Goal: Task Accomplishment & Management: Manage account settings

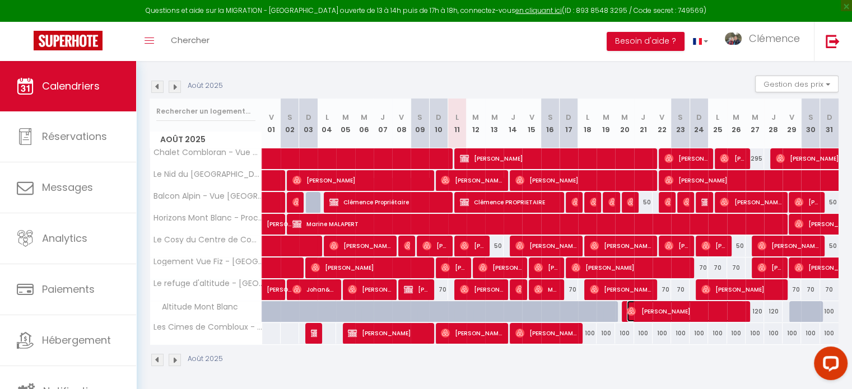
click at [650, 314] on span "[PERSON_NAME]" at bounding box center [685, 311] width 117 height 21
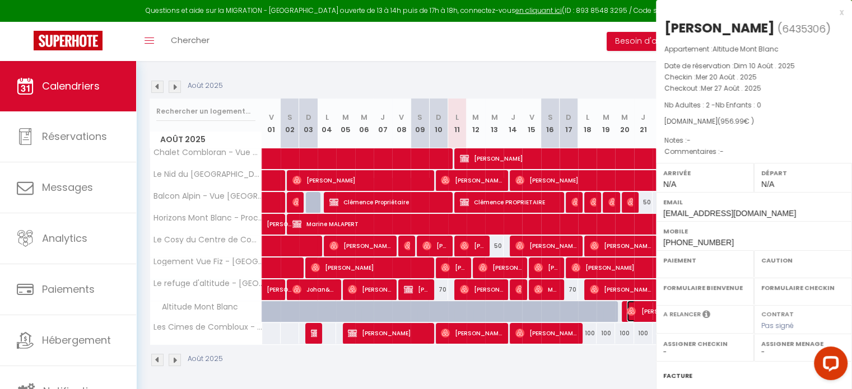
select select "OK"
select select "0"
select select "1"
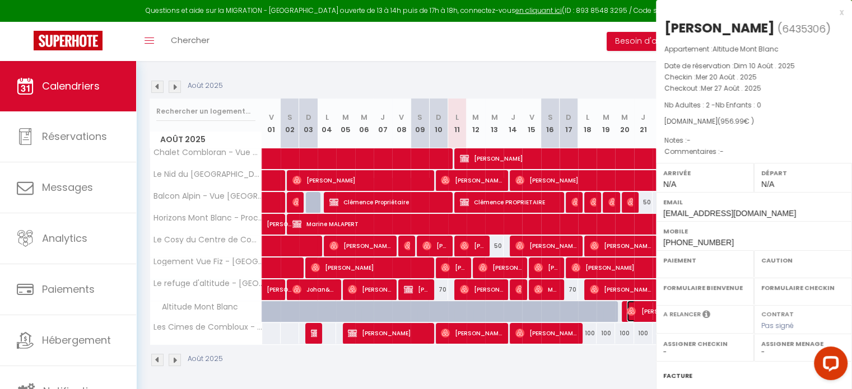
select select
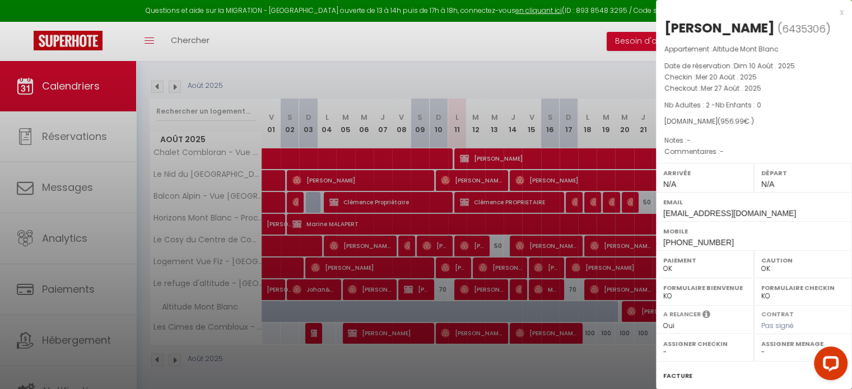
click at [606, 371] on div at bounding box center [426, 194] width 852 height 389
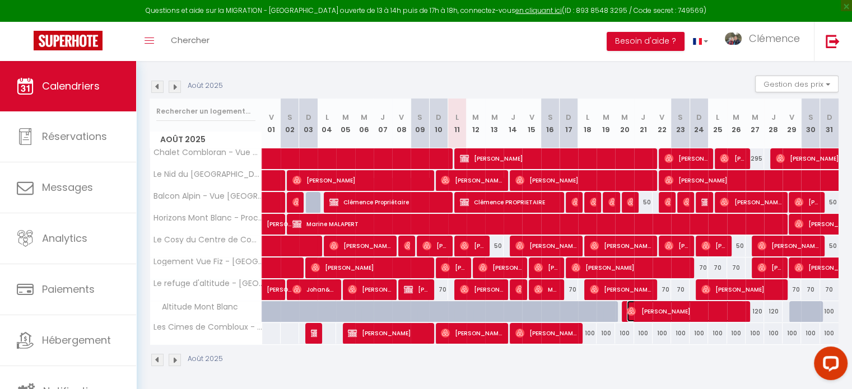
click at [630, 310] on img at bounding box center [631, 311] width 9 height 9
select select "22805"
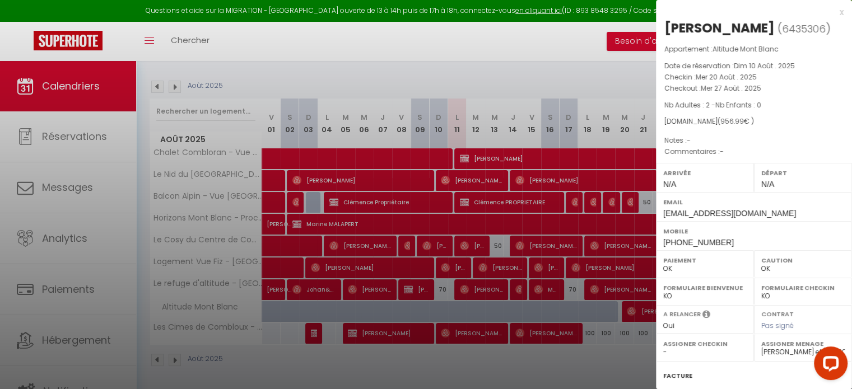
click at [611, 362] on div at bounding box center [426, 194] width 852 height 389
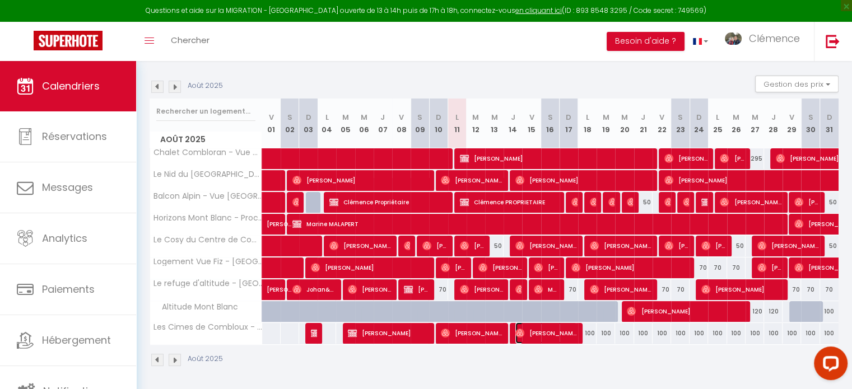
click at [559, 332] on span "[PERSON_NAME]" at bounding box center [547, 333] width 62 height 21
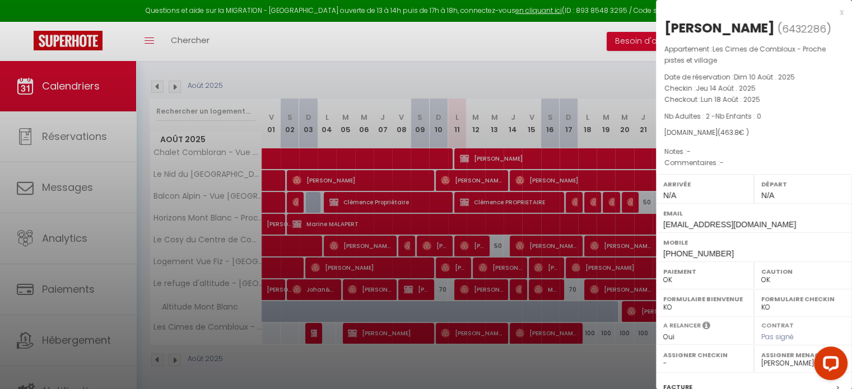
click at [578, 365] on div at bounding box center [426, 194] width 852 height 389
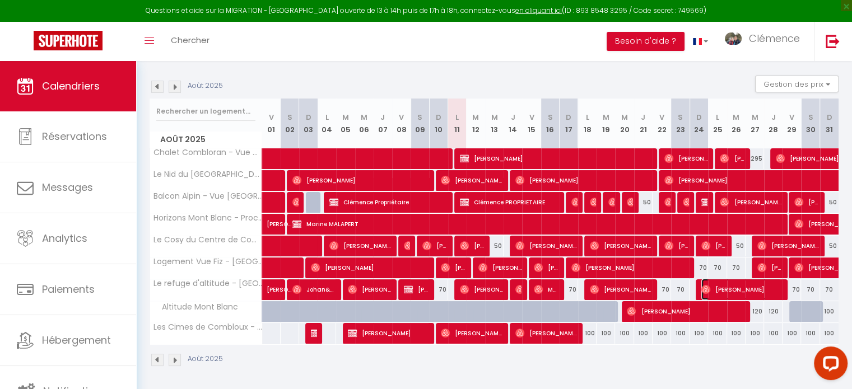
click at [711, 289] on span "[PERSON_NAME]" at bounding box center [742, 289] width 80 height 21
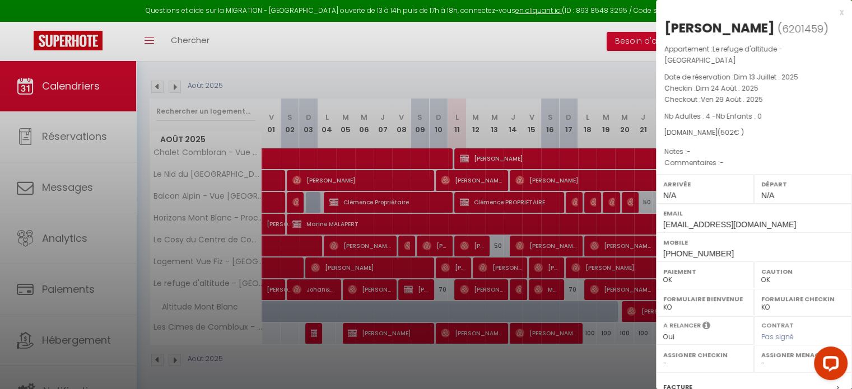
click at [762, 359] on select "- [PERSON_NAME] [PERSON_NAME] Clémence [PERSON_NAME] et Laetitia Papa SOLANA [P…" at bounding box center [803, 364] width 83 height 10
select select "22805"
click at [762, 359] on select "- [PERSON_NAME] [PERSON_NAME] Clémence [PERSON_NAME] et Laetitia Papa SOLANA [P…" at bounding box center [803, 364] width 83 height 10
click at [632, 350] on div at bounding box center [426, 194] width 852 height 389
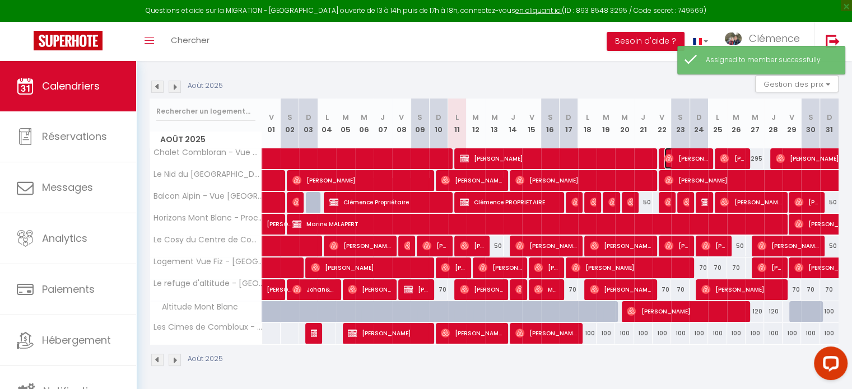
click at [680, 159] on span "[PERSON_NAME]" at bounding box center [686, 158] width 43 height 21
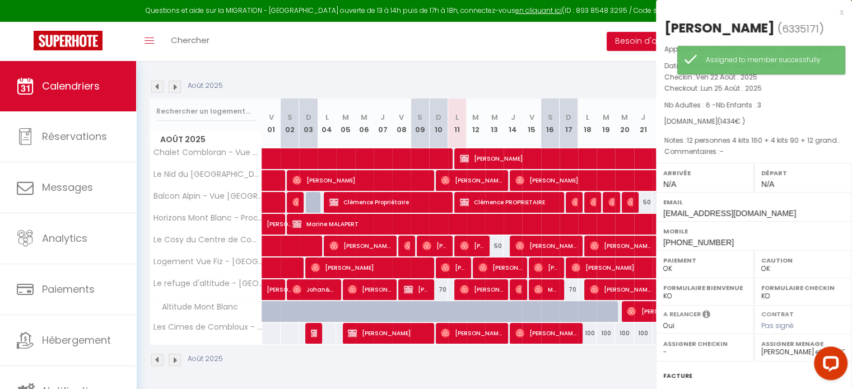
select select "22805"
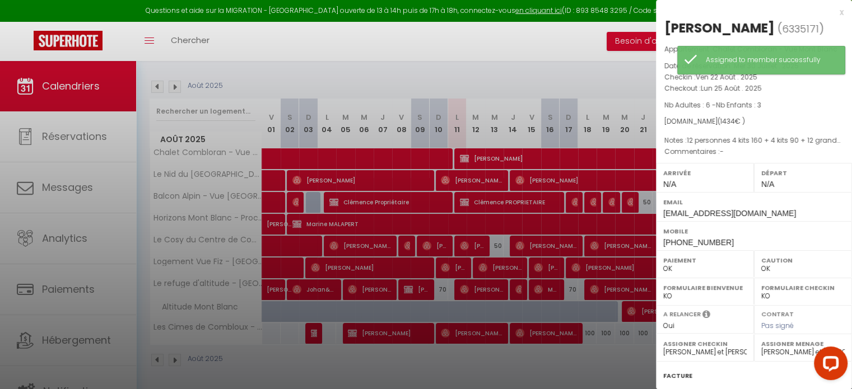
click at [604, 241] on div at bounding box center [426, 194] width 852 height 389
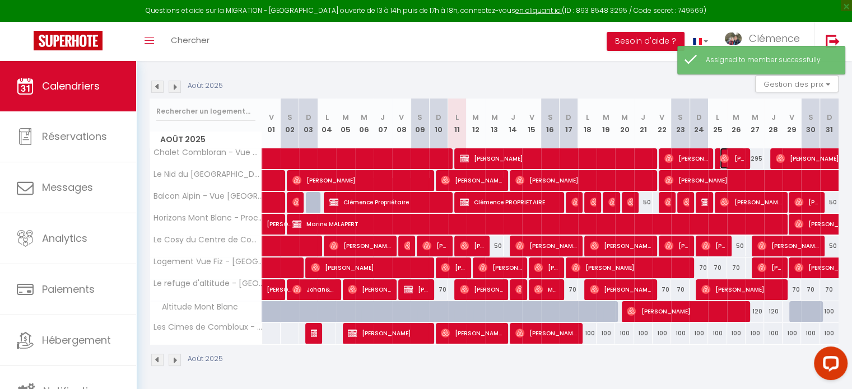
click at [740, 159] on span "[PERSON_NAME]" at bounding box center [732, 158] width 25 height 21
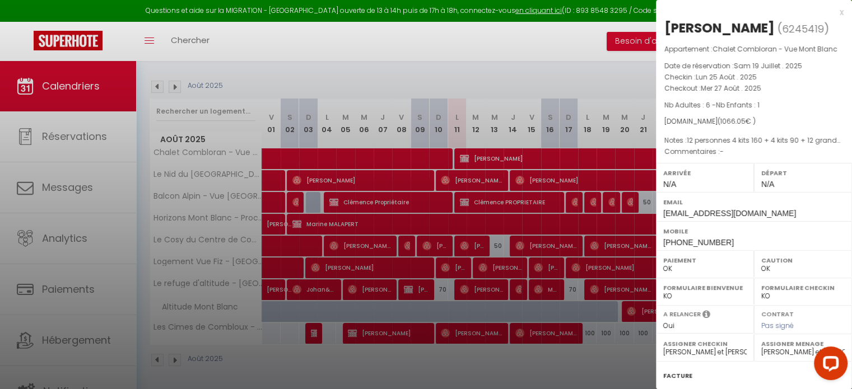
click at [593, 264] on div at bounding box center [426, 194] width 852 height 389
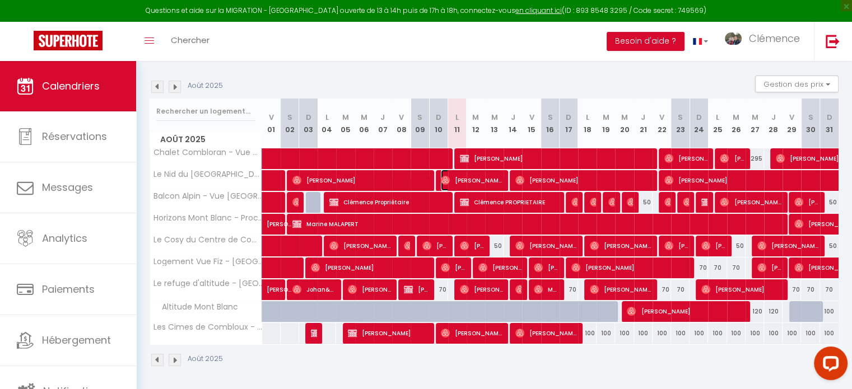
click at [492, 181] on span "[PERSON_NAME]" at bounding box center [472, 180] width 62 height 21
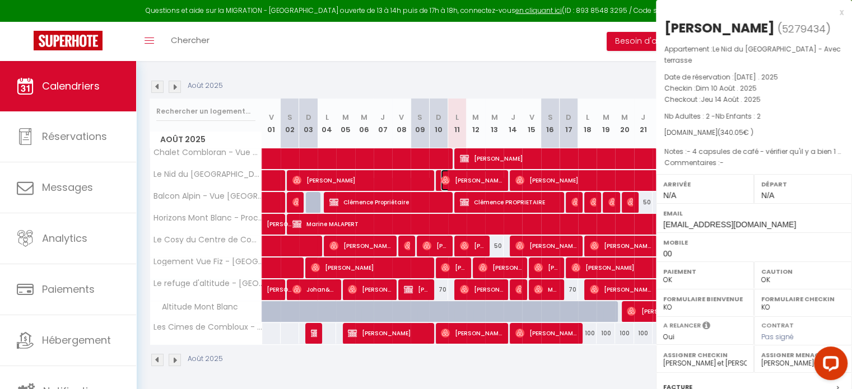
select select
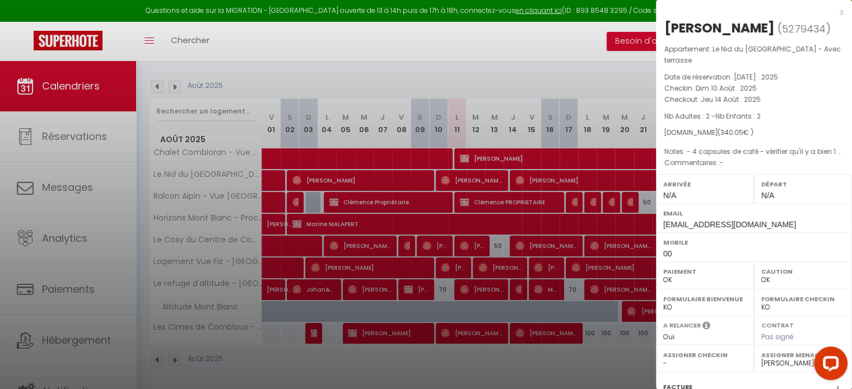
click at [542, 219] on div at bounding box center [426, 194] width 852 height 389
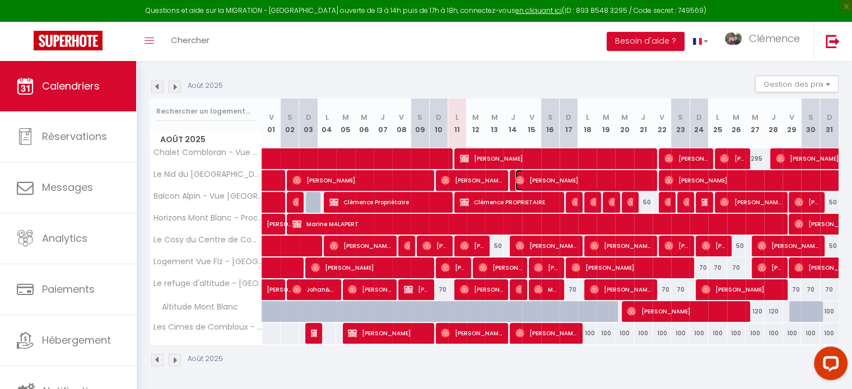
click at [565, 179] on span "[PERSON_NAME]" at bounding box center [584, 180] width 136 height 21
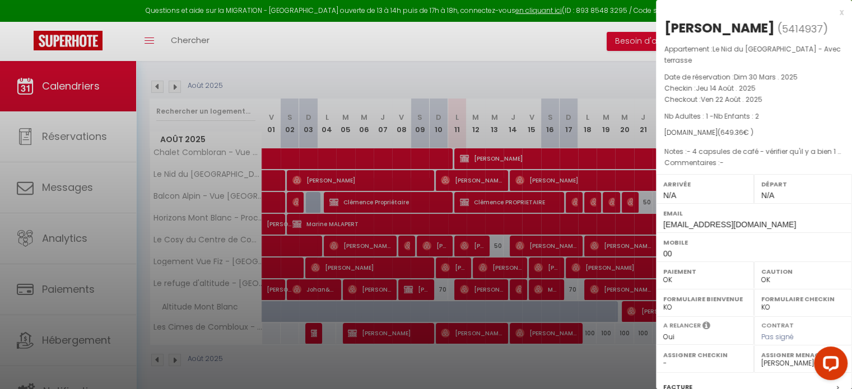
click at [580, 220] on div at bounding box center [426, 194] width 852 height 389
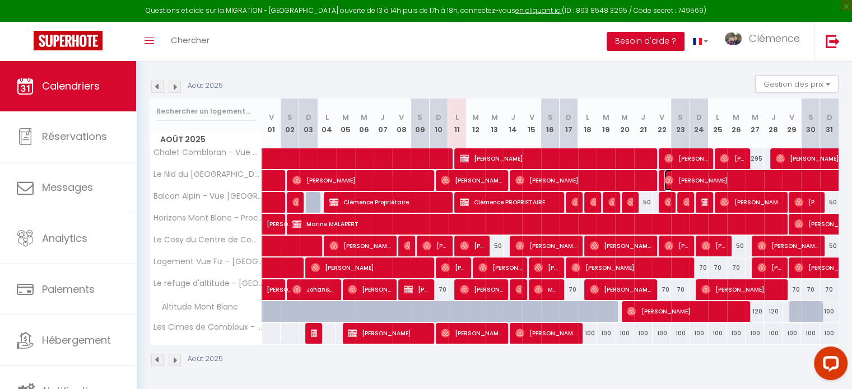
click at [692, 179] on span "[PERSON_NAME]" at bounding box center [794, 180] width 258 height 21
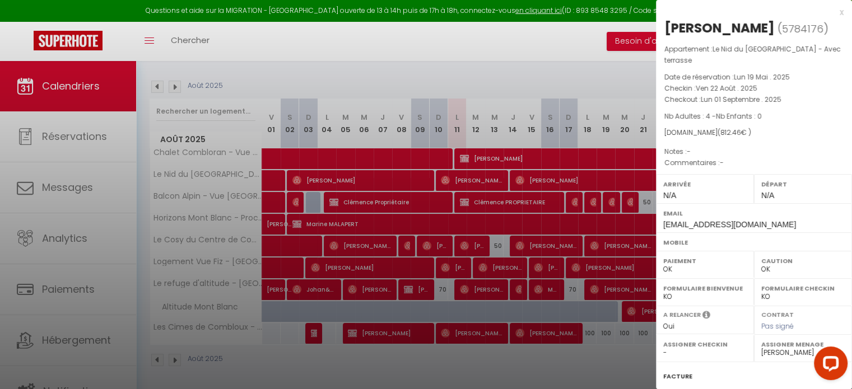
click at [615, 239] on div at bounding box center [426, 194] width 852 height 389
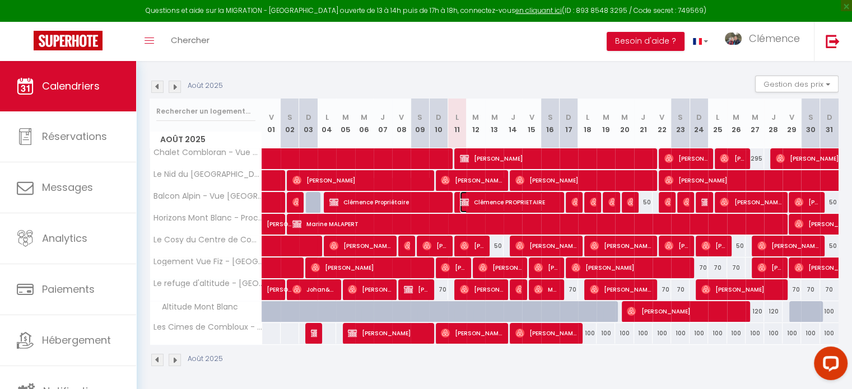
click at [485, 201] on span "Clémence PROPRIETAIRE" at bounding box center [509, 202] width 99 height 21
select select "22805"
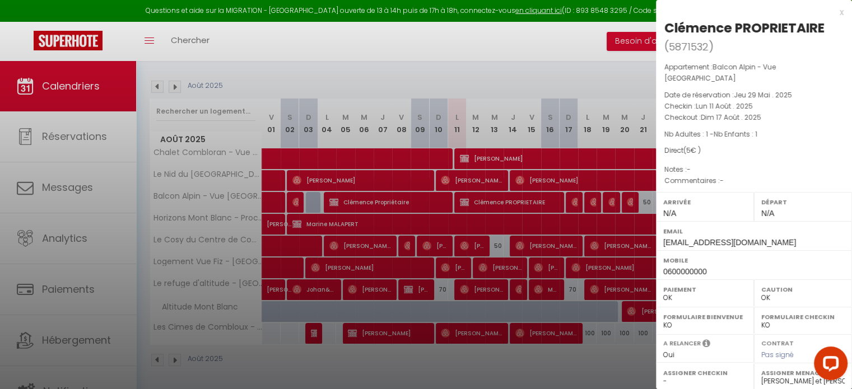
click at [558, 232] on div at bounding box center [426, 194] width 852 height 389
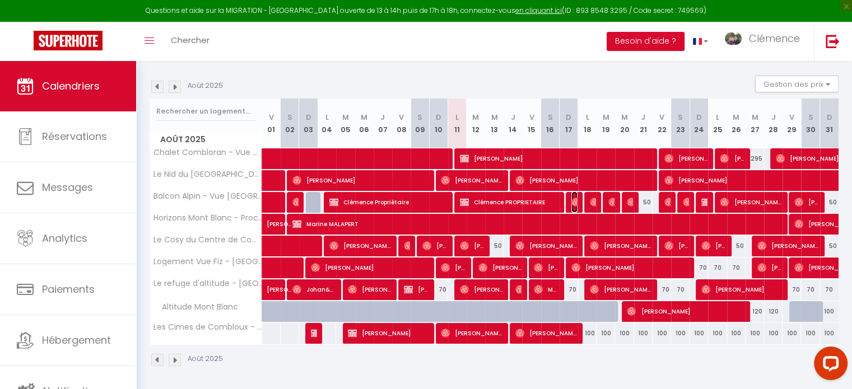
click at [573, 201] on img at bounding box center [576, 202] width 9 height 9
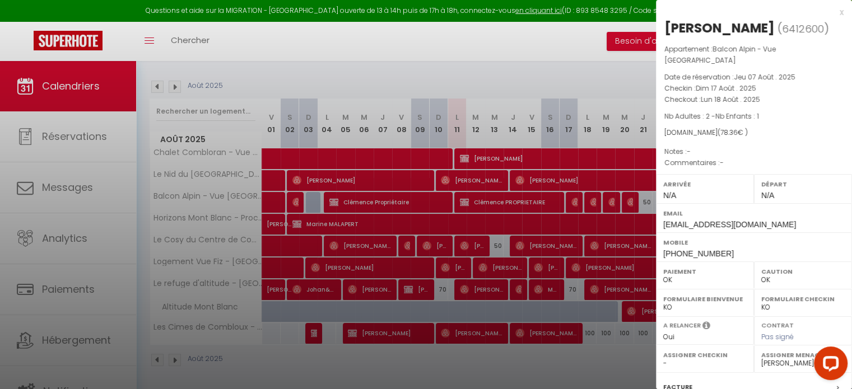
click at [556, 319] on div at bounding box center [426, 194] width 852 height 389
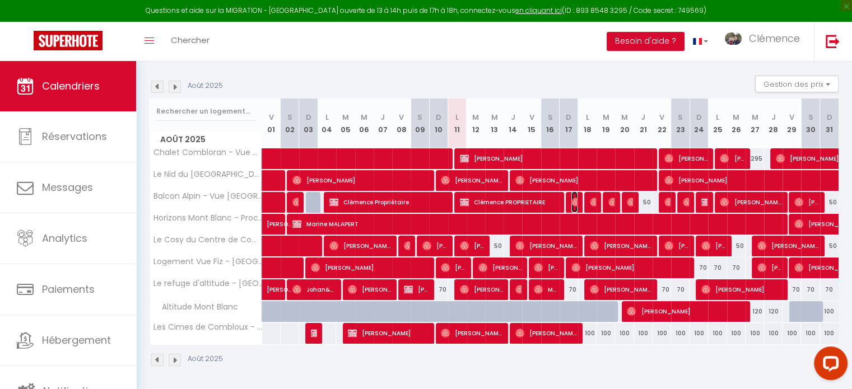
click at [574, 202] on img at bounding box center [576, 202] width 9 height 9
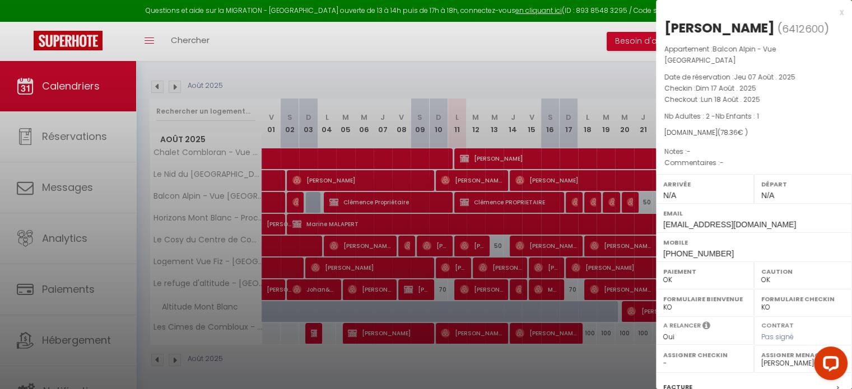
click at [561, 222] on div at bounding box center [426, 194] width 852 height 389
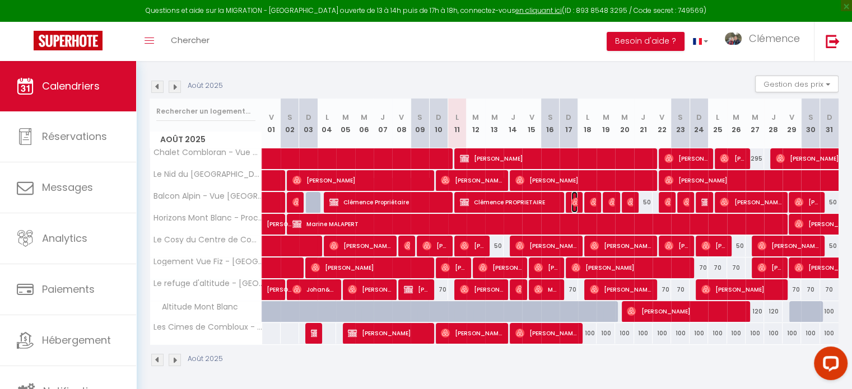
click at [574, 201] on img at bounding box center [576, 202] width 9 height 9
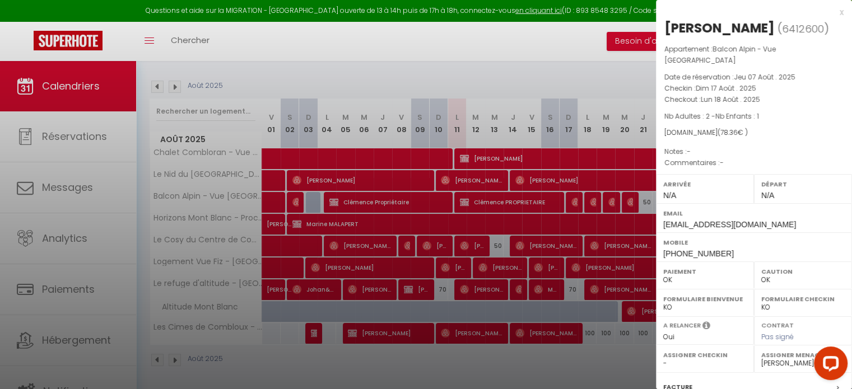
click at [587, 246] on div at bounding box center [426, 194] width 852 height 389
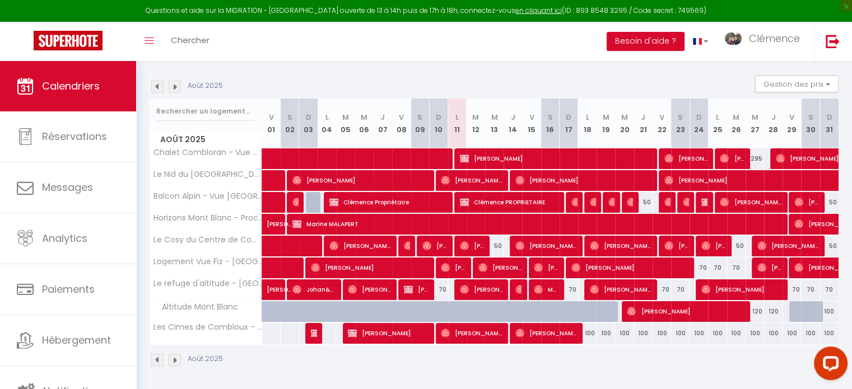
click at [537, 198] on body "Questions et aide sur la MIGRATION - [GEOGRAPHIC_DATA] ouverte de 13 à 14h puis…" at bounding box center [426, 173] width 852 height 438
click at [539, 203] on span "Clémence PROPRIETAIRE" at bounding box center [509, 202] width 99 height 21
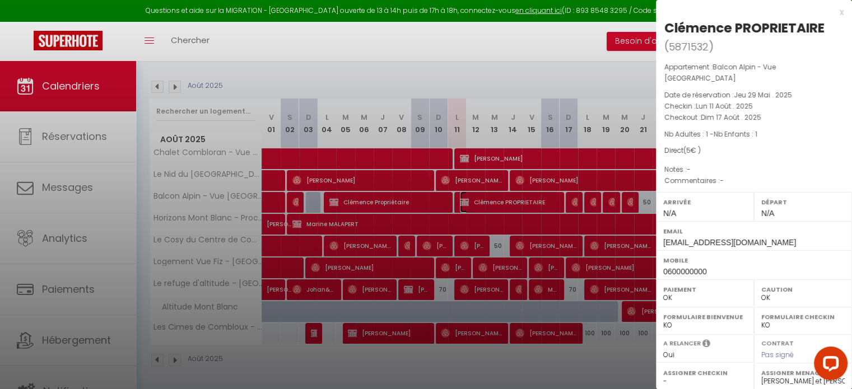
scroll to position [149, 0]
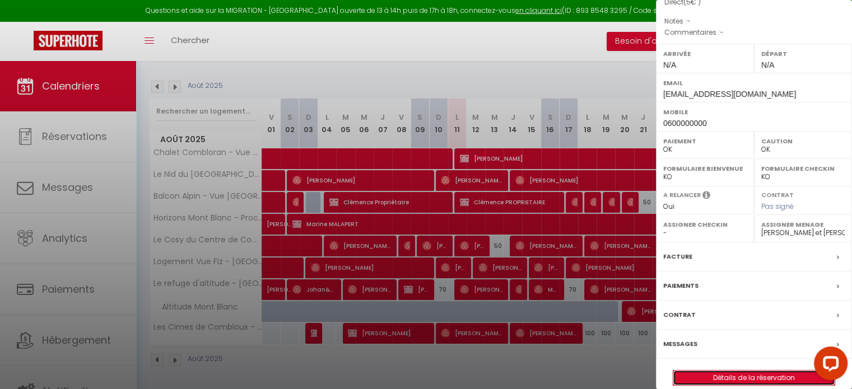
click at [762, 371] on link "Détails de la réservation" at bounding box center [754, 378] width 161 height 15
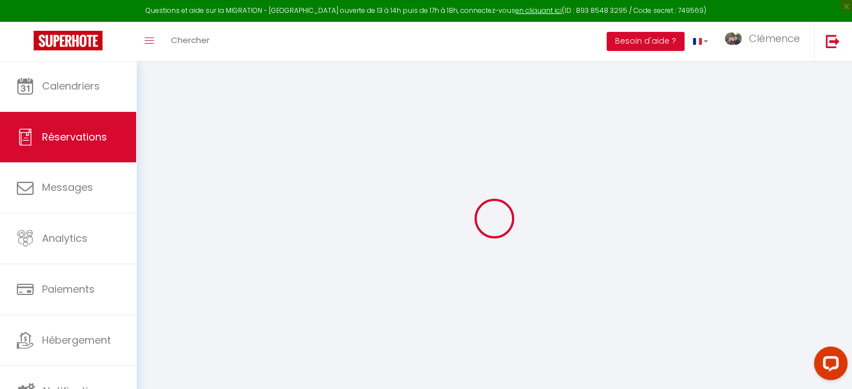
select select
select select "15"
checkbox input "false"
select select
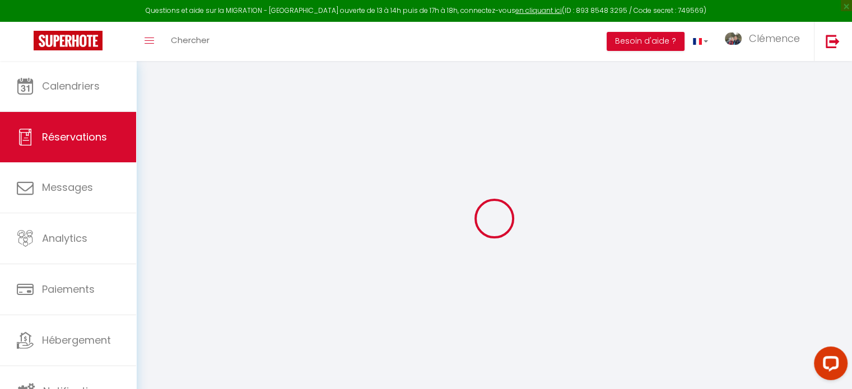
select select
checkbox input "false"
select select
checkbox input "false"
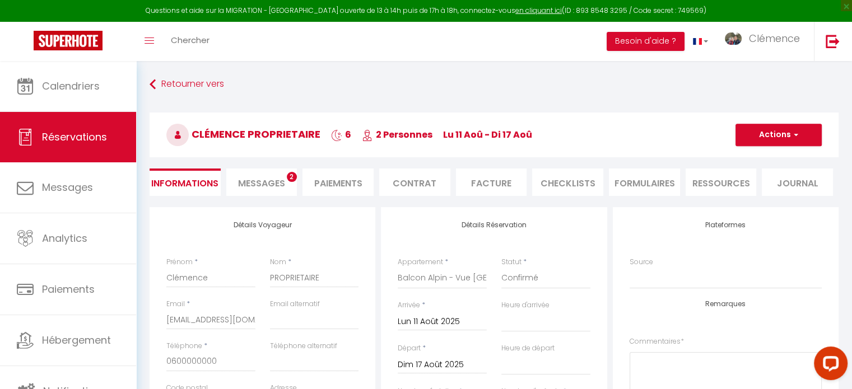
select select
checkbox input "false"
select select
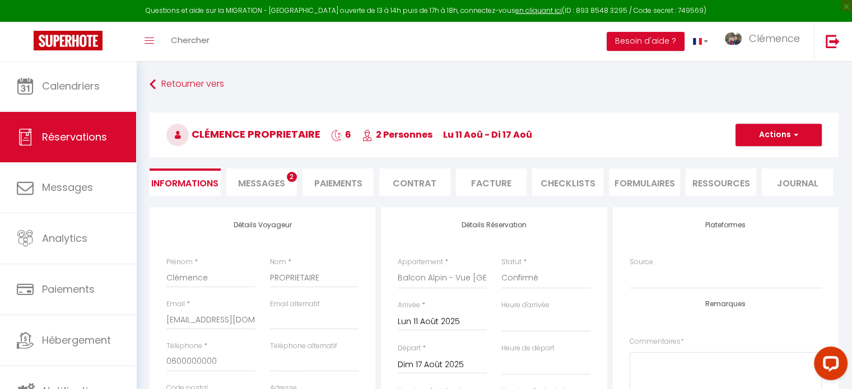
checkbox input "false"
select select
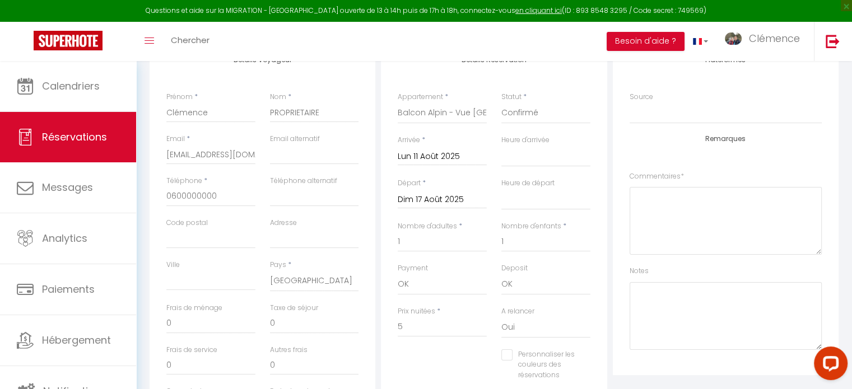
scroll to position [168, 0]
click at [699, 285] on textarea at bounding box center [726, 314] width 192 height 68
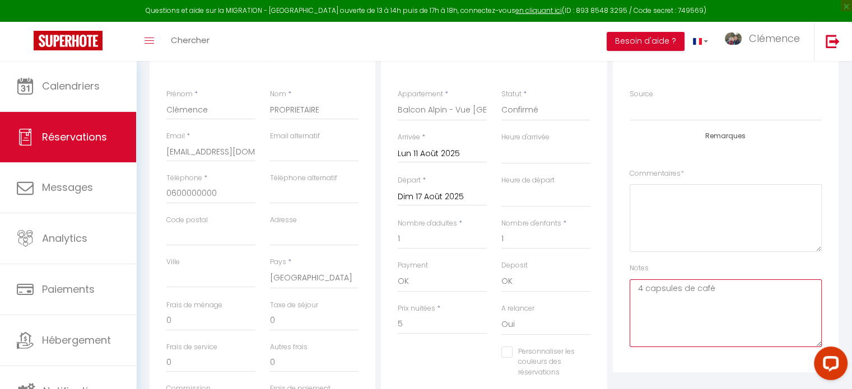
scroll to position [0, 0]
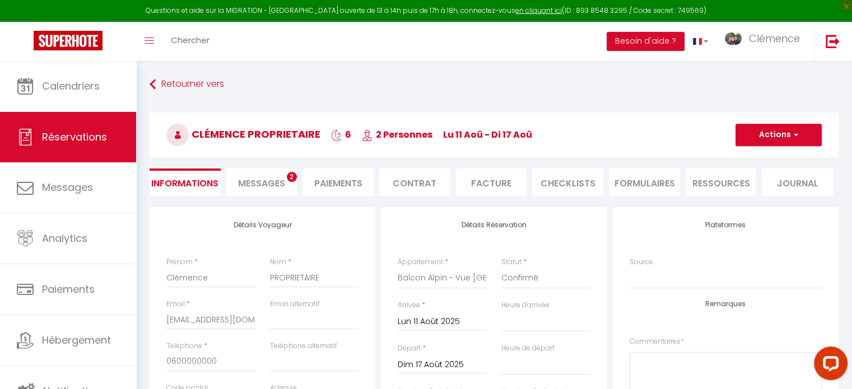
type textarea "4 capsules de café"
click at [766, 142] on button "Actions" at bounding box center [779, 135] width 86 height 22
click at [753, 162] on link "Enregistrer" at bounding box center [767, 159] width 89 height 15
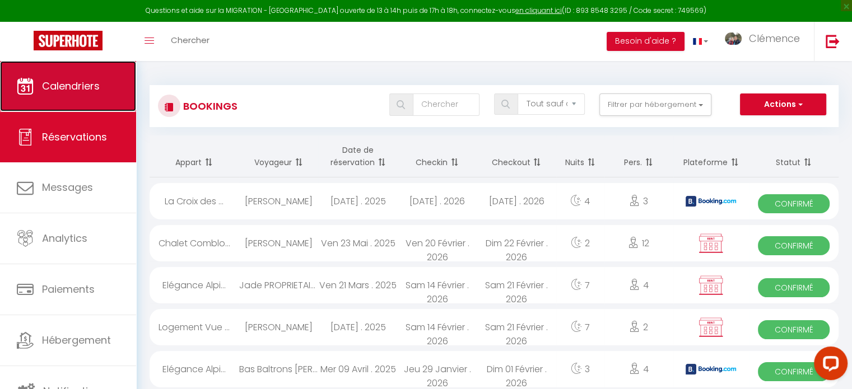
click at [109, 67] on link "Calendriers" at bounding box center [68, 86] width 136 height 50
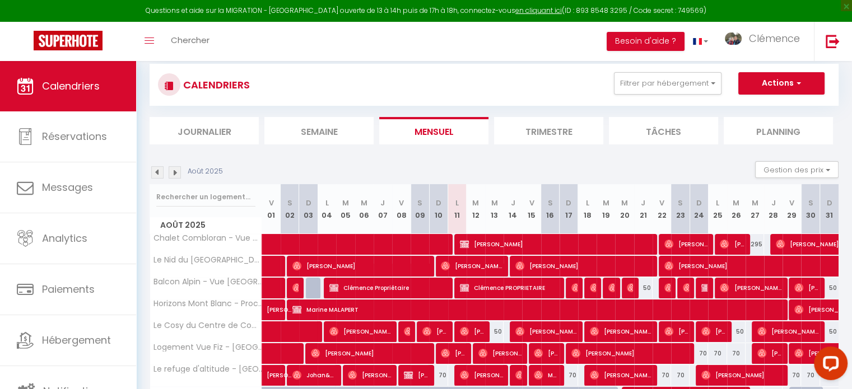
scroll to position [56, 0]
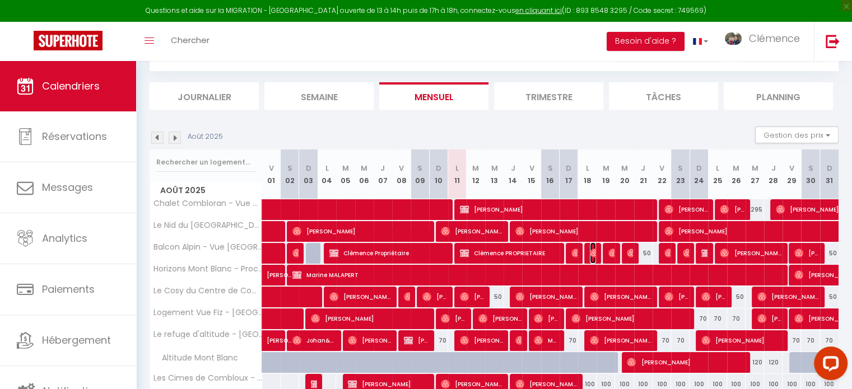
click at [594, 255] on img at bounding box center [594, 253] width 9 height 9
select select "OK"
select select "0"
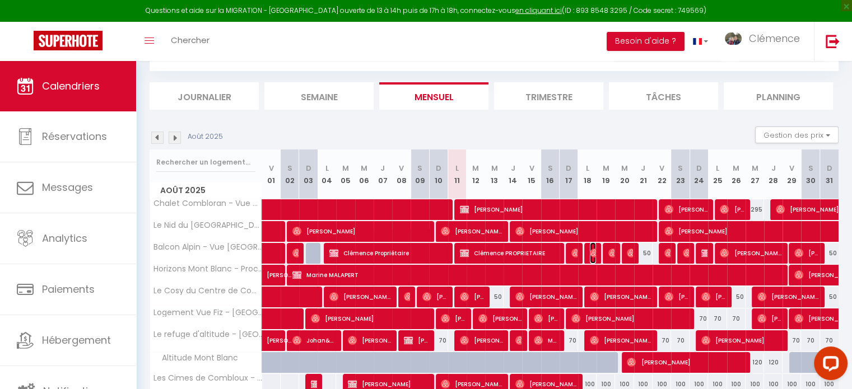
select select "1"
select select
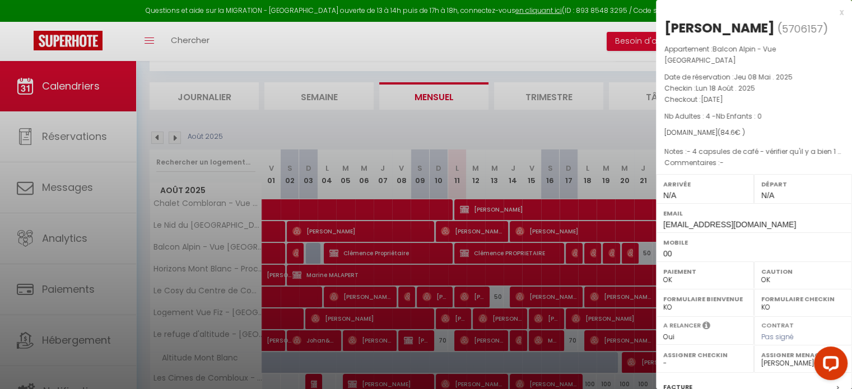
drag, startPoint x: 755, startPoint y: 165, endPoint x: 685, endPoint y: 143, distance: 73.2
click at [685, 146] on p "Notes : - 4 capsules de café - vérifier qu'il y a bien 1 kit 140 +2 kits 90 + 4…" at bounding box center [754, 151] width 179 height 11
click at [726, 157] on p "Commentaires : -" at bounding box center [754, 162] width 179 height 11
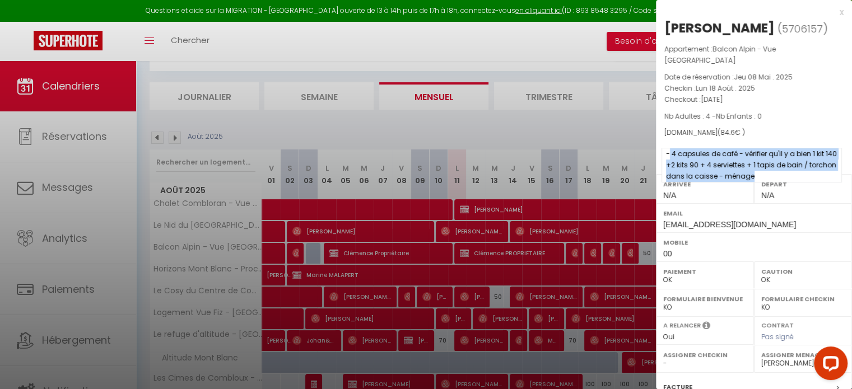
drag, startPoint x: 755, startPoint y: 164, endPoint x: 684, endPoint y: 140, distance: 75.7
click at [671, 148] on span "- 4 capsules de café - vérifier qu'il y a bien 1 kit 140 +2 kits 90 + 4 serviet…" at bounding box center [752, 165] width 180 height 35
copy span "4 capsules de café - vérifier qu'il y a bien 1 kit 140 +2 kits 90 + 4 serviette…"
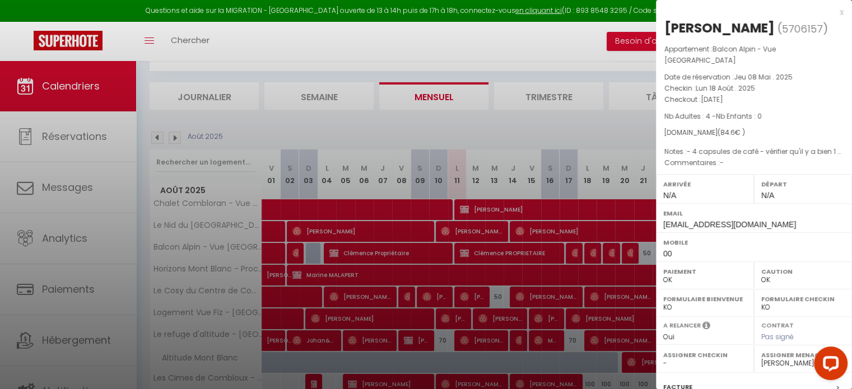
click at [589, 120] on div at bounding box center [426, 194] width 852 height 389
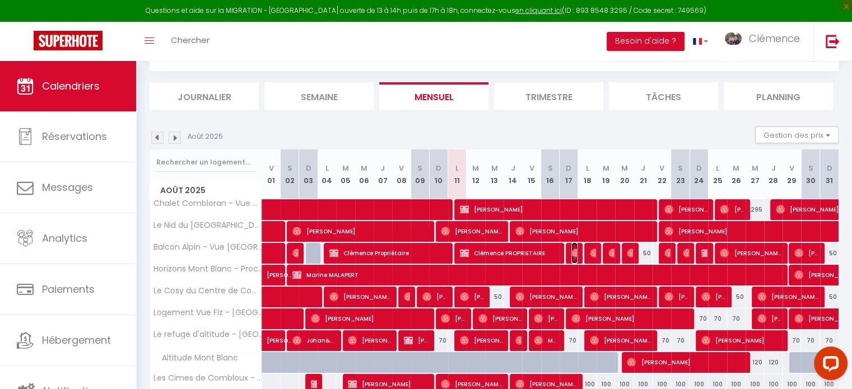
click at [576, 252] on img at bounding box center [576, 253] width 9 height 9
select select "22805"
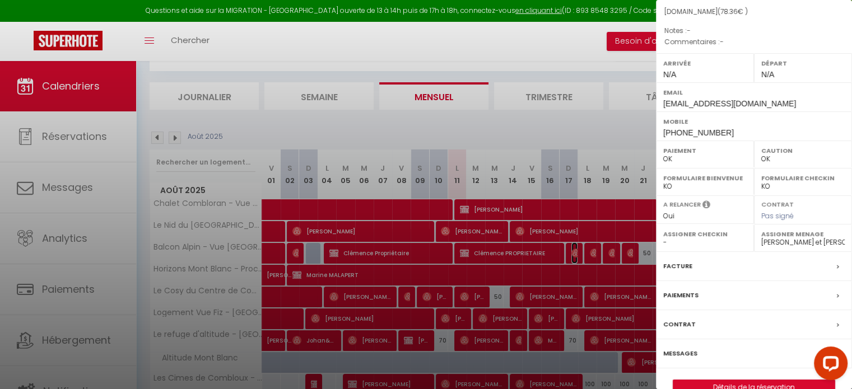
scroll to position [131, 0]
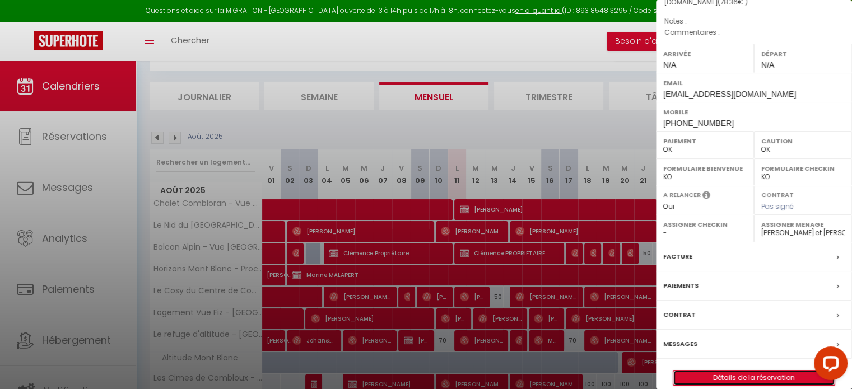
click at [719, 371] on link "Détails de la réservation" at bounding box center [754, 378] width 161 height 15
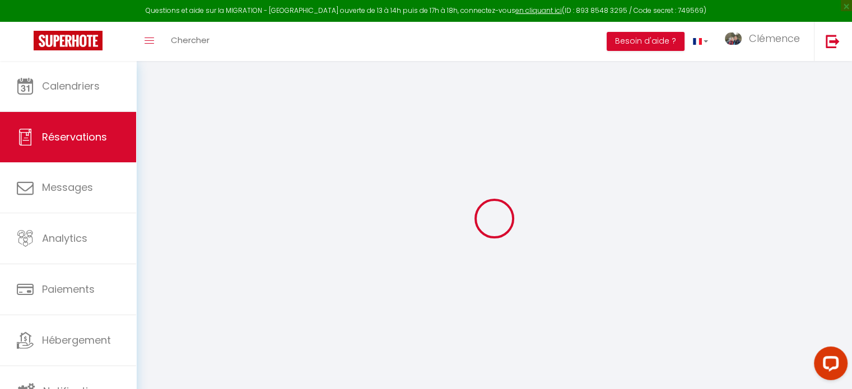
type input "[PERSON_NAME]"
type input "Et"
type input "[EMAIL_ADDRESS][DOMAIN_NAME]"
type input "[PHONE_NUMBER]"
select select
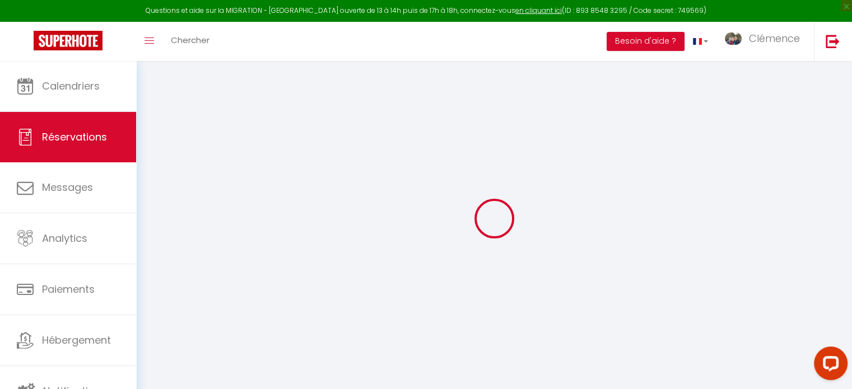
type input "2.76"
select select "32940"
select select "1"
select select
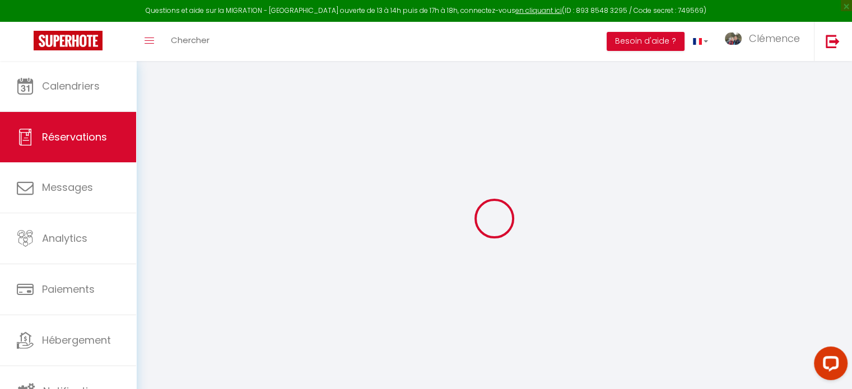
type input "2"
type input "1"
select select "12"
select select
type input "46.8"
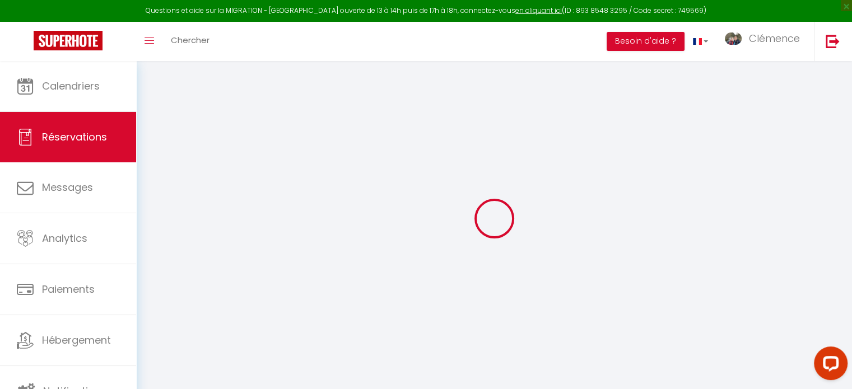
checkbox input "false"
type input "0"
select select "1"
type input "0"
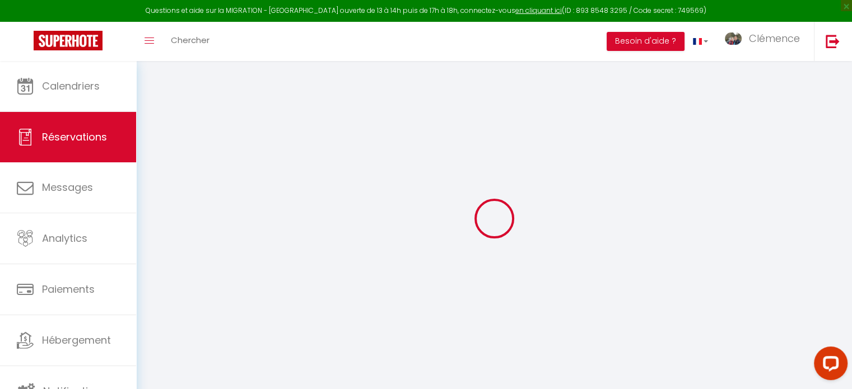
type input "0"
select select
select select "15"
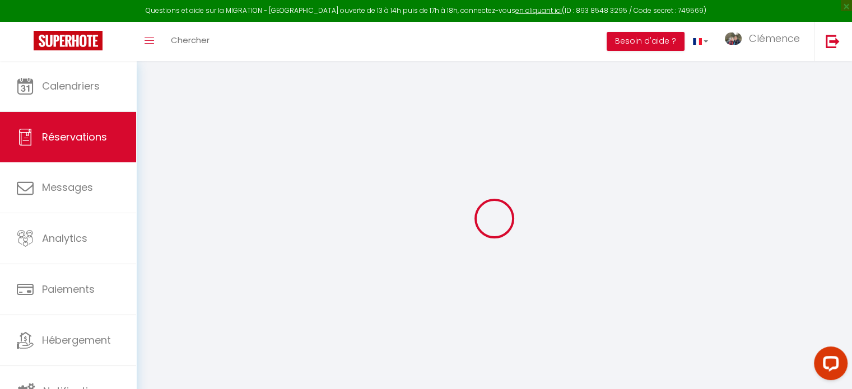
checkbox input "false"
select select
checkbox input "false"
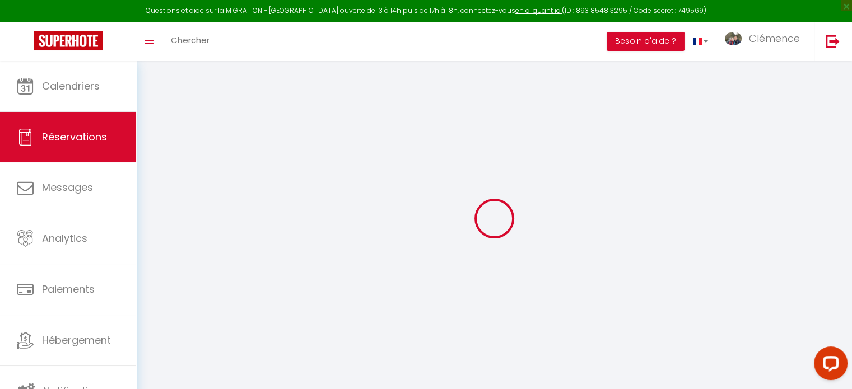
select select
checkbox input "false"
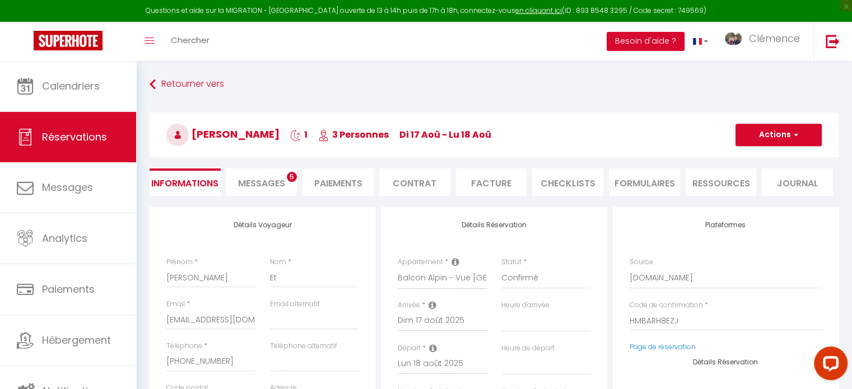
select select
type input "30"
type input "1.56"
select select
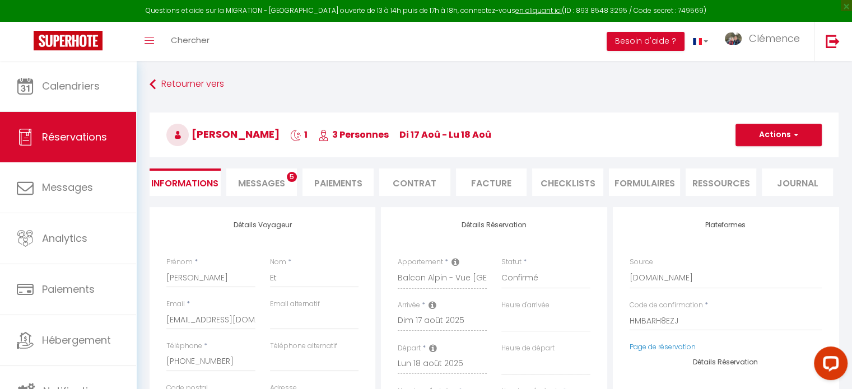
checkbox input "false"
select select
checkbox input "false"
select select
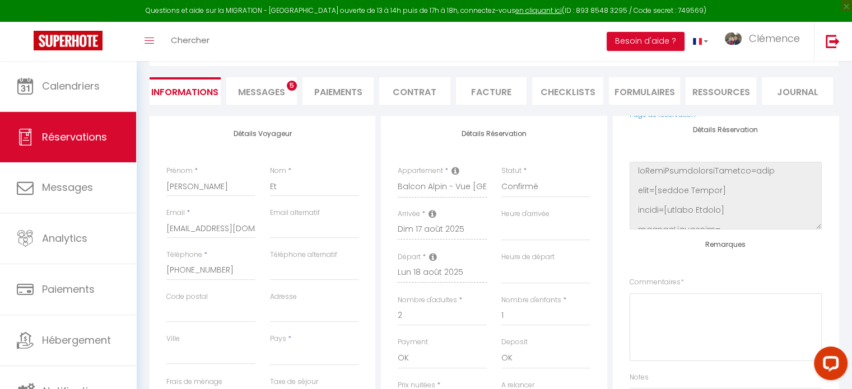
scroll to position [224, 0]
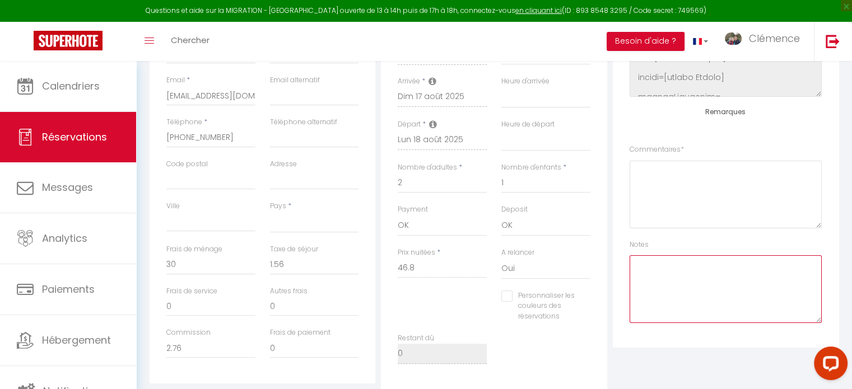
click at [669, 279] on textarea at bounding box center [726, 290] width 192 height 68
paste textarea "4 capsules de café - vérifier qu'il y a bien 1 kit 140 +2 kits 90 + 4 serviette…"
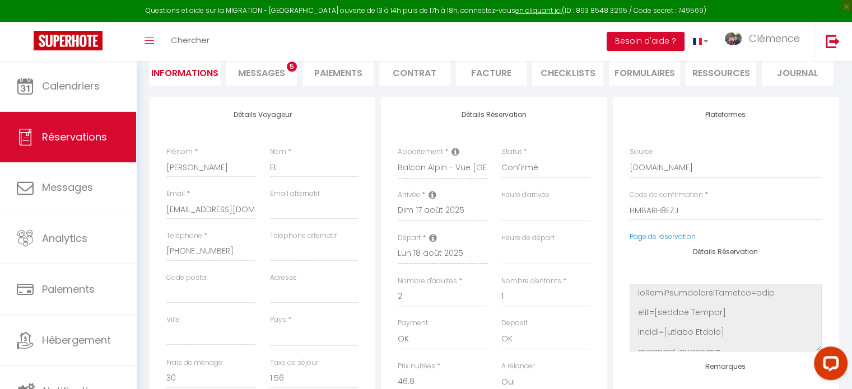
scroll to position [0, 0]
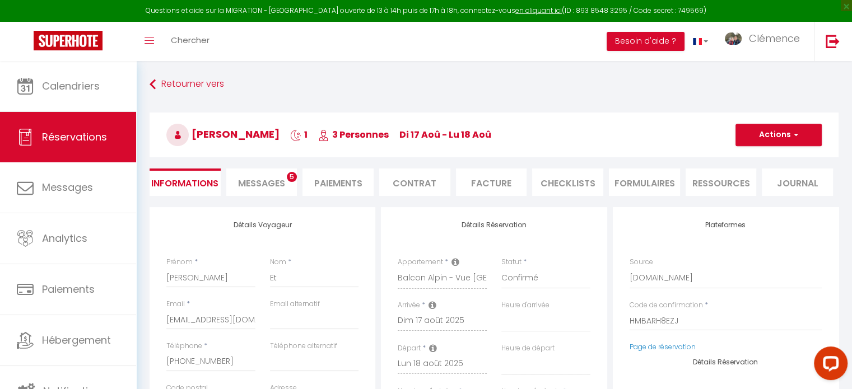
type textarea "4 capsules de café - vérifier qu'il y a bien 1 kit 140 +2 kits 90 + 4 serviette…"
click at [776, 140] on button "Actions" at bounding box center [779, 135] width 86 height 22
click at [761, 159] on link "Enregistrer" at bounding box center [767, 159] width 89 height 15
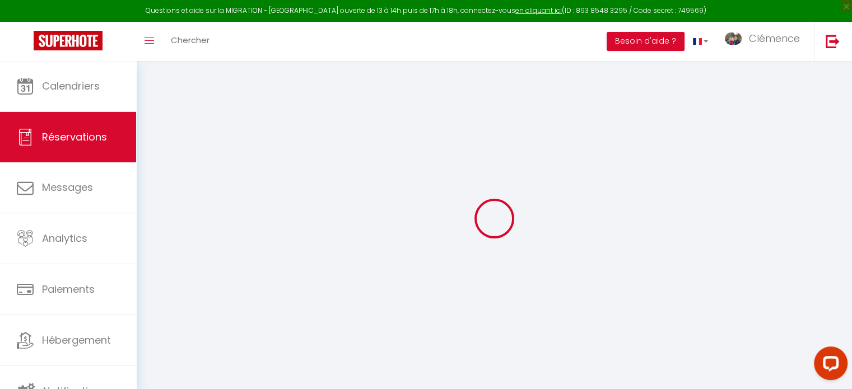
select select "not_cancelled"
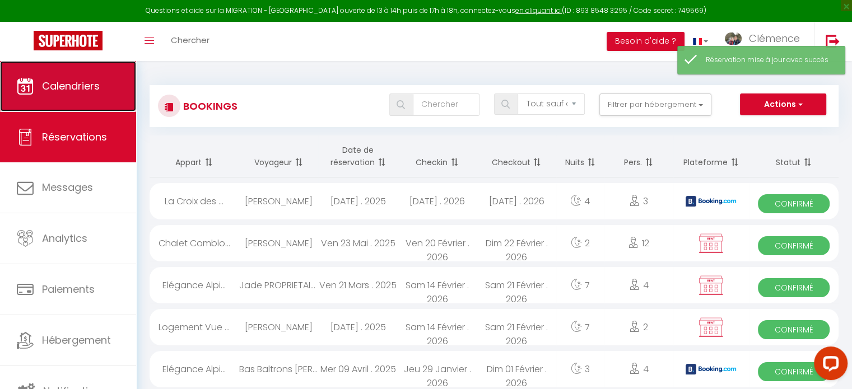
click at [70, 81] on span "Calendriers" at bounding box center [71, 86] width 58 height 14
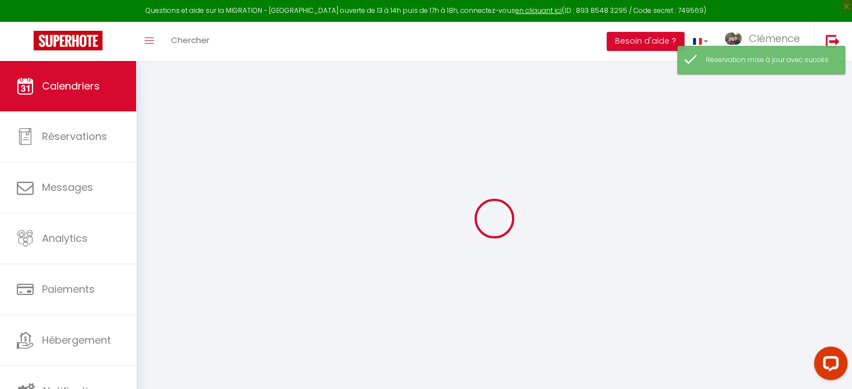
select select
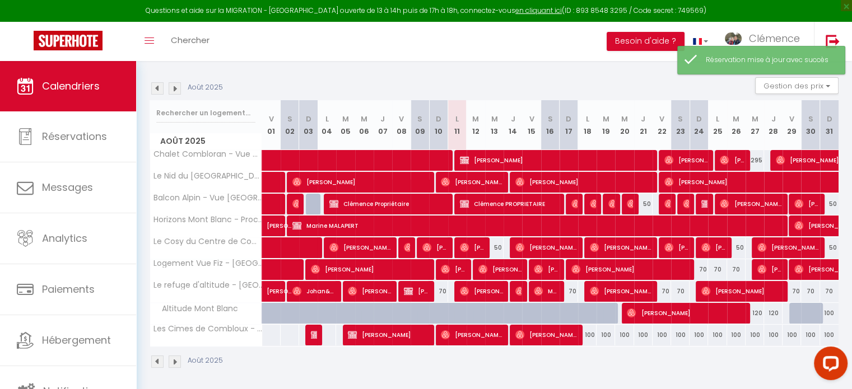
scroll to position [107, 0]
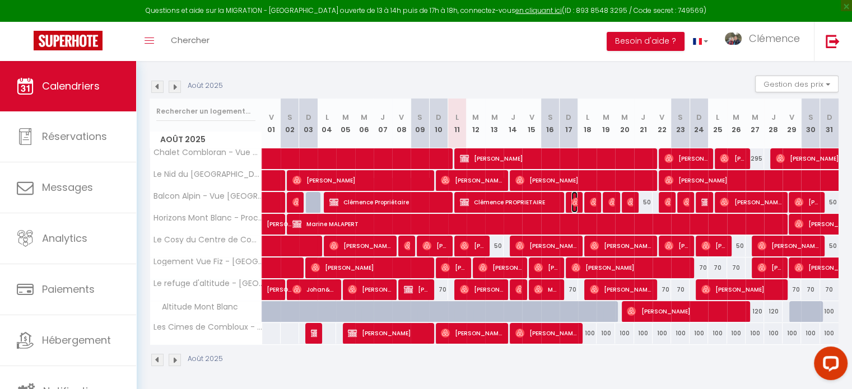
click at [577, 201] on img at bounding box center [576, 202] width 9 height 9
select select "OK"
select select "0"
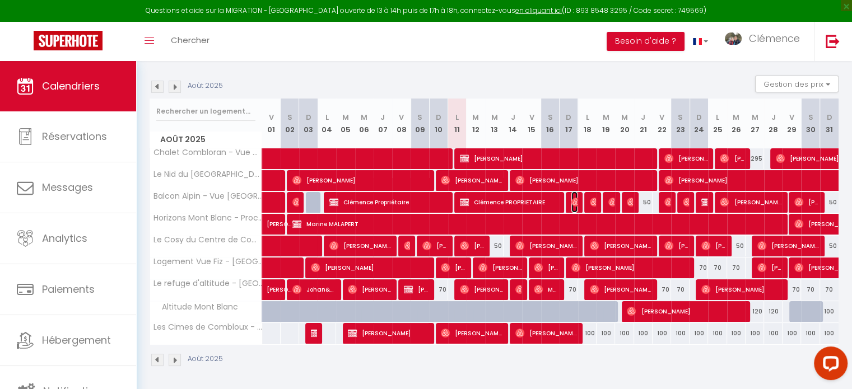
select select "1"
select select
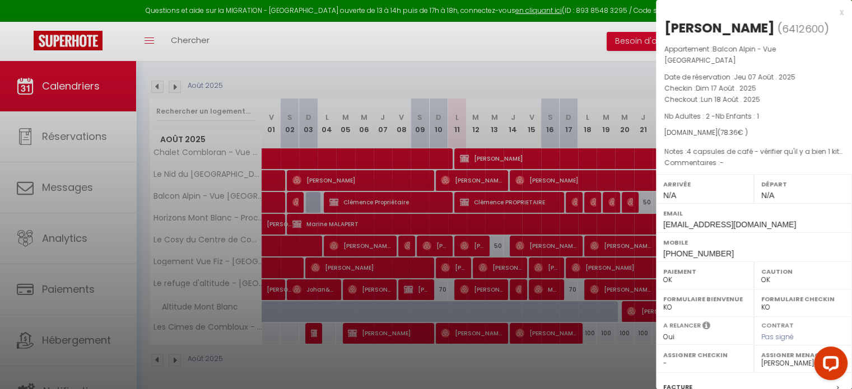
click at [583, 250] on div at bounding box center [426, 194] width 852 height 389
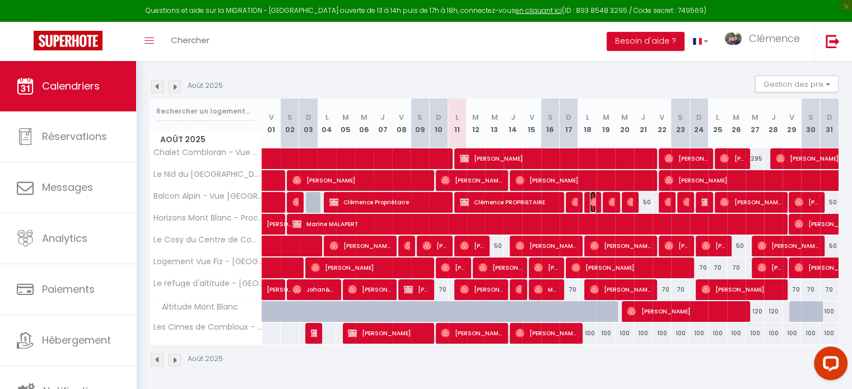
click at [591, 203] on img at bounding box center [594, 202] width 9 height 9
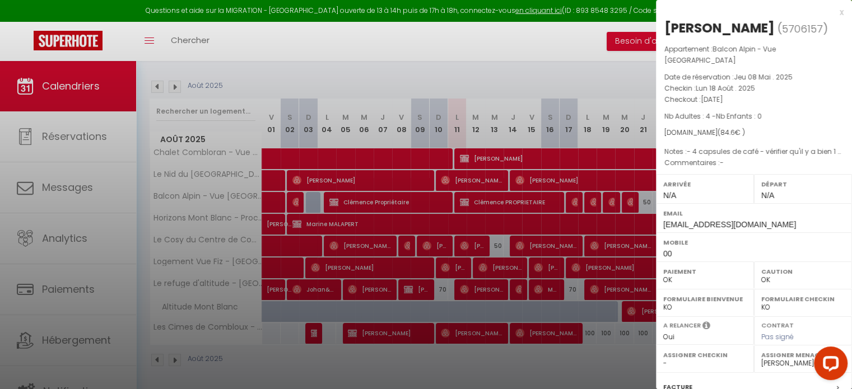
click at [591, 236] on div at bounding box center [426, 194] width 852 height 389
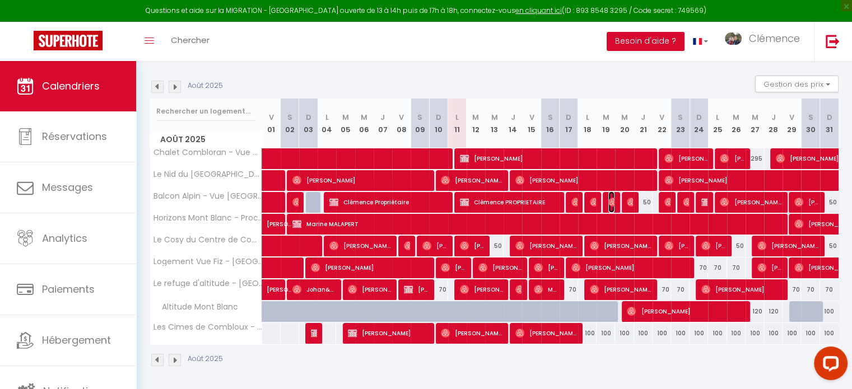
click at [610, 202] on img at bounding box center [613, 202] width 9 height 9
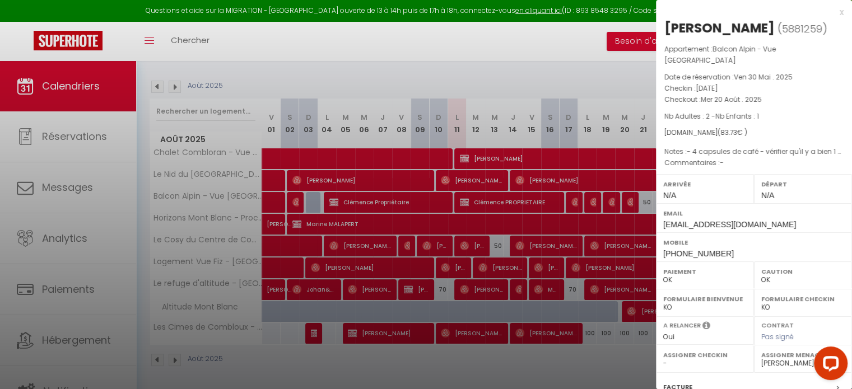
click at [610, 228] on div at bounding box center [426, 194] width 852 height 389
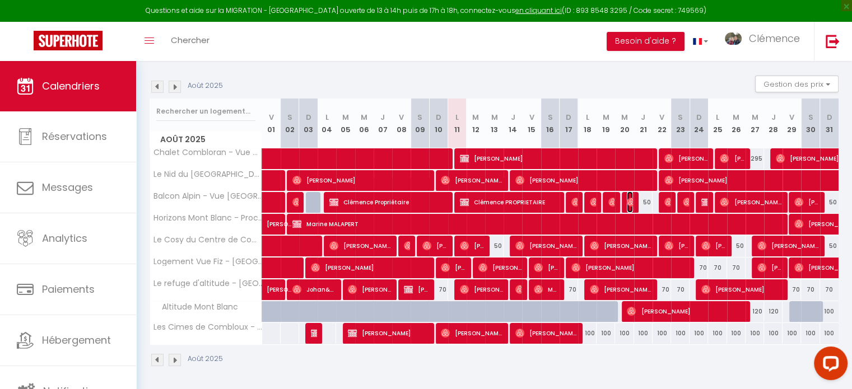
click at [630, 203] on img at bounding box center [631, 202] width 9 height 9
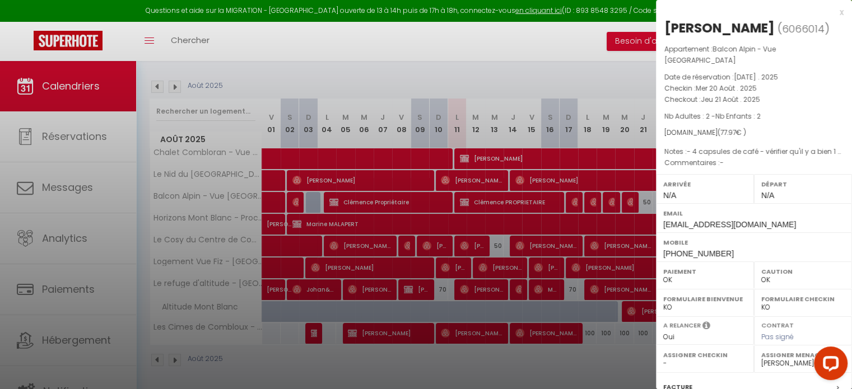
click at [606, 259] on div at bounding box center [426, 194] width 852 height 389
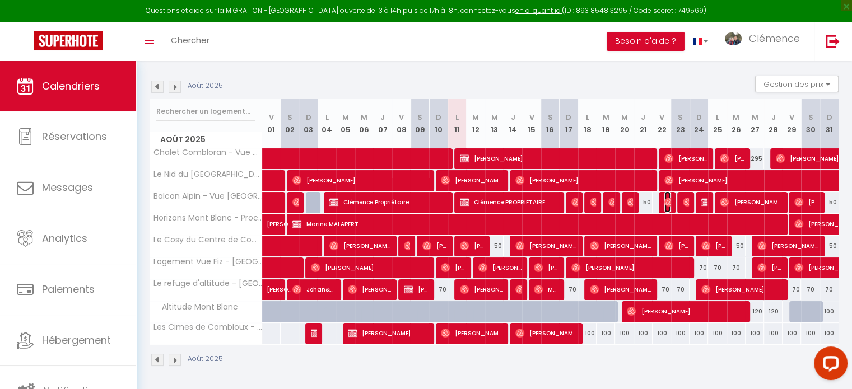
click at [667, 202] on img at bounding box center [669, 202] width 9 height 9
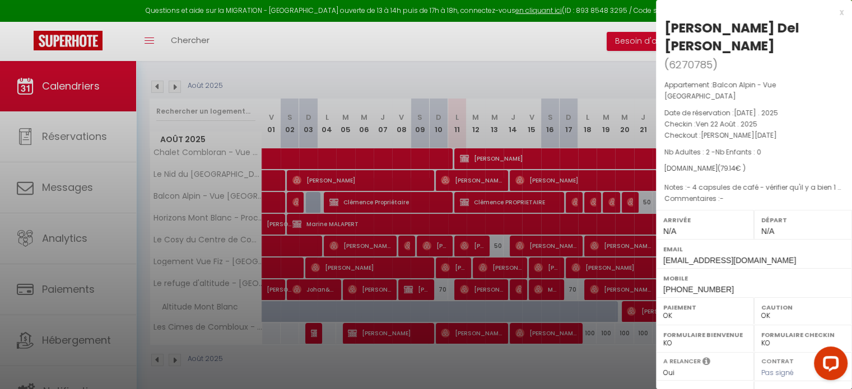
click at [612, 239] on div at bounding box center [426, 194] width 852 height 389
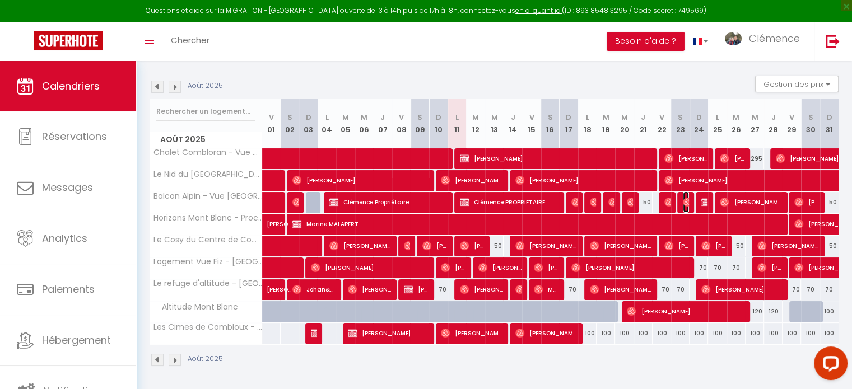
click at [685, 202] on img at bounding box center [687, 202] width 9 height 9
select select "22805"
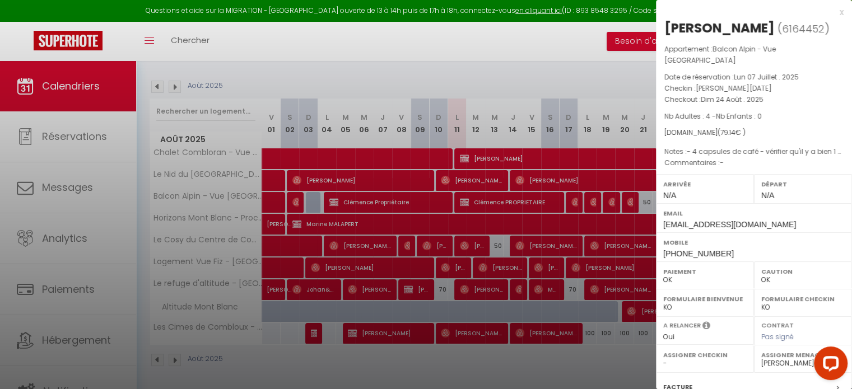
click at [603, 262] on div at bounding box center [426, 194] width 852 height 389
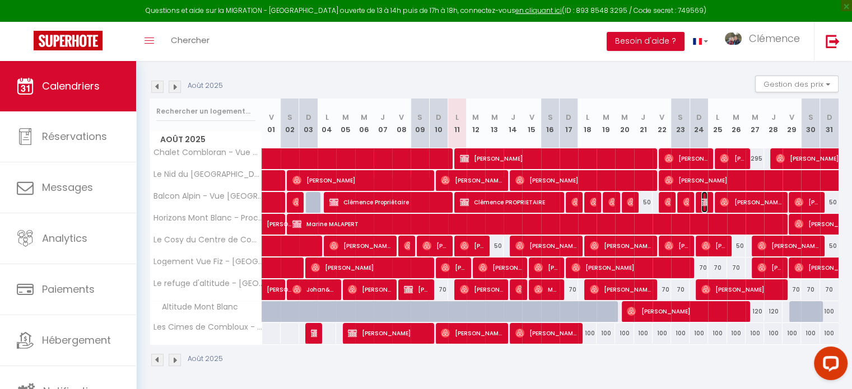
click at [702, 203] on img at bounding box center [706, 202] width 9 height 9
select select "KO"
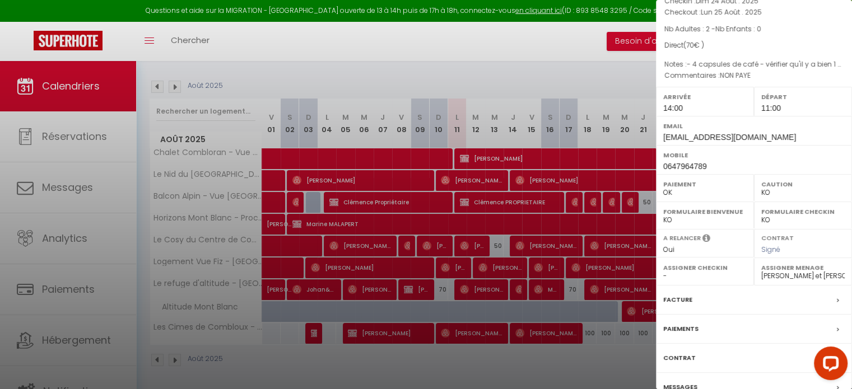
scroll to position [149, 0]
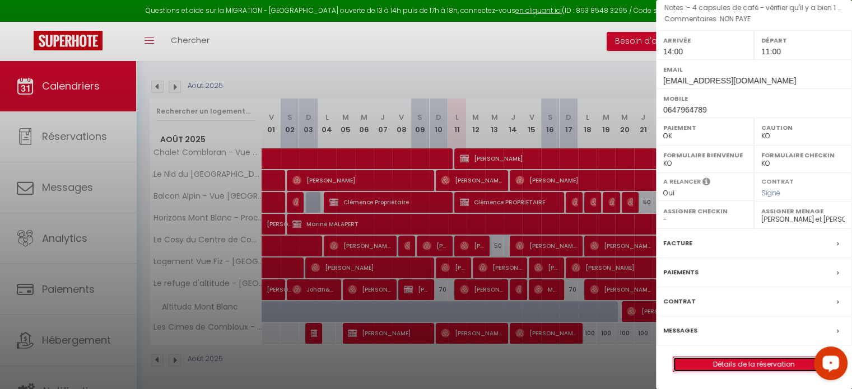
click at [755, 368] on link "Détails de la réservation" at bounding box center [754, 365] width 161 height 15
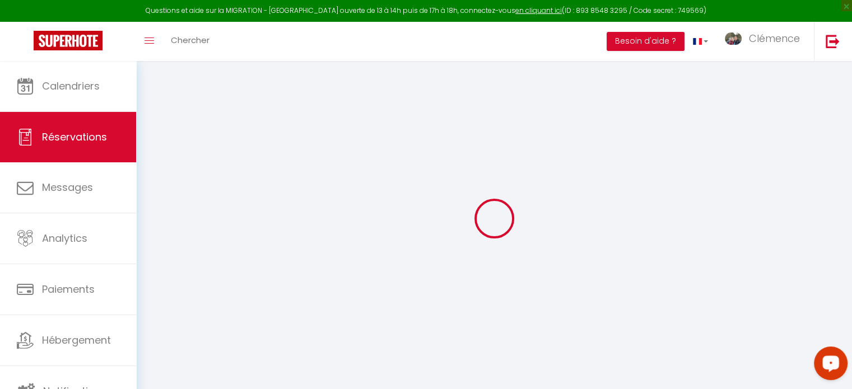
select select
checkbox input "false"
type textarea "NON PAYE"
type textarea "- 4 capsules de café - vérifier qu'il y a bien 1 kit 140 +2 kits 90 + 4 serviet…"
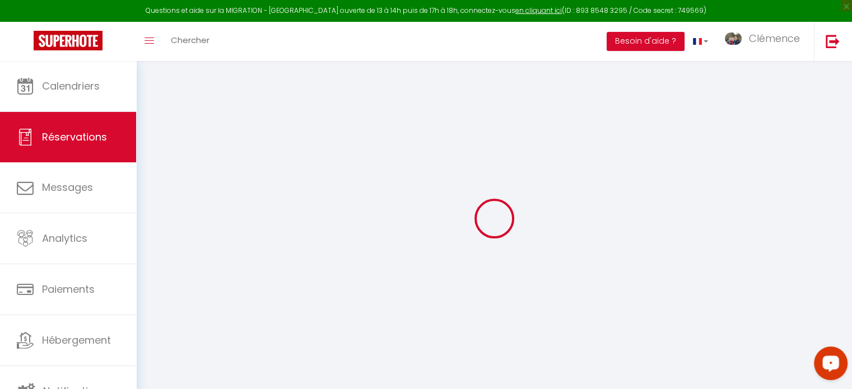
select select
checkbox input "false"
select select
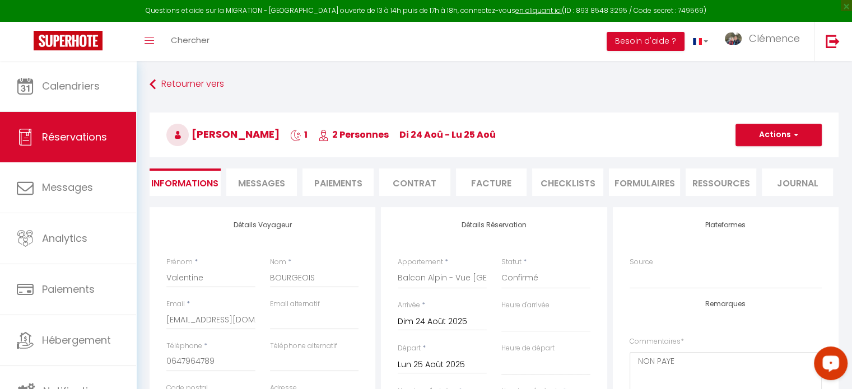
checkbox input "false"
select select "14:00"
select select "11:00"
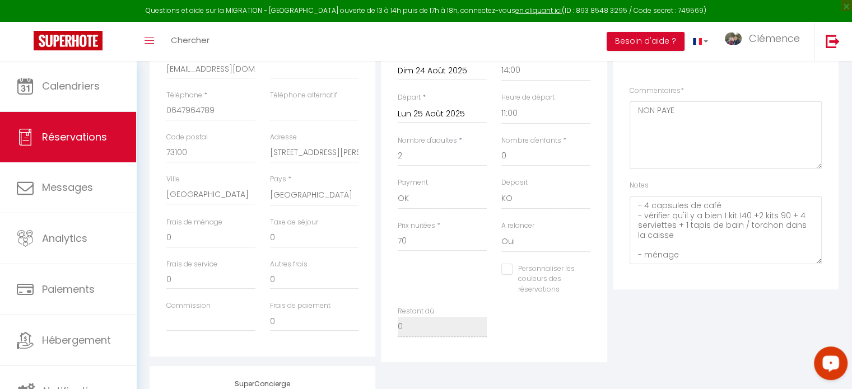
scroll to position [168, 0]
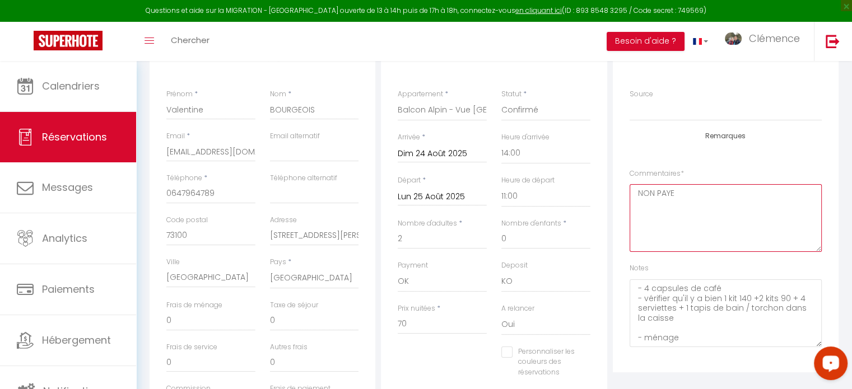
click at [576, 199] on div "Détails Voyageur Prénom * Valentine Nom * BOURGEOIS Email * [EMAIL_ADDRESS][DOM…" at bounding box center [494, 242] width 695 height 406
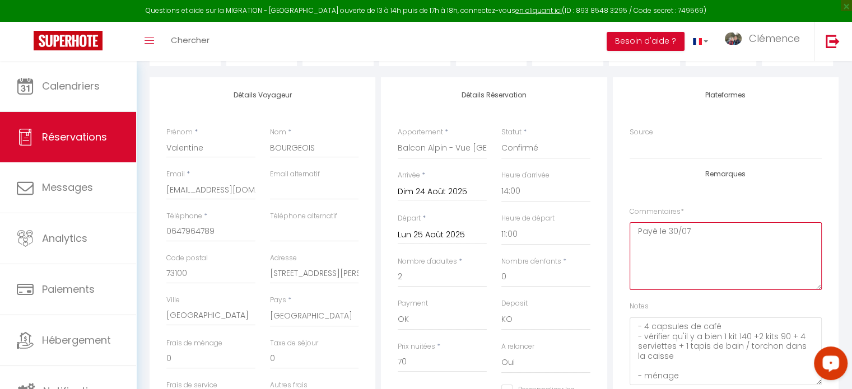
scroll to position [0, 0]
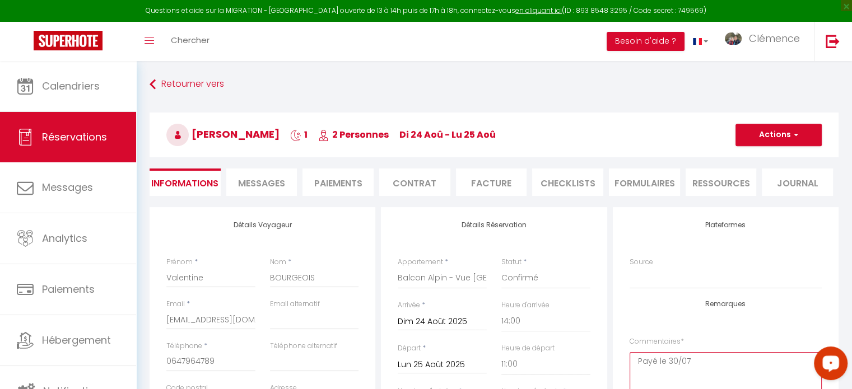
type textarea "Payé le 30/07"
click at [761, 134] on button "Actions" at bounding box center [779, 135] width 86 height 22
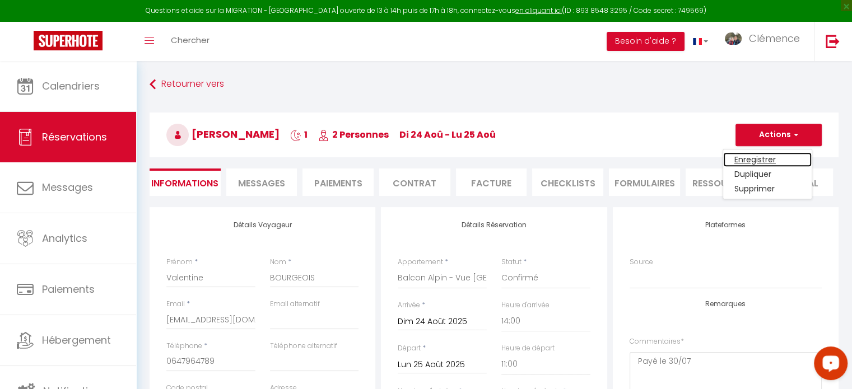
click at [751, 157] on link "Enregistrer" at bounding box center [767, 159] width 89 height 15
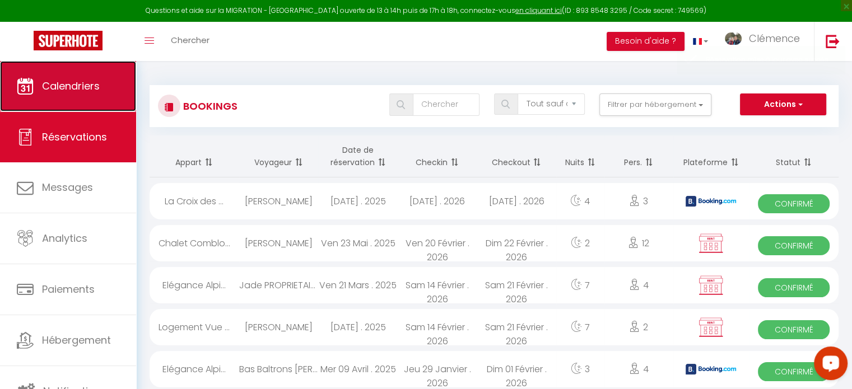
click at [78, 78] on link "Calendriers" at bounding box center [68, 86] width 136 height 50
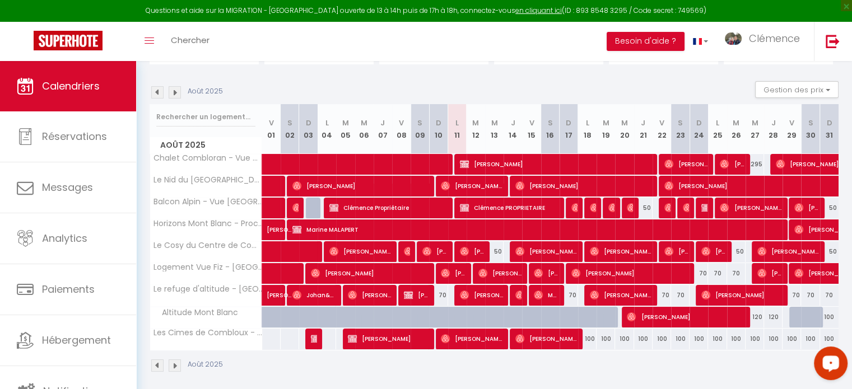
scroll to position [107, 0]
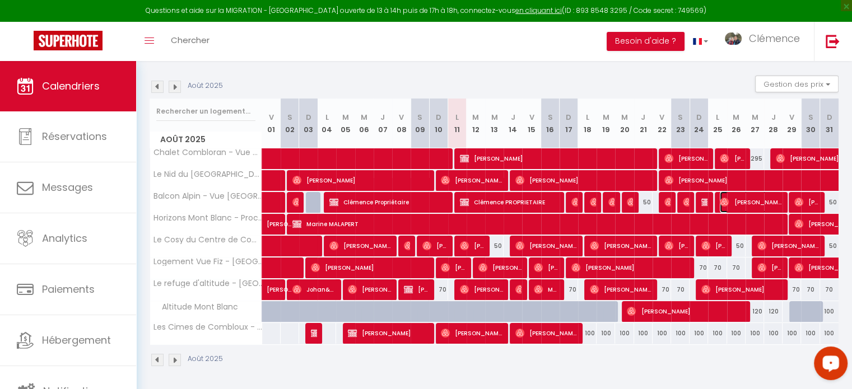
click at [735, 206] on span "[PERSON_NAME]" at bounding box center [751, 202] width 62 height 21
select select "OK"
select select "0"
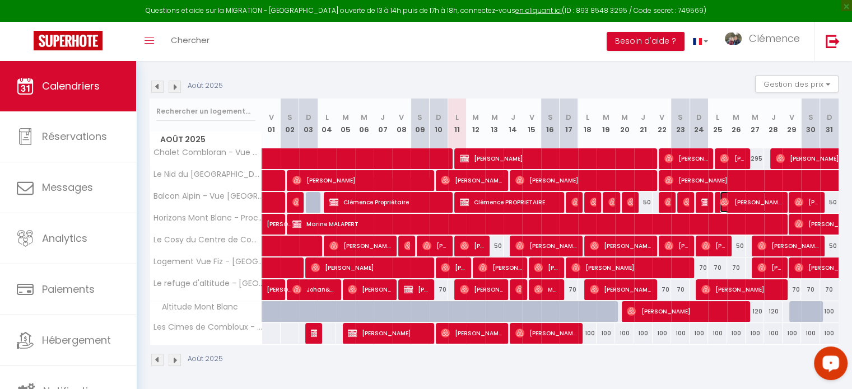
select select "1"
select select
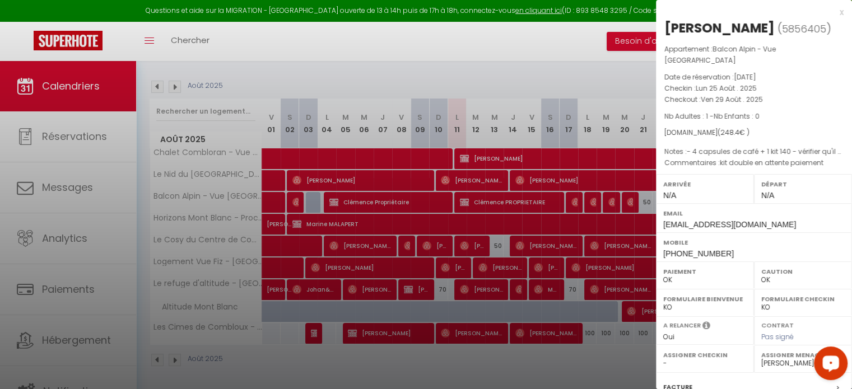
click at [588, 247] on div at bounding box center [426, 194] width 852 height 389
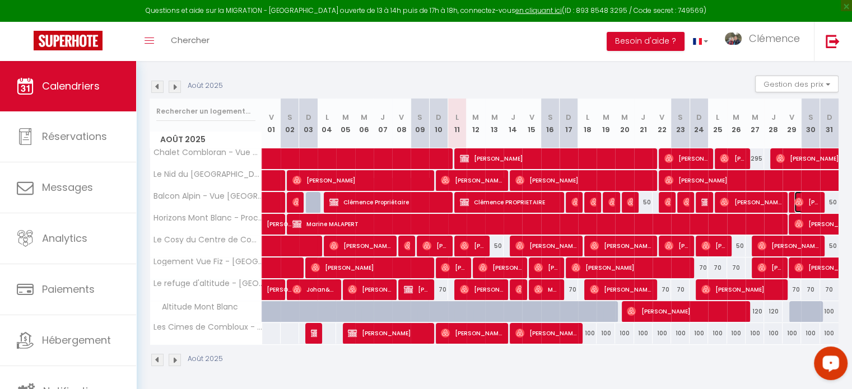
click at [799, 200] on img at bounding box center [799, 202] width 9 height 9
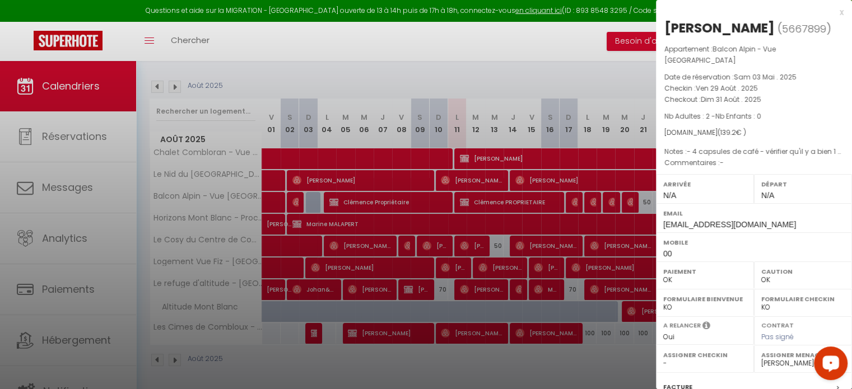
click at [550, 311] on div at bounding box center [426, 194] width 852 height 389
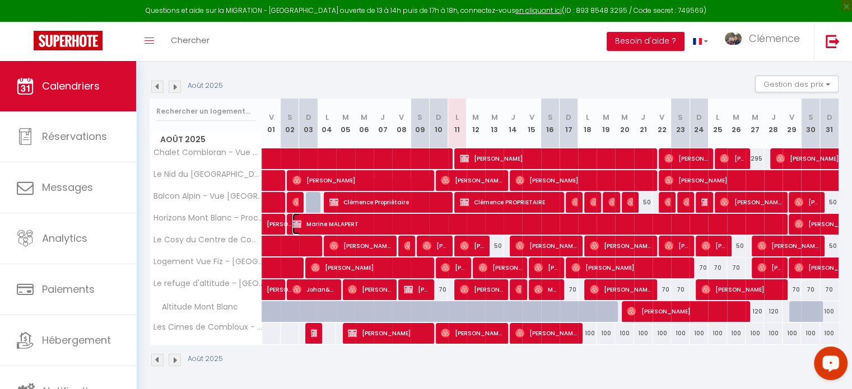
click at [764, 222] on span "Marine MALAPERT" at bounding box center [536, 224] width 487 height 21
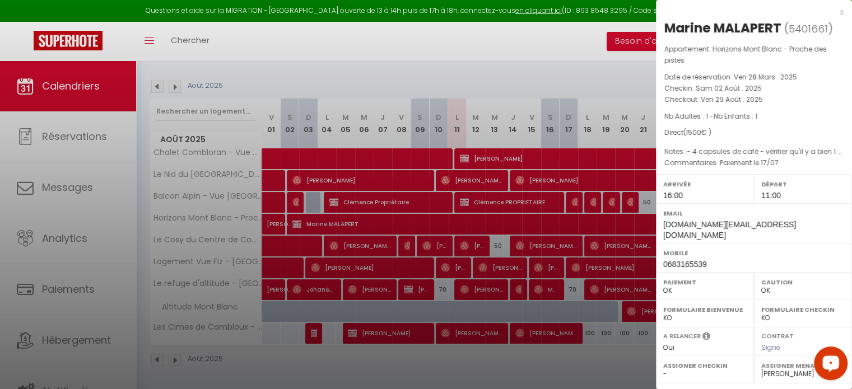
click at [637, 350] on div at bounding box center [426, 194] width 852 height 389
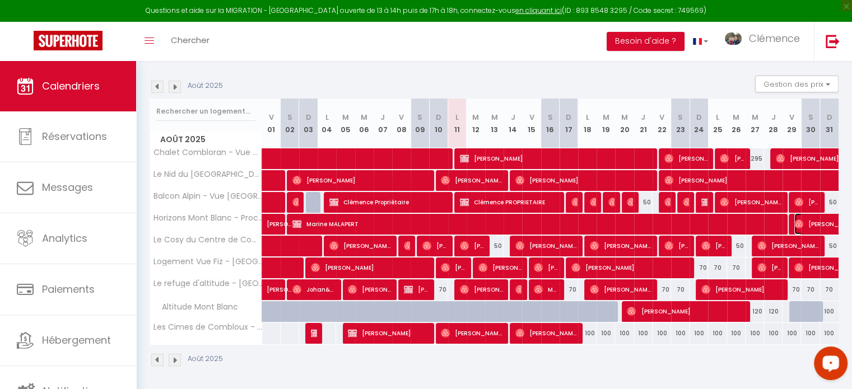
click at [809, 220] on span "[PERSON_NAME]" at bounding box center [833, 224] width 77 height 21
select select "22805"
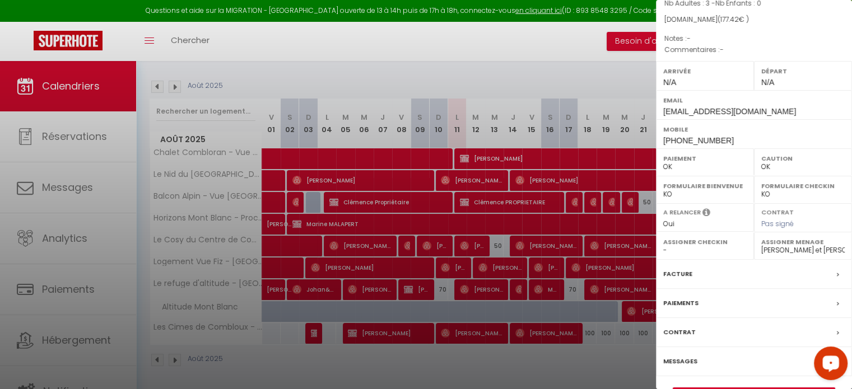
scroll to position [160, 0]
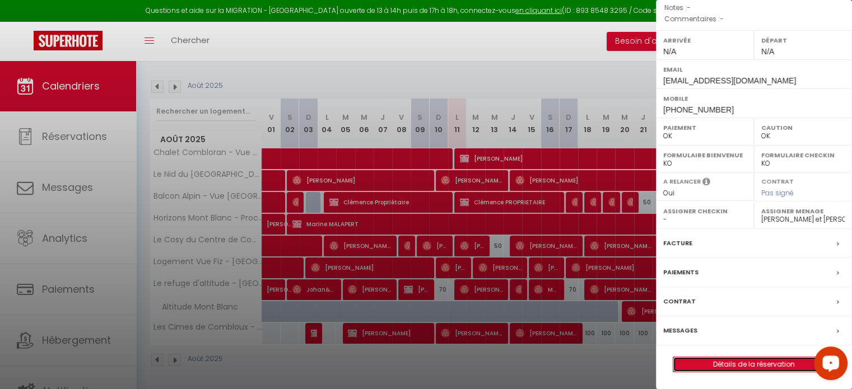
click at [735, 364] on link "Détails de la réservation" at bounding box center [754, 365] width 161 height 15
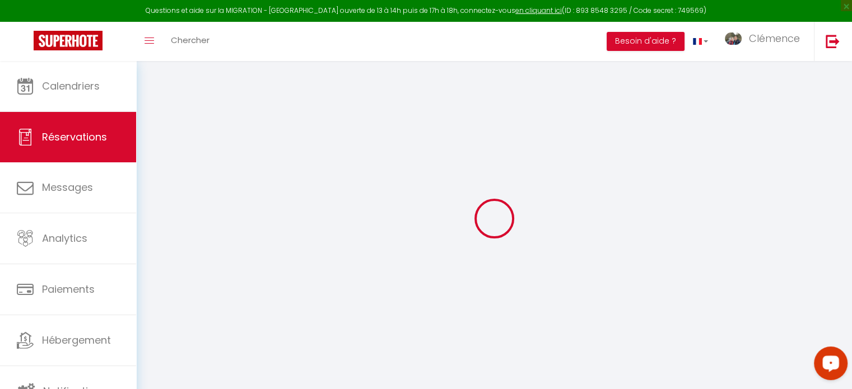
type input "[PERSON_NAME]"
type input "Lhermenault"
type input "[EMAIL_ADDRESS][DOMAIN_NAME]"
type input "[PHONE_NUMBER]"
select select
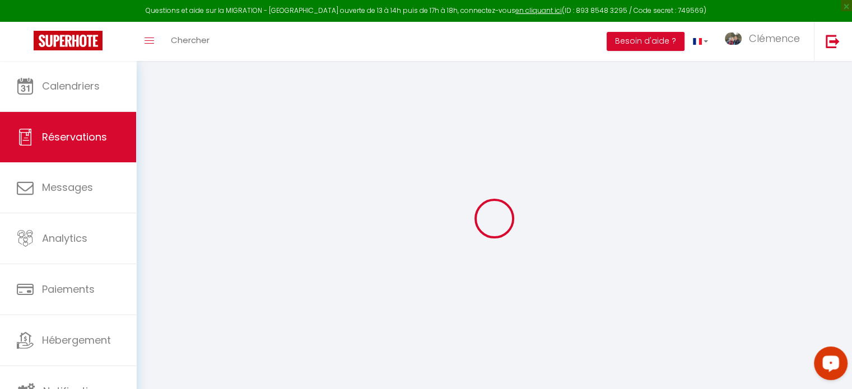
type input "6.13"
select select "32943"
select select "1"
select select
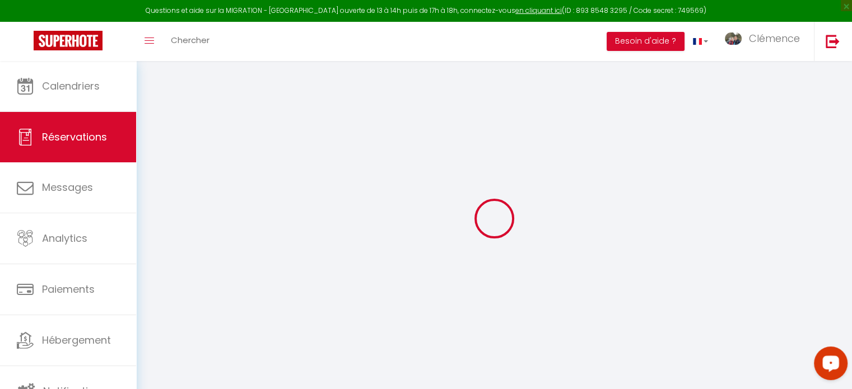
type input "3"
select select "12"
select select
type input "140.4"
checkbox input "false"
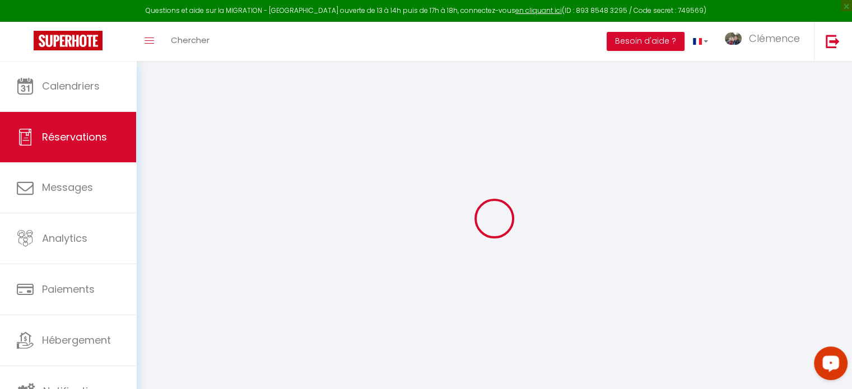
type input "0"
select select "1"
type input "0"
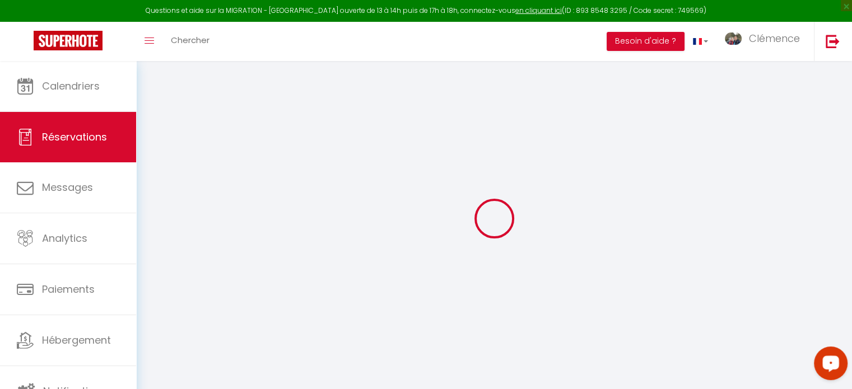
select select
select select "15"
checkbox input "false"
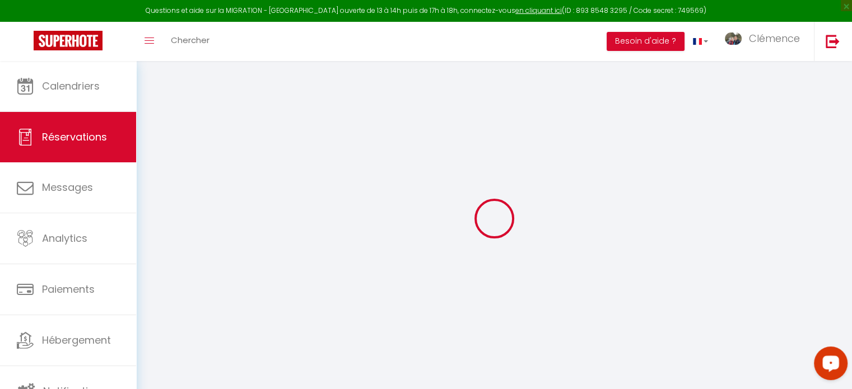
select select
checkbox input "false"
select select
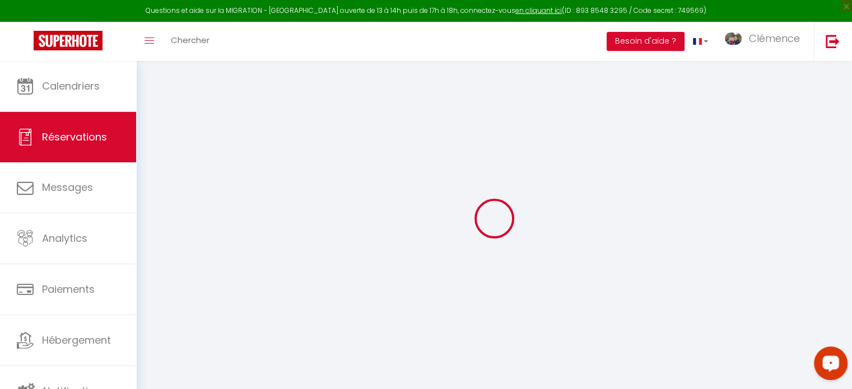
select select
checkbox input "false"
select select
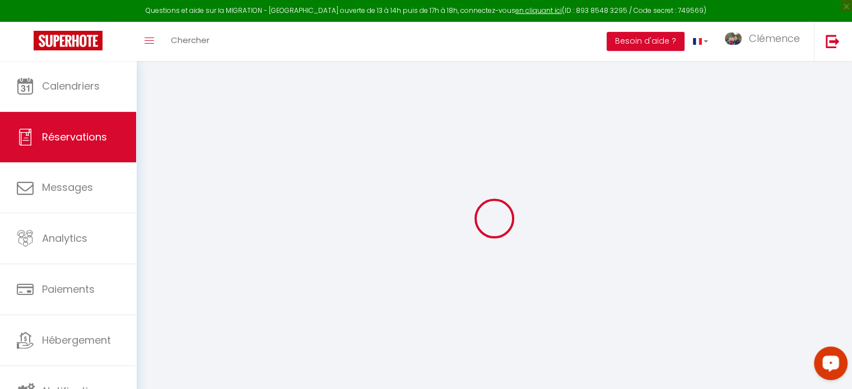
select select
checkbox input "false"
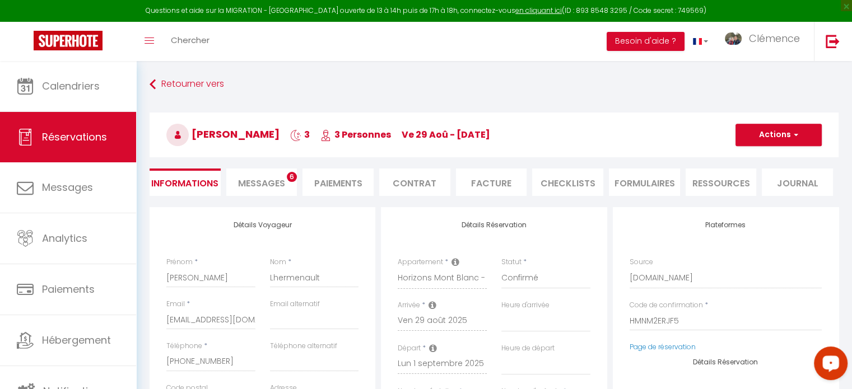
select select
type input "30"
type input "7.02"
select select
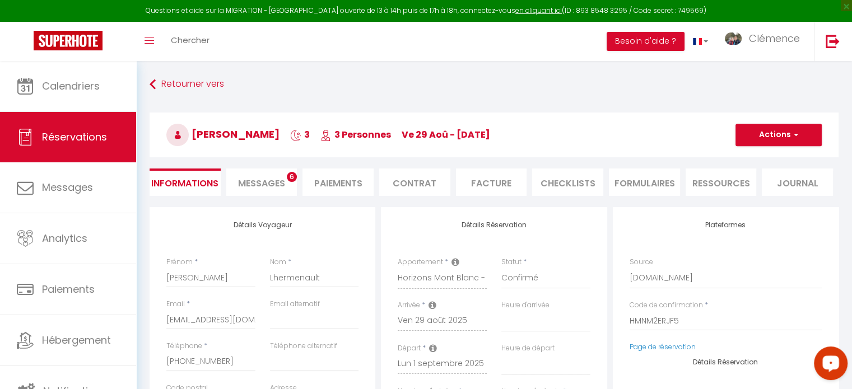
checkbox input "false"
select select
checkbox input "false"
select select
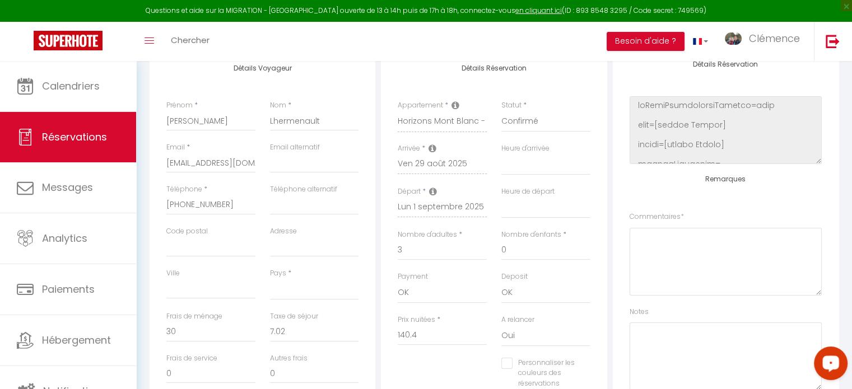
scroll to position [168, 0]
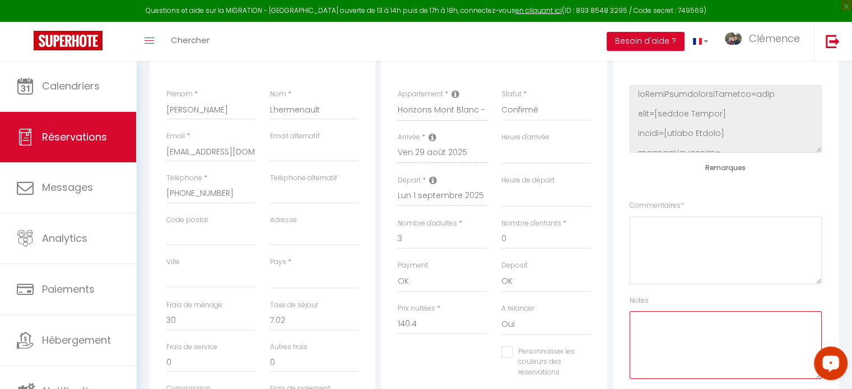
click at [680, 325] on textarea at bounding box center [726, 346] width 192 height 68
paste textarea "4 capsules de café - vérifier qu'il y a bien 1 kit 140 +2 kits 90 + 4 serviette…"
drag, startPoint x: 750, startPoint y: 340, endPoint x: 700, endPoint y: 335, distance: 50.7
click at [700, 335] on textarea "4 capsules de café - vérifier qu'il y a bien 1 kit 140 +2 kits 90 + 4 serviette…" at bounding box center [726, 346] width 192 height 68
click at [706, 342] on textarea "4 capsules de café - vérifier qu'il y a bien 1 kit 140 +2 kits 90 + 4 serviette…" at bounding box center [726, 346] width 192 height 68
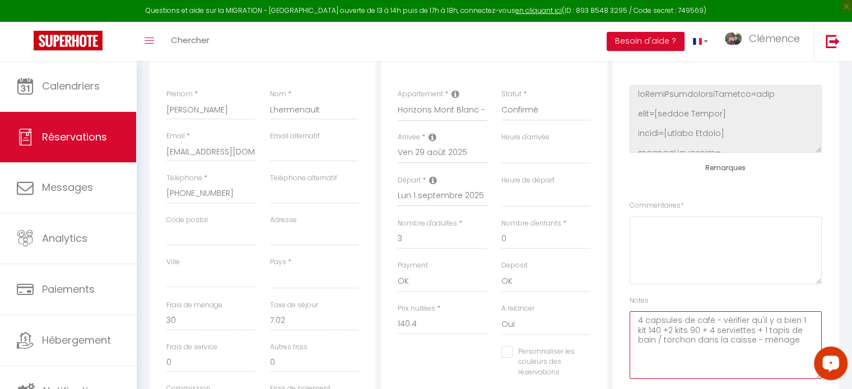
drag, startPoint x: 748, startPoint y: 340, endPoint x: 697, endPoint y: 340, distance: 51.0
click at [697, 340] on textarea "4 capsules de café - vérifier qu'il y a bien 1 kit 140 +2 kits 90 + 4 serviette…" at bounding box center [726, 346] width 192 height 68
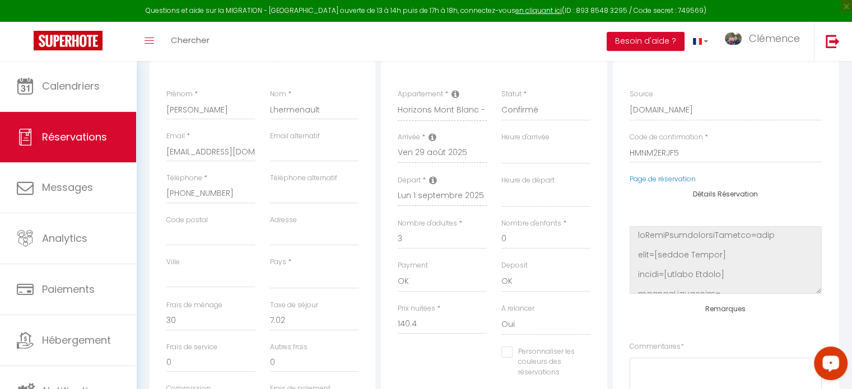
scroll to position [0, 0]
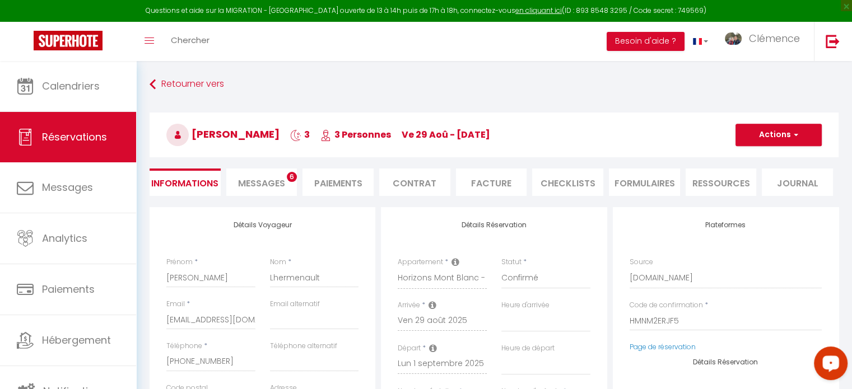
type textarea "4 capsules de café - vérifier qu'il y a bien 1 kit 140 +2 kits 90 + 4 serviette…"
click at [788, 124] on button "Actions" at bounding box center [779, 135] width 86 height 22
click at [769, 157] on link "Enregistrer" at bounding box center [767, 159] width 89 height 15
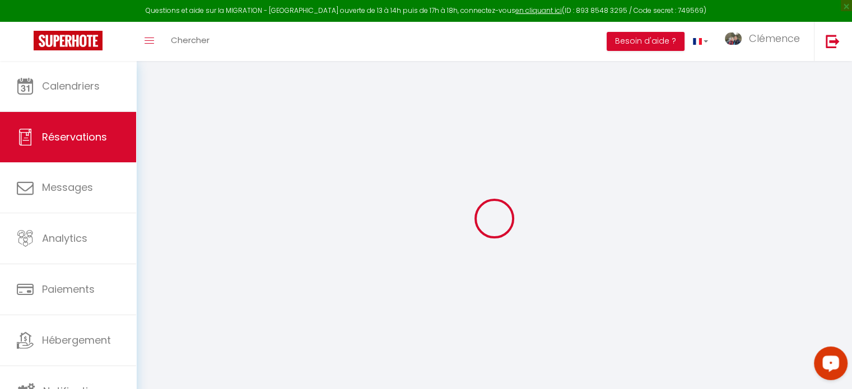
select select "not_cancelled"
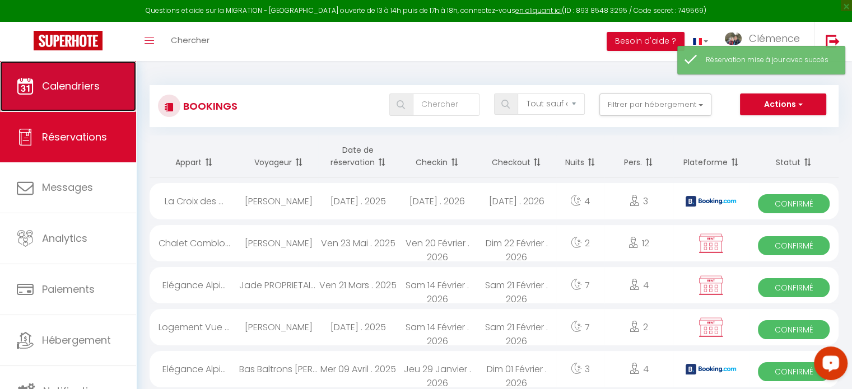
click at [54, 94] on link "Calendriers" at bounding box center [68, 86] width 136 height 50
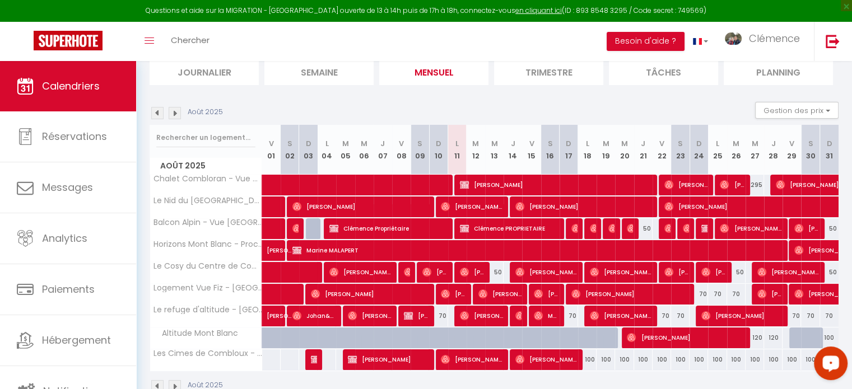
scroll to position [107, 0]
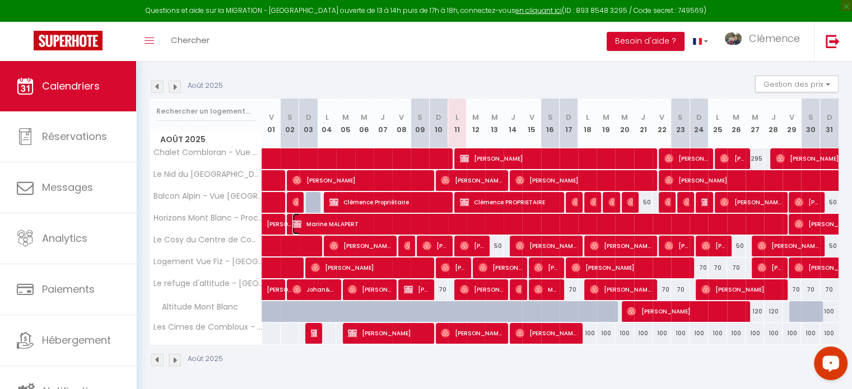
click at [695, 225] on span "Marine MALAPERT" at bounding box center [536, 224] width 487 height 21
select select "OK"
select select "0"
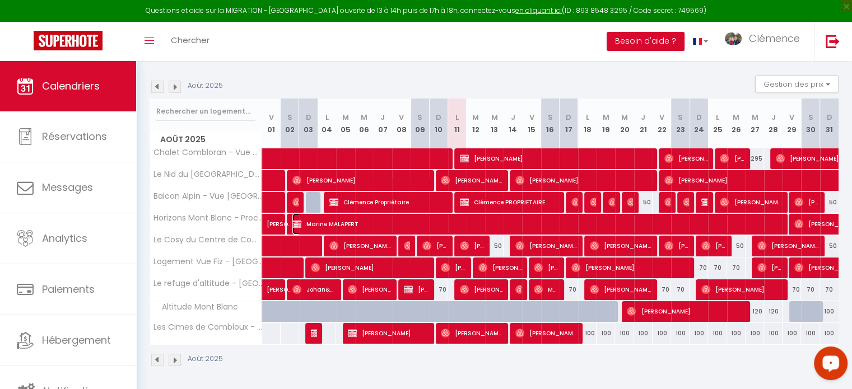
select select "1"
select select
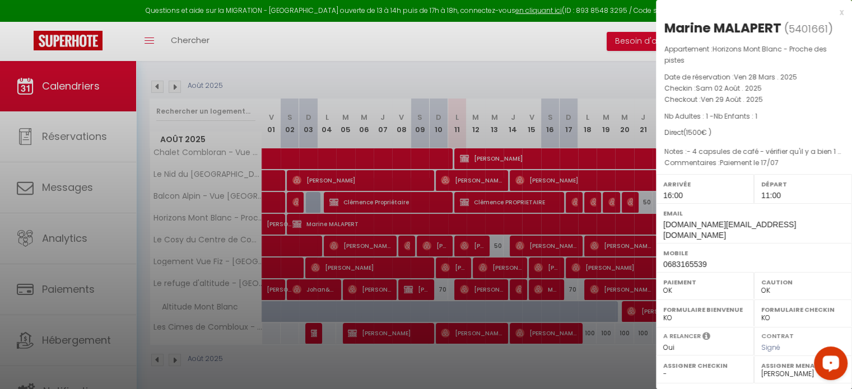
click at [773, 369] on select "- [PERSON_NAME] [PERSON_NAME] Clémence [PERSON_NAME] et Laetitia Papa SOLANA [P…" at bounding box center [803, 374] width 83 height 10
click at [762, 369] on select "- [PERSON_NAME] [PERSON_NAME] Clémence [PERSON_NAME] et Laetitia Papa SOLANA [P…" at bounding box center [803, 374] width 83 height 10
click at [610, 360] on div at bounding box center [426, 194] width 852 height 389
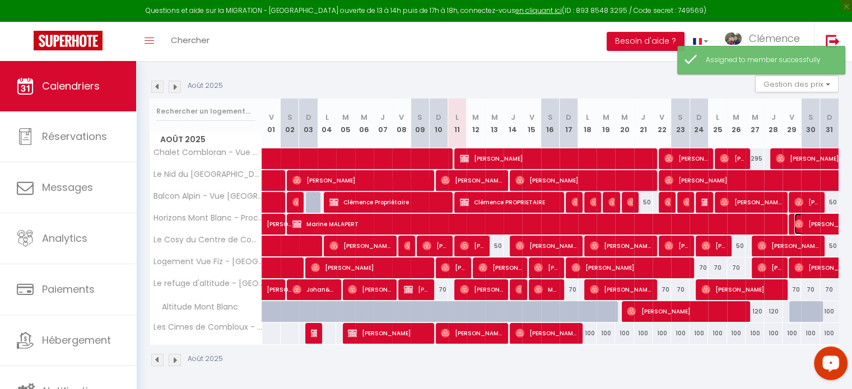
click at [815, 224] on span "[PERSON_NAME]" at bounding box center [833, 224] width 77 height 21
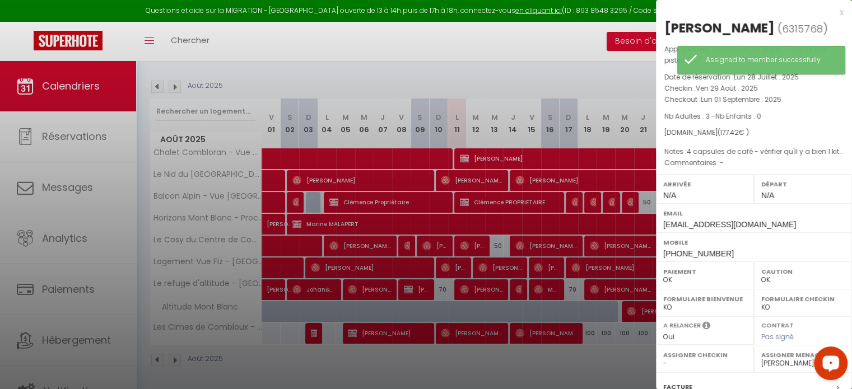
click at [778, 369] on select "- [PERSON_NAME] [PERSON_NAME] Clémence [PERSON_NAME] et Laetitia Papa SOLANA [P…" at bounding box center [803, 364] width 83 height 10
select select "44081"
click at [762, 369] on select "- [PERSON_NAME] [PERSON_NAME] Clémence [PERSON_NAME] et Laetitia Papa SOLANA [P…" at bounding box center [803, 364] width 83 height 10
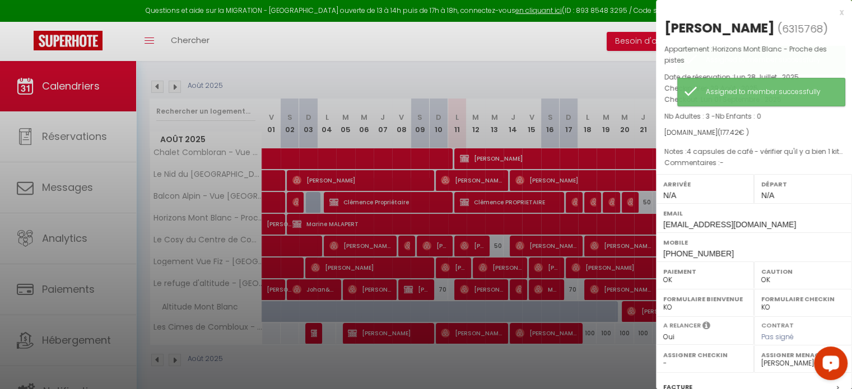
click at [612, 351] on div at bounding box center [426, 194] width 852 height 389
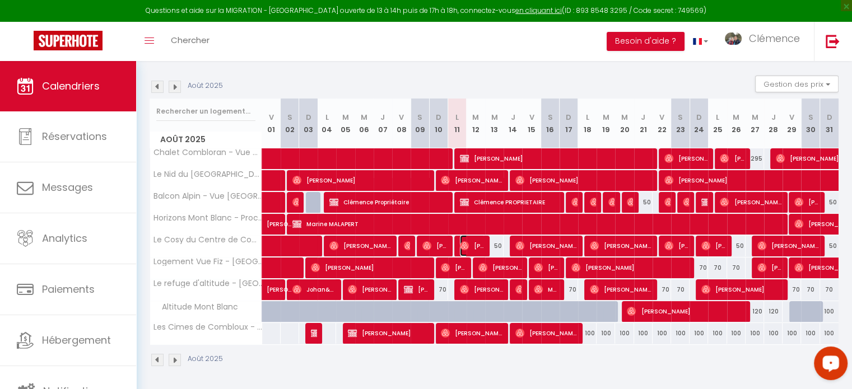
click at [467, 248] on img at bounding box center [464, 246] width 9 height 9
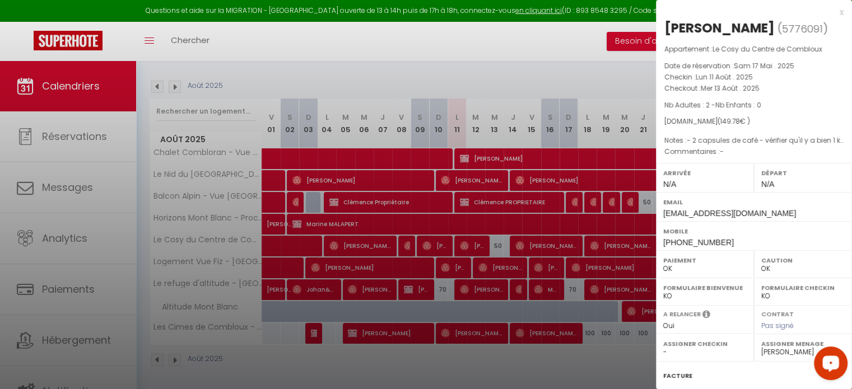
click at [504, 278] on div at bounding box center [426, 194] width 852 height 389
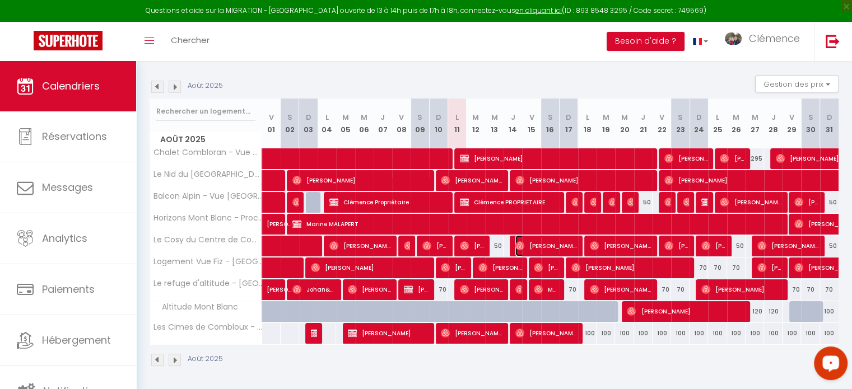
click at [535, 247] on span "[PERSON_NAME]" at bounding box center [547, 245] width 62 height 21
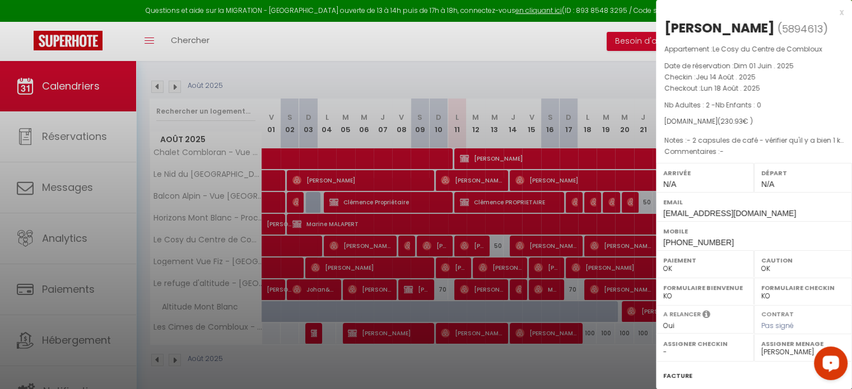
drag, startPoint x: 595, startPoint y: 289, endPoint x: 596, endPoint y: 280, distance: 9.0
click at [594, 289] on div at bounding box center [426, 194] width 852 height 389
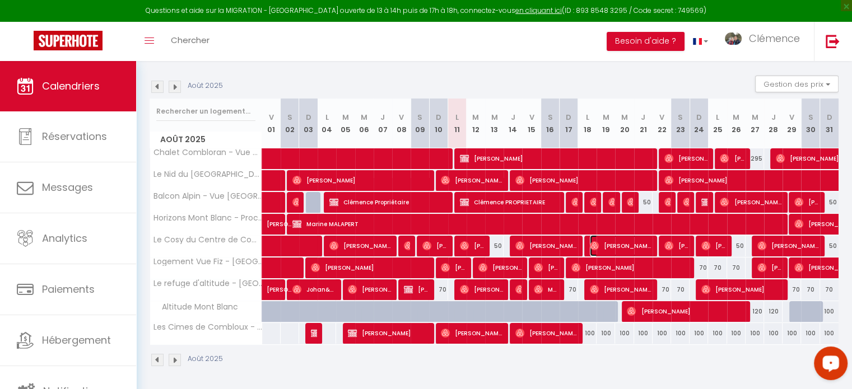
click at [616, 246] on span "[PERSON_NAME]" at bounding box center [621, 245] width 62 height 21
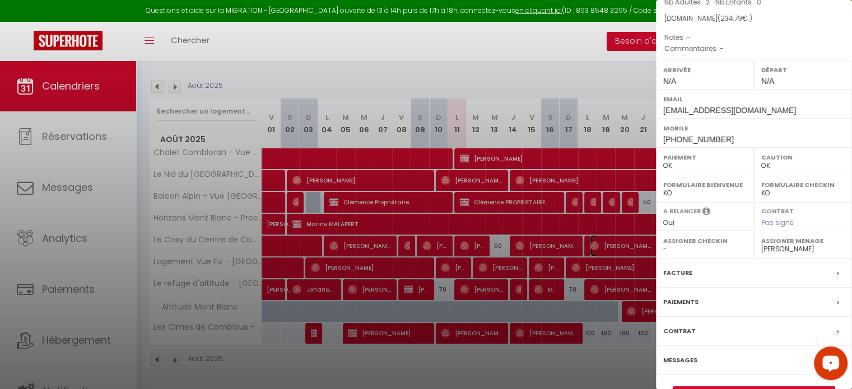
scroll to position [131, 0]
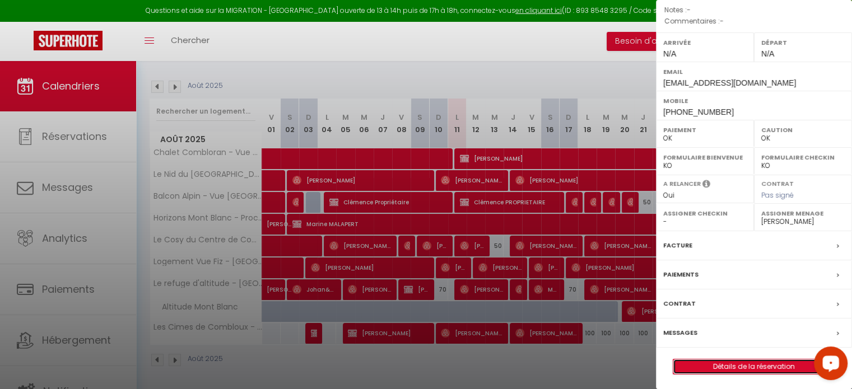
click at [770, 367] on link "Détails de la réservation" at bounding box center [754, 367] width 161 height 15
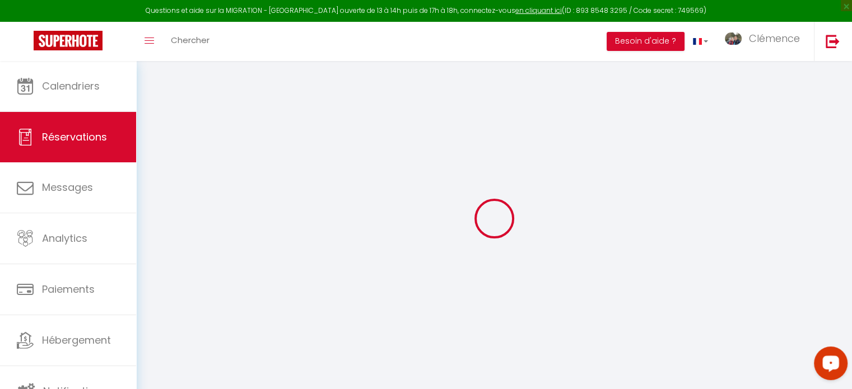
type input "[PERSON_NAME]"
type input "[EMAIL_ADDRESS][DOMAIN_NAME]"
type input "[PHONE_NUMBER]"
select select
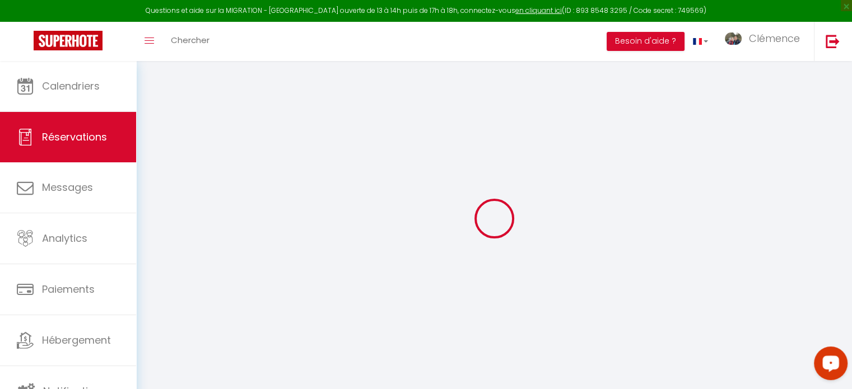
type input "8.1"
select select "32944"
select select "1"
select select
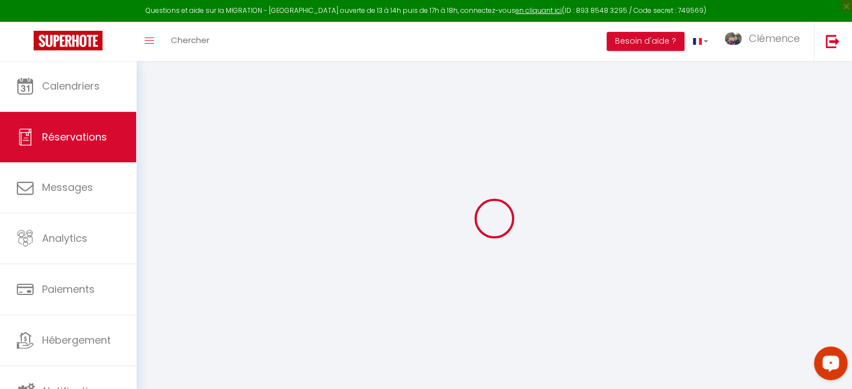
type input "2"
select select "12"
select select
type input "195.04"
checkbox input "false"
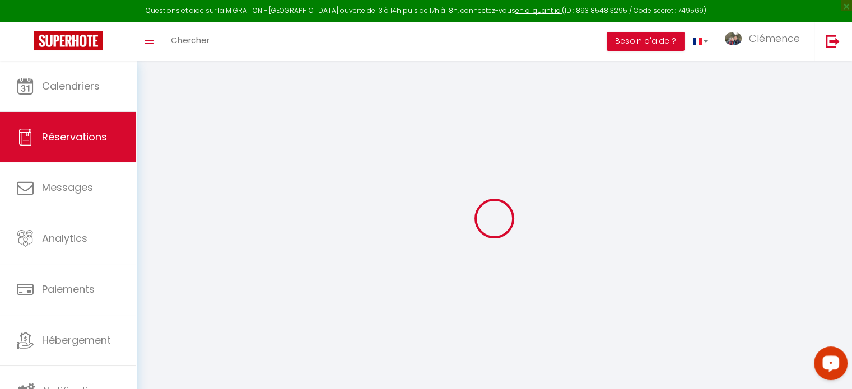
type input "0"
select select "1"
type input "0"
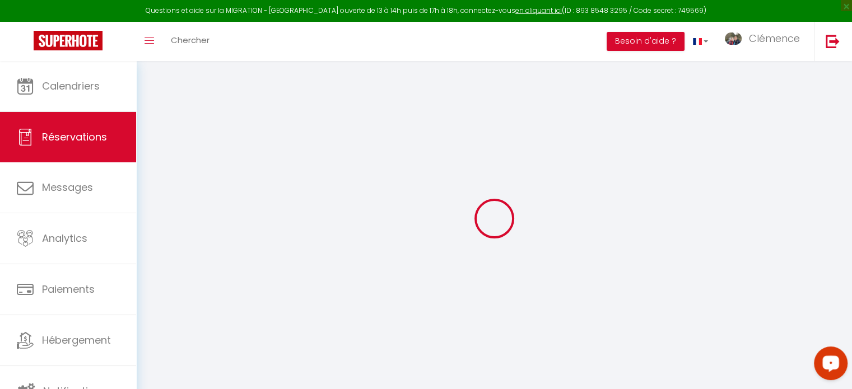
select select
select select "15"
checkbox input "false"
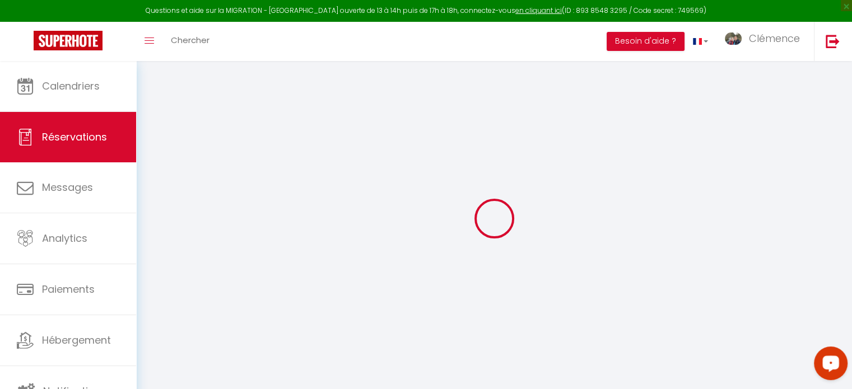
select select
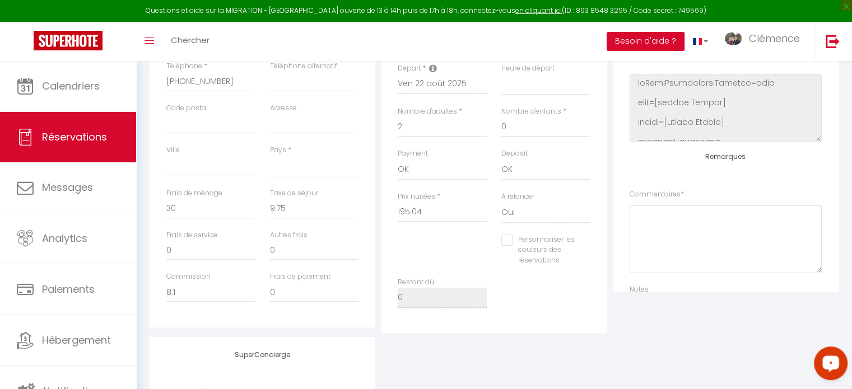
scroll to position [141, 0]
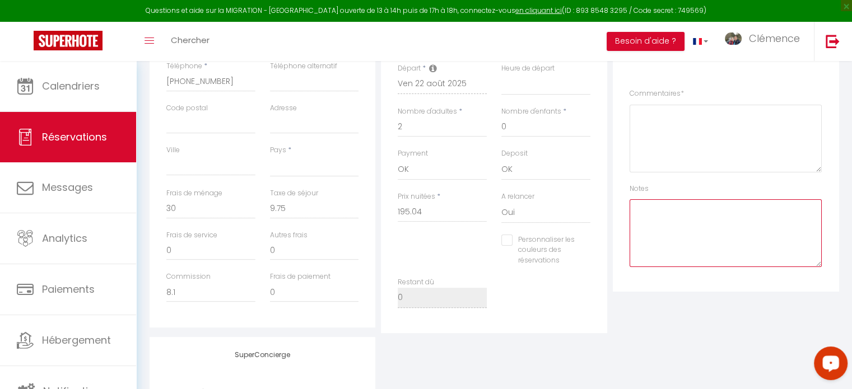
click at [680, 230] on textarea at bounding box center [726, 233] width 192 height 68
paste textarea "4 capsules de café - vérifier qu'il y a bien 1 kit 140 +2 kits 90 + 4 serviette…"
drag, startPoint x: 643, startPoint y: 210, endPoint x: 628, endPoint y: 205, distance: 16.7
click at [628, 205] on div "Plateformes Source Direct [DOMAIN_NAME] [DOMAIN_NAME] Chalet montagne Expedia G…" at bounding box center [726, 109] width 226 height 364
drag, startPoint x: 663, startPoint y: 215, endPoint x: 714, endPoint y: 215, distance: 51.6
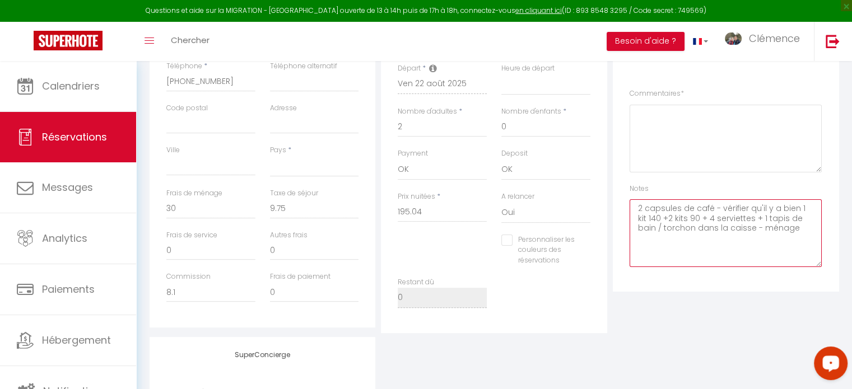
click at [714, 215] on textarea "2 capsules de café - vérifier qu'il y a bien 1 kit 140 +2 kits 90 + 4 serviette…" at bounding box center [726, 233] width 192 height 68
drag, startPoint x: 722, startPoint y: 225, endPoint x: 695, endPoint y: 225, distance: 26.9
click at [695, 225] on textarea "2 capsules de café - vérifier qu'il y a bien 1 kit 140 + 2 serviettes + 1 tapis…" at bounding box center [726, 233] width 192 height 68
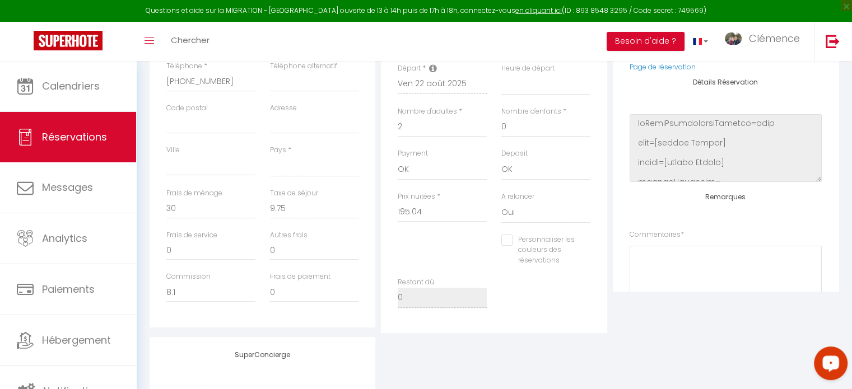
scroll to position [0, 0]
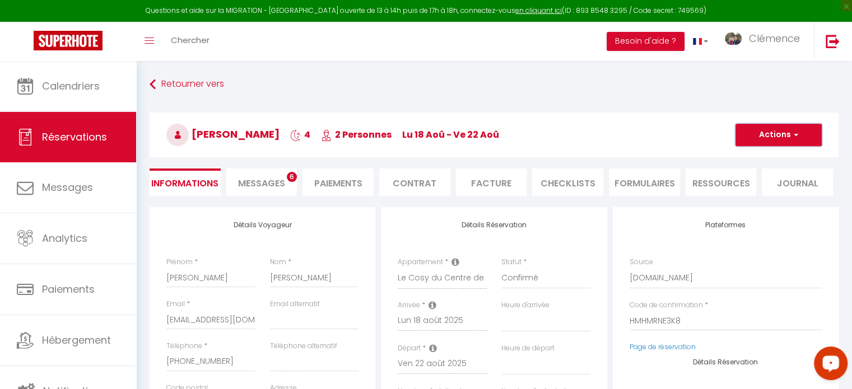
click at [788, 136] on button "Actions" at bounding box center [779, 135] width 86 height 22
click at [778, 161] on link "Enregistrer" at bounding box center [767, 159] width 89 height 15
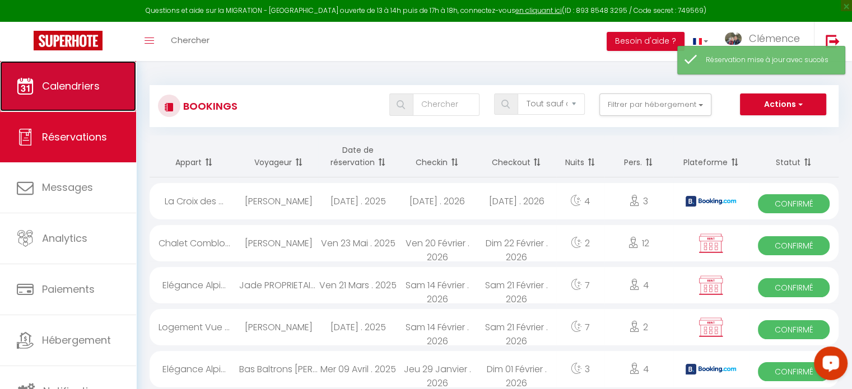
click at [82, 82] on span "Calendriers" at bounding box center [71, 86] width 58 height 14
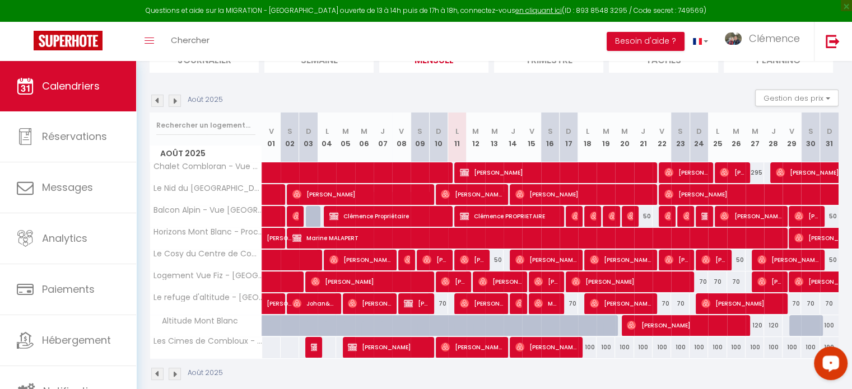
scroll to position [107, 0]
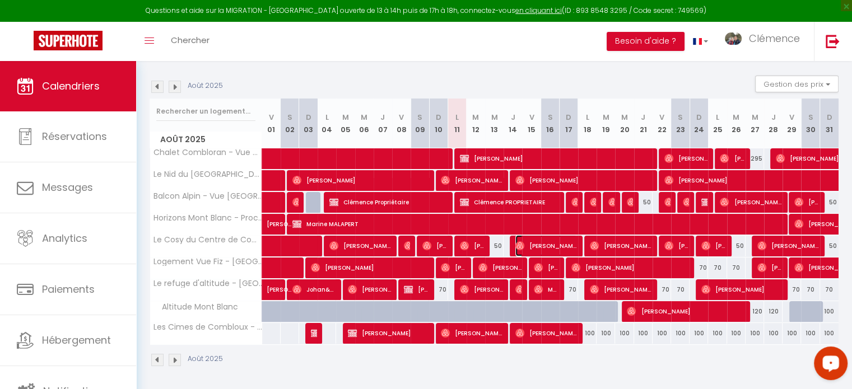
click at [539, 247] on span "[PERSON_NAME]" at bounding box center [547, 245] width 62 height 21
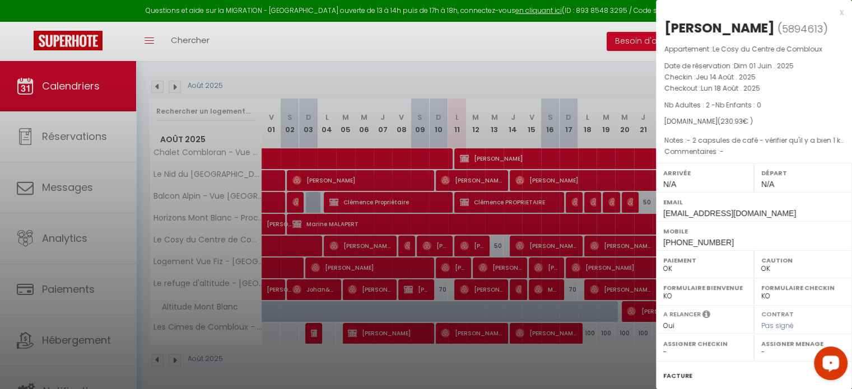
click at [605, 299] on div at bounding box center [426, 194] width 852 height 389
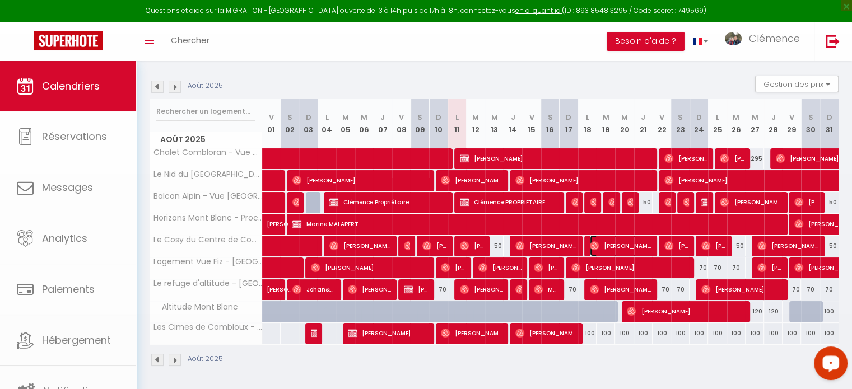
click at [640, 246] on span "[PERSON_NAME]" at bounding box center [621, 245] width 62 height 21
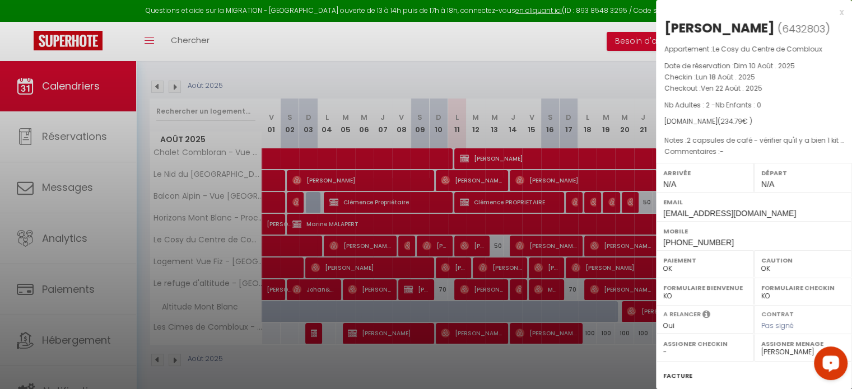
click at [627, 298] on div at bounding box center [426, 194] width 852 height 389
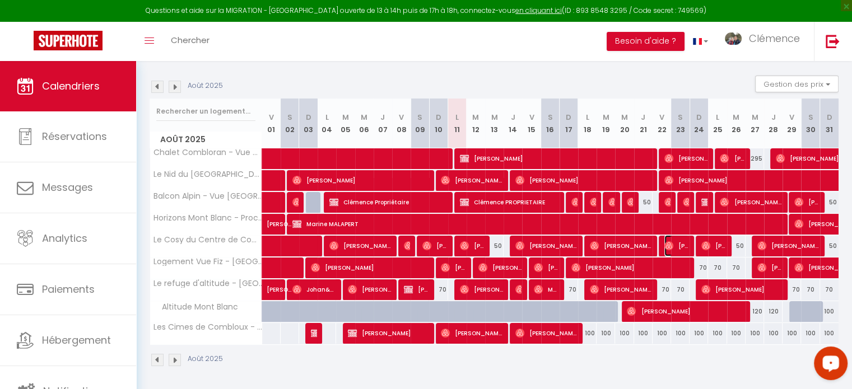
click at [674, 248] on span "[PERSON_NAME]" at bounding box center [677, 245] width 25 height 21
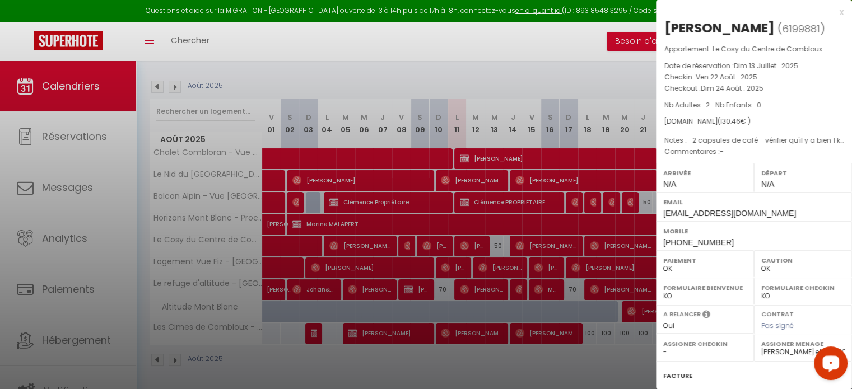
drag, startPoint x: 619, startPoint y: 317, endPoint x: 621, endPoint y: 308, distance: 8.7
click at [619, 315] on div at bounding box center [426, 194] width 852 height 389
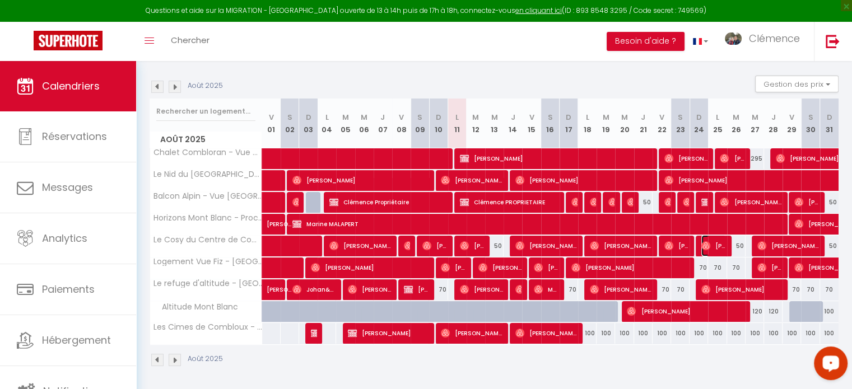
click at [713, 243] on span "[PERSON_NAME]" at bounding box center [714, 245] width 25 height 21
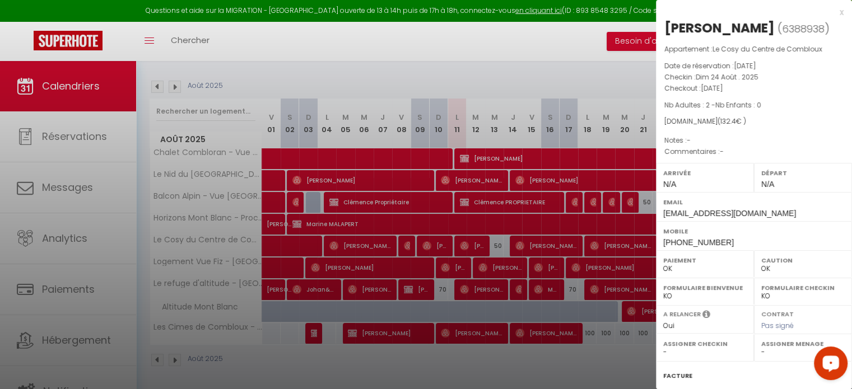
click at [769, 351] on select "- [PERSON_NAME] [PERSON_NAME] Clémence [PERSON_NAME] et Laetitia Papa SOLANA [P…" at bounding box center [803, 352] width 83 height 10
click at [762, 347] on select "- [PERSON_NAME] [PERSON_NAME] Clémence [PERSON_NAME] et Laetitia Papa SOLANA [P…" at bounding box center [803, 352] width 83 height 10
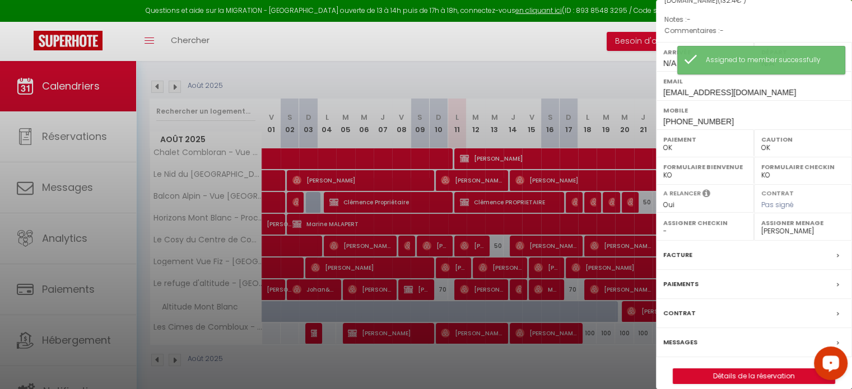
scroll to position [131, 0]
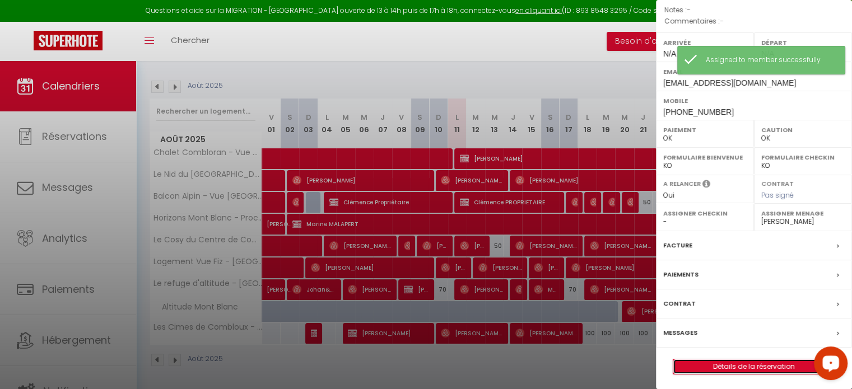
click at [717, 363] on link "Détails de la réservation" at bounding box center [754, 367] width 161 height 15
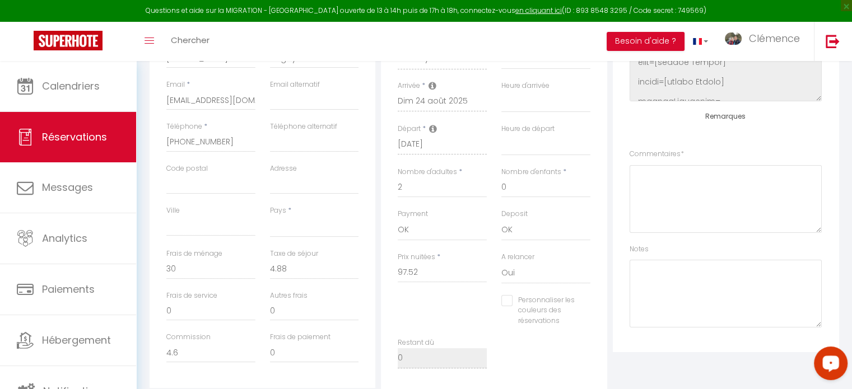
scroll to position [224, 0]
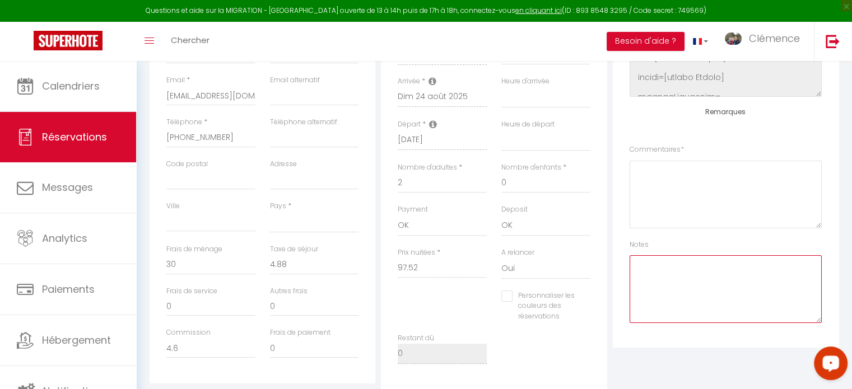
click at [703, 280] on textarea at bounding box center [726, 290] width 192 height 68
paste textarea "4 capsules de café - vérifier qu'il y a bien 1 kit 140 +2 kits 90 + 4 serviette…"
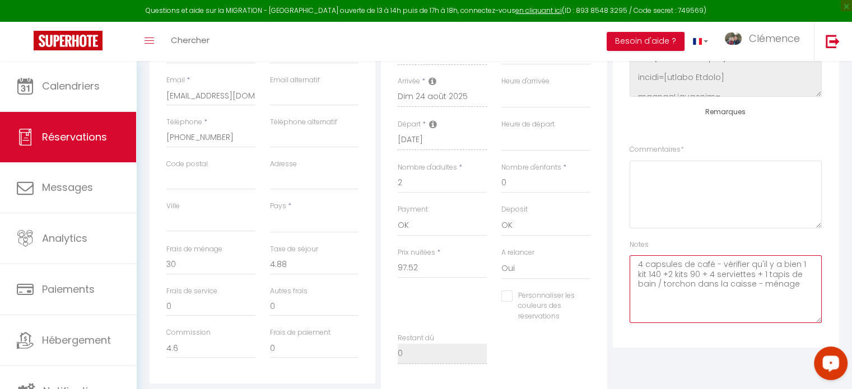
click at [642, 262] on textarea "4 capsules de café - vérifier qu'il y a bien 1 kit 140 +2 kits 90 + 4 serviette…" at bounding box center [726, 290] width 192 height 68
drag, startPoint x: 663, startPoint y: 270, endPoint x: 715, endPoint y: 275, distance: 52.3
click at [715, 275] on textarea "2 capsules de café - vérifier qu'il y a bien 1 kit 140 +2 kits 90 + 4 serviette…" at bounding box center [726, 290] width 192 height 68
drag, startPoint x: 722, startPoint y: 284, endPoint x: 695, endPoint y: 285, distance: 26.4
click at [695, 285] on textarea "2 capsules de café - vérifier qu'il y a bien 1 kit 140 + 2 serviettes + 1 tapis…" at bounding box center [726, 290] width 192 height 68
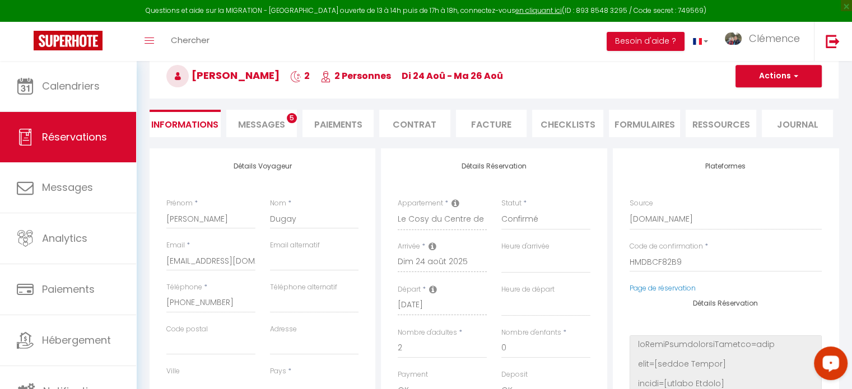
scroll to position [56, 0]
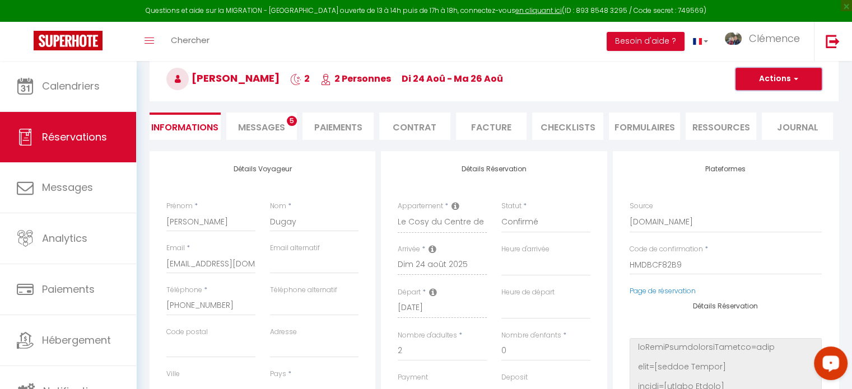
click at [793, 80] on span "button" at bounding box center [794, 79] width 7 height 10
click at [774, 101] on link "Enregistrer" at bounding box center [767, 103] width 89 height 15
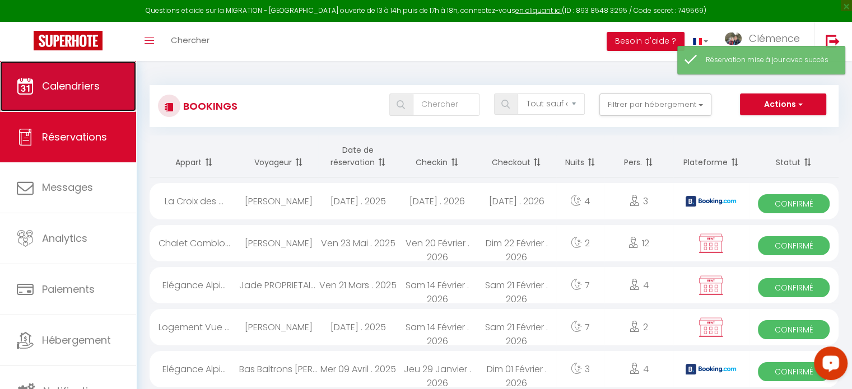
click at [61, 78] on link "Calendriers" at bounding box center [68, 86] width 136 height 50
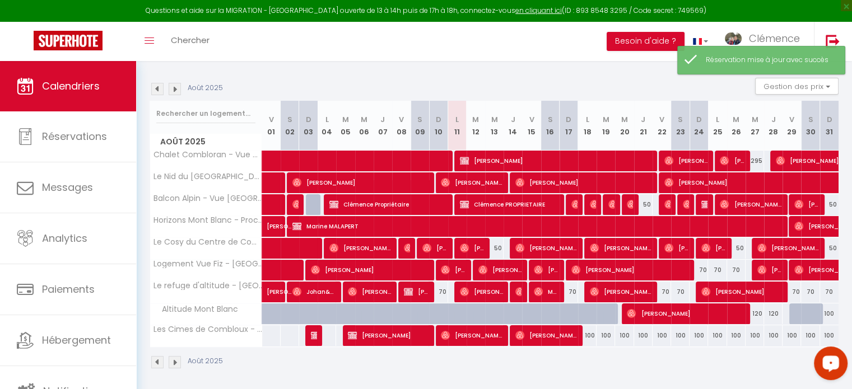
scroll to position [107, 0]
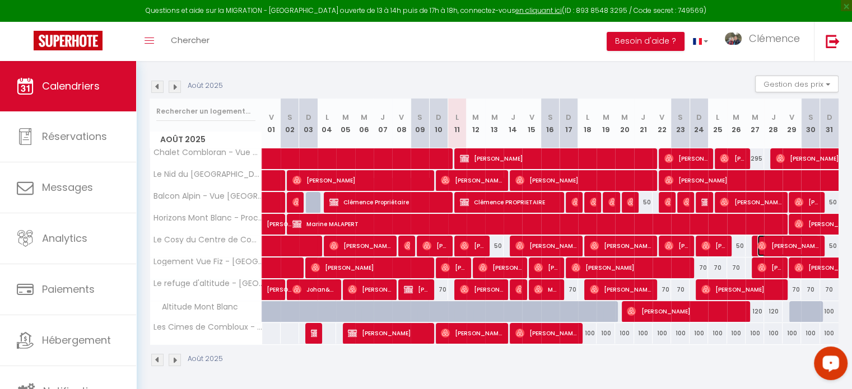
click at [793, 244] on span "[PERSON_NAME]" at bounding box center [789, 245] width 62 height 21
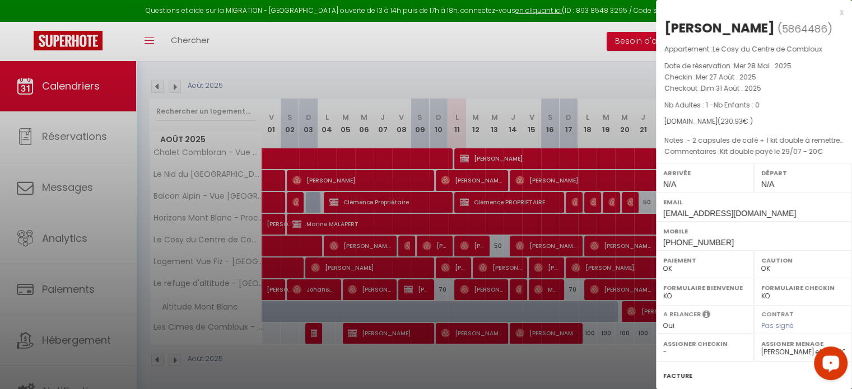
click at [619, 346] on div at bounding box center [426, 194] width 852 height 389
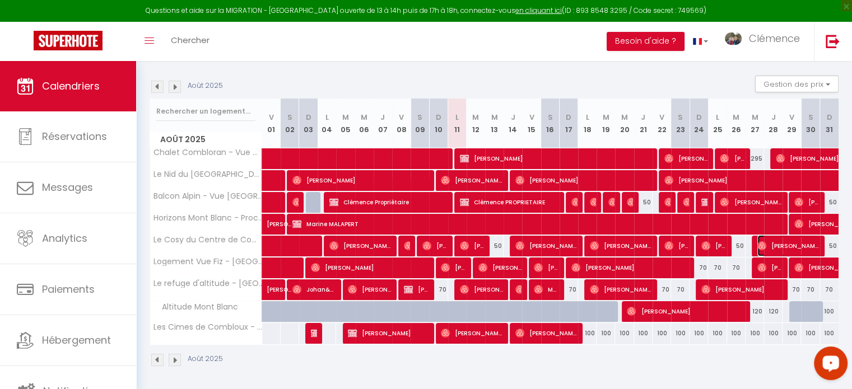
click at [797, 242] on span "[PERSON_NAME]" at bounding box center [789, 245] width 62 height 21
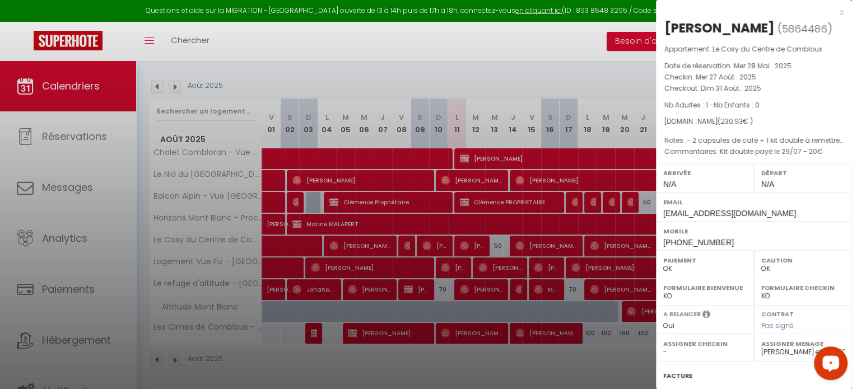
click at [614, 347] on div at bounding box center [426, 194] width 852 height 389
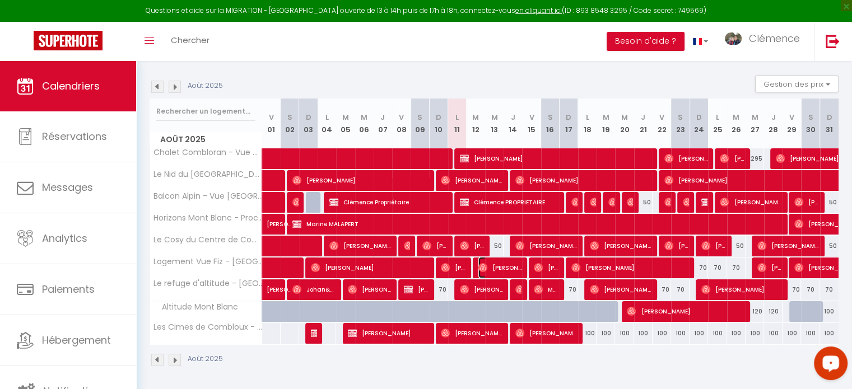
click at [511, 266] on span "[PERSON_NAME]" at bounding box center [500, 267] width 43 height 21
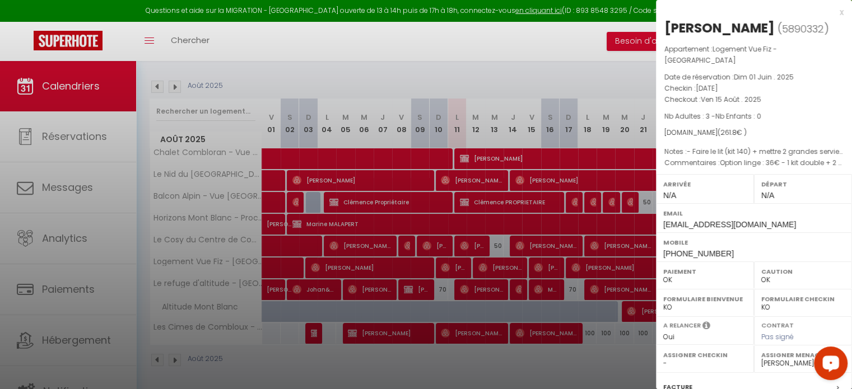
click at [551, 302] on div at bounding box center [426, 194] width 852 height 389
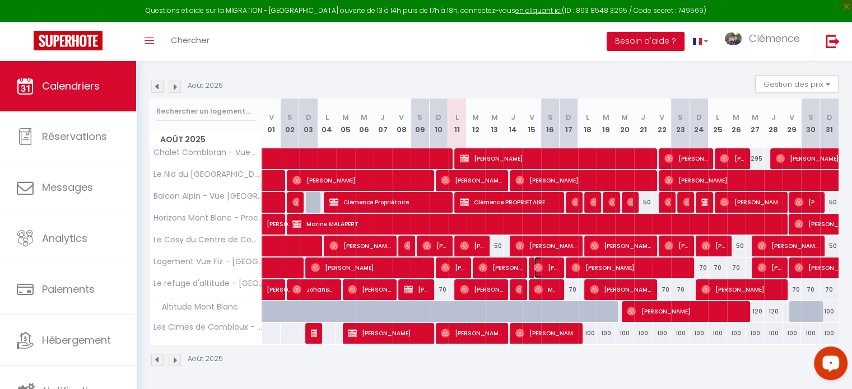
click at [544, 265] on span "[PERSON_NAME]" at bounding box center [546, 267] width 25 height 21
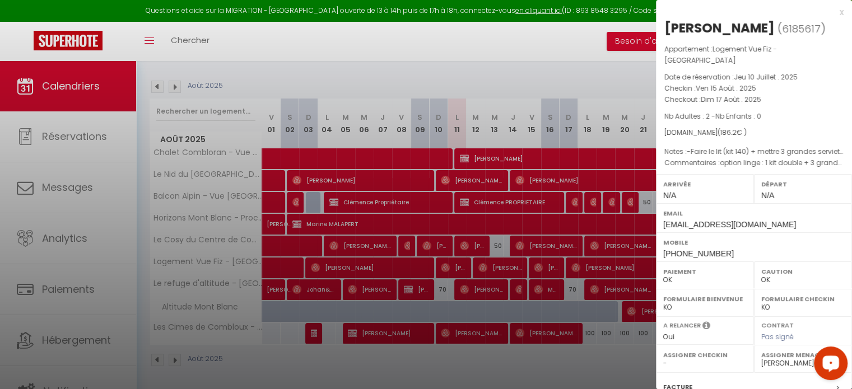
click at [570, 304] on div at bounding box center [426, 194] width 852 height 389
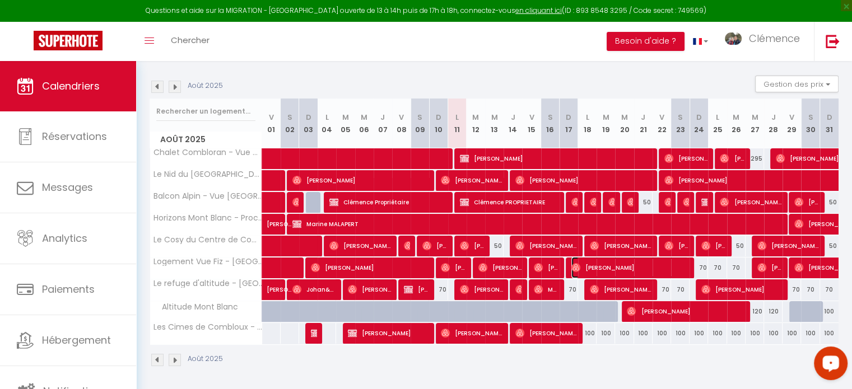
click at [601, 271] on span "[PERSON_NAME]" at bounding box center [630, 267] width 117 height 21
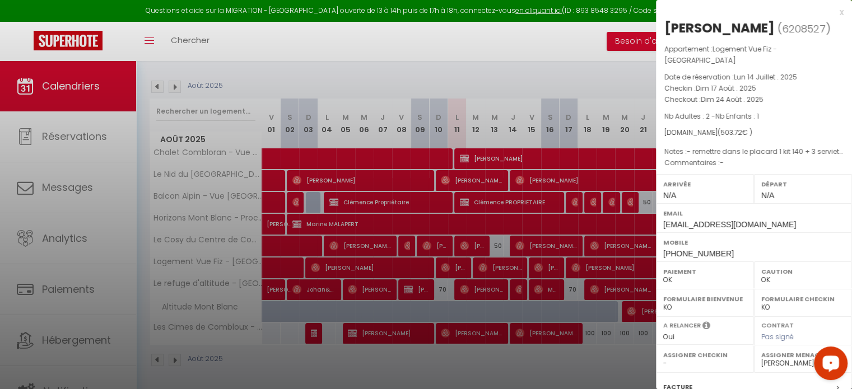
click at [603, 298] on div at bounding box center [426, 194] width 852 height 389
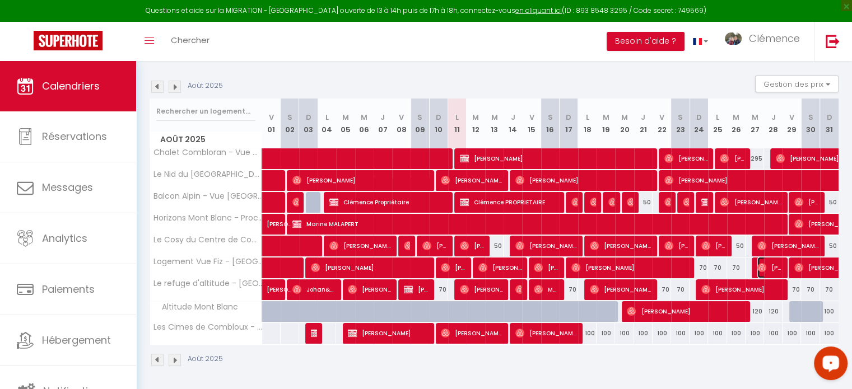
click at [777, 270] on span "[PERSON_NAME]" at bounding box center [770, 267] width 25 height 21
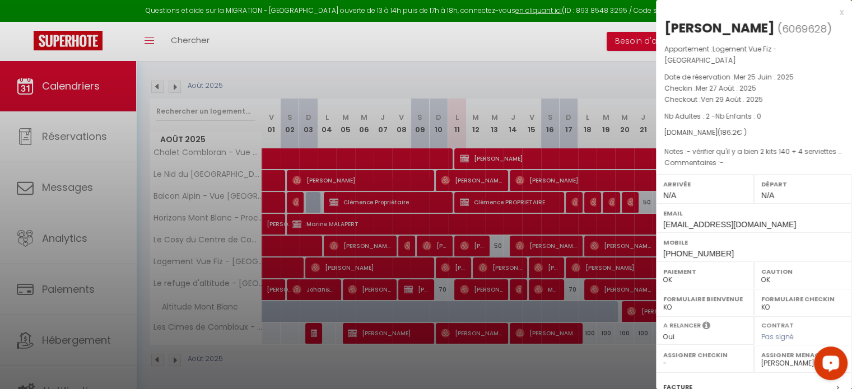
click at [602, 335] on div at bounding box center [426, 194] width 852 height 389
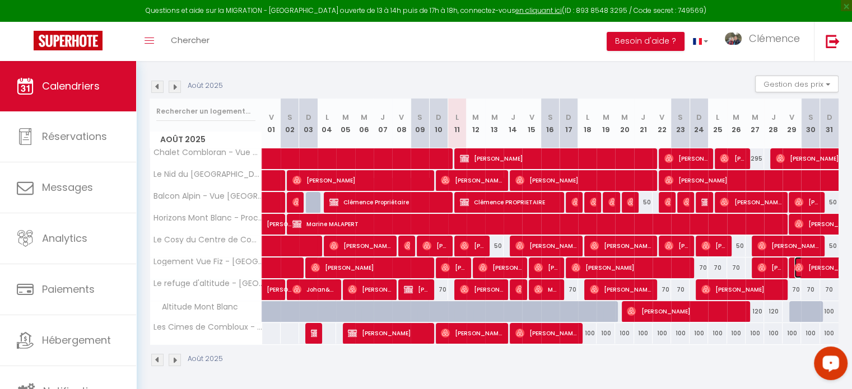
click at [820, 270] on span "[PERSON_NAME]" at bounding box center [833, 267] width 77 height 21
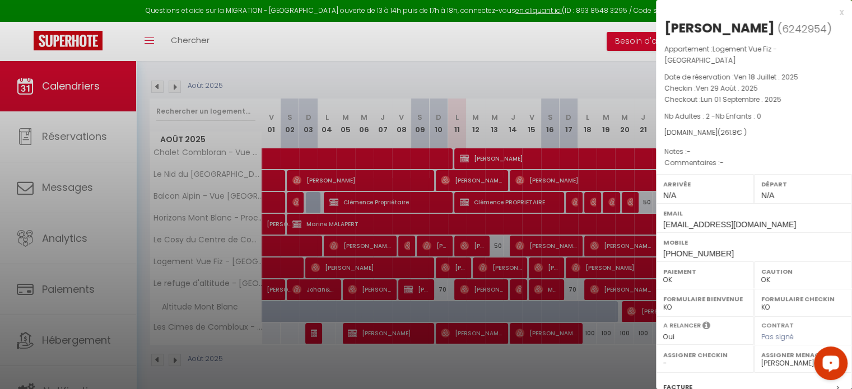
click at [630, 351] on div at bounding box center [426, 194] width 852 height 389
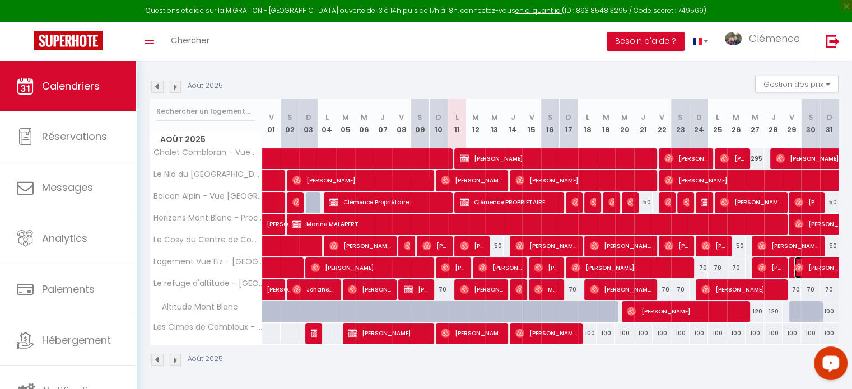
click at [806, 268] on span "[PERSON_NAME]" at bounding box center [833, 267] width 77 height 21
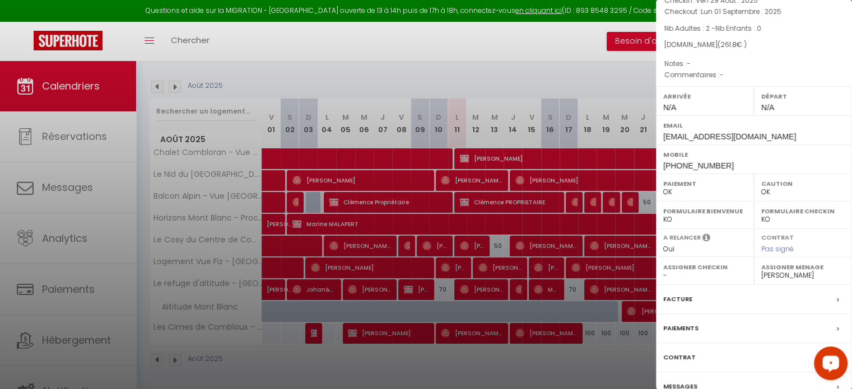
scroll to position [131, 0]
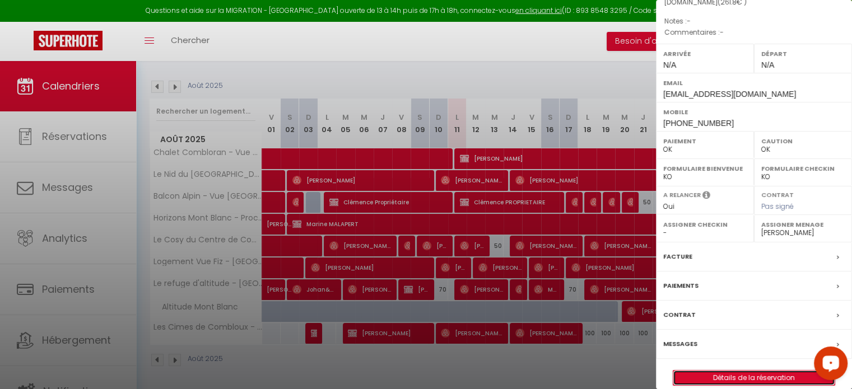
click at [749, 371] on link "Détails de la réservation" at bounding box center [754, 378] width 161 height 15
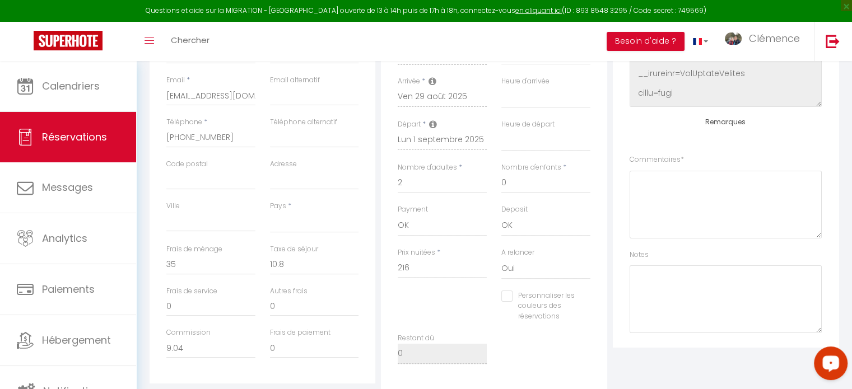
scroll to position [141, 0]
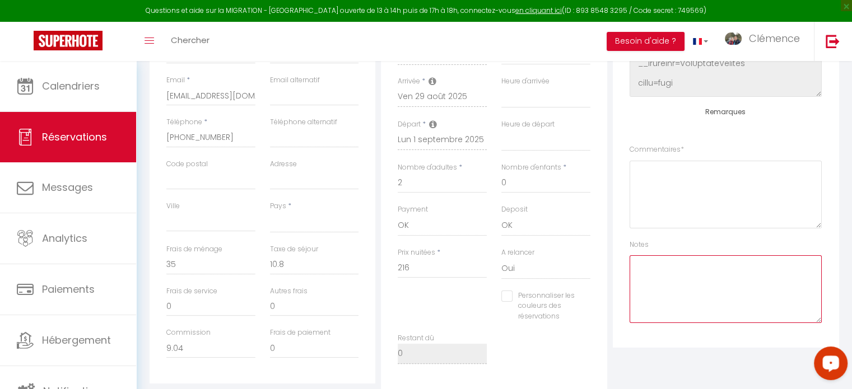
click at [689, 295] on textarea at bounding box center [726, 290] width 192 height 68
paste textarea "4 capsules de café - vérifier qu'il y a bien 1 kit 140 +2 kits 90 + 4 serviette…"
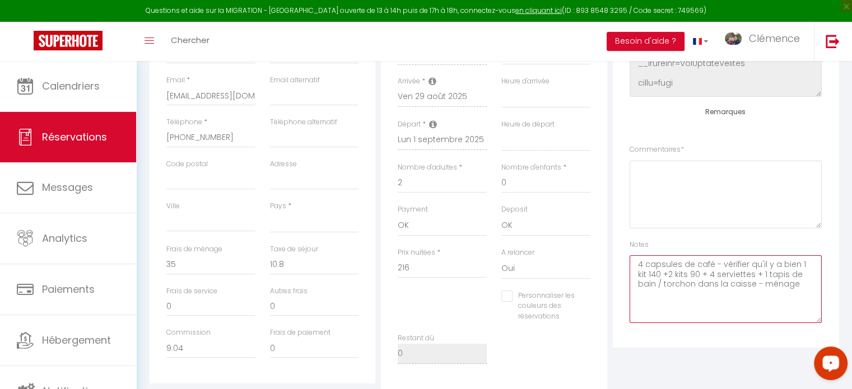
drag, startPoint x: 668, startPoint y: 272, endPoint x: 699, endPoint y: 275, distance: 31.5
click at [699, 275] on textarea "4 capsules de café - vérifier qu'il y a bien 1 kit 140 +2 kits 90 + 4 serviette…" at bounding box center [726, 290] width 192 height 68
drag, startPoint x: 802, startPoint y: 261, endPoint x: 802, endPoint y: 271, distance: 9.5
click at [802, 266] on textarea "4 capsules de café - vérifier qu'il y a bien 1 kit 140 ++ 4 serviettes + 1 tapi…" at bounding box center [726, 290] width 192 height 68
click at [647, 273] on textarea "4 capsules de café - vérifier qu'il y a bien 2 kit 140 ++ 4 serviettes + 1 tapi…" at bounding box center [726, 290] width 192 height 68
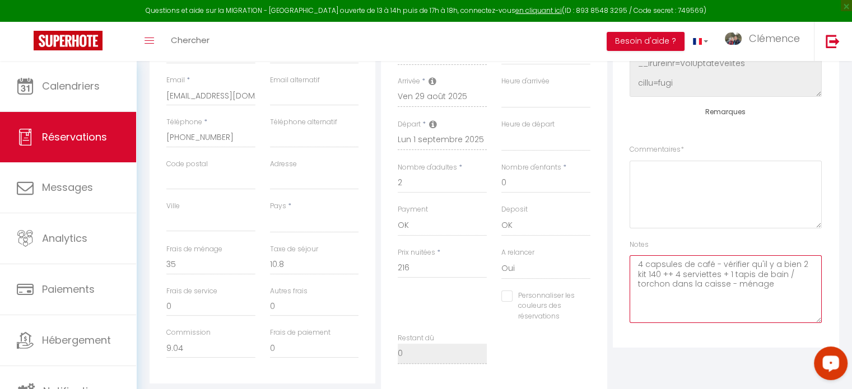
click at [644, 270] on textarea "4 capsules de café - vérifier qu'il y a bien 2 kit 140 ++ 4 serviettes + 1 tapi…" at bounding box center [726, 290] width 192 height 68
click at [647, 272] on textarea "4 capsules de café - vérifier qu'il y a bien 2 kit 140 ++ 4 serviettes + 1 tapi…" at bounding box center [726, 290] width 192 height 68
click at [671, 269] on textarea "4 capsules de café - vérifier qu'il y a bien 2 kits 140 ++ 4 serviettes + 1 tap…" at bounding box center [726, 290] width 192 height 68
drag, startPoint x: 725, startPoint y: 282, endPoint x: 694, endPoint y: 280, distance: 30.4
click at [694, 280] on textarea "4 capsules de café - vérifier qu'il y a bien 2 kits 140 + 4 serviettes + 1 tapi…" at bounding box center [726, 290] width 192 height 68
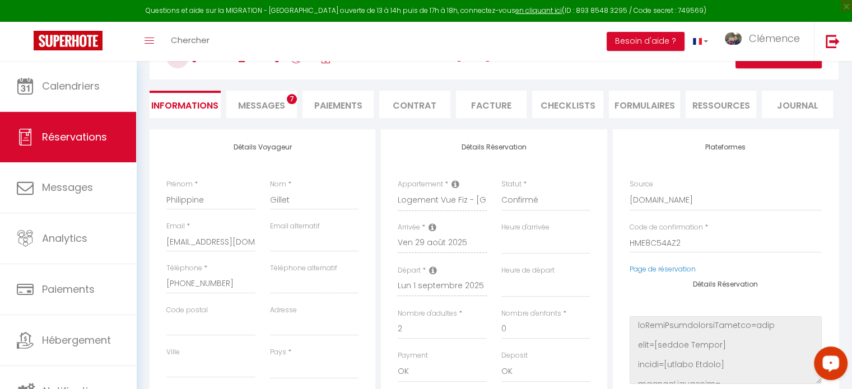
scroll to position [0, 0]
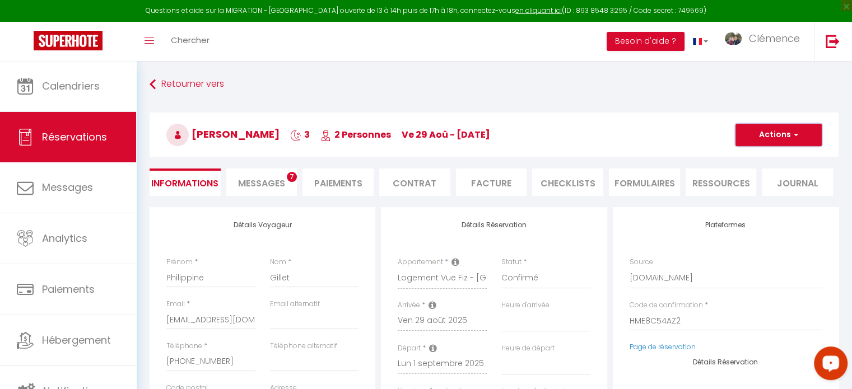
click at [788, 125] on button "Actions" at bounding box center [779, 135] width 86 height 22
click at [772, 156] on link "Enregistrer" at bounding box center [767, 159] width 89 height 15
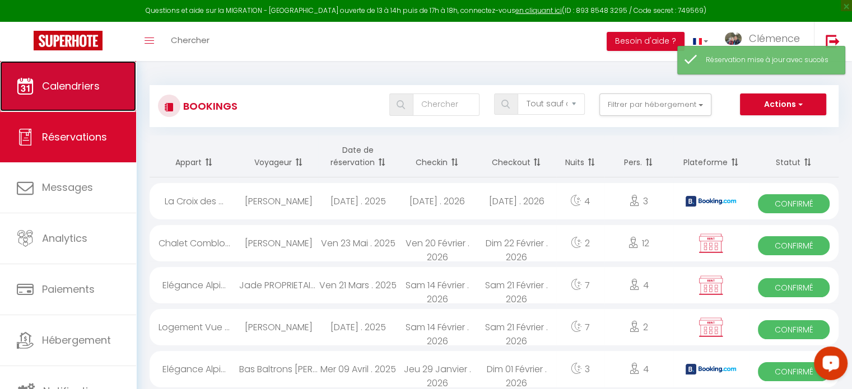
click at [99, 71] on link "Calendriers" at bounding box center [68, 86] width 136 height 50
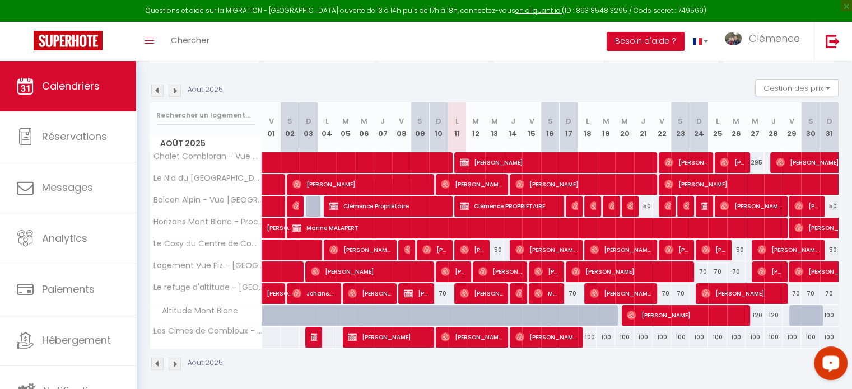
scroll to position [107, 0]
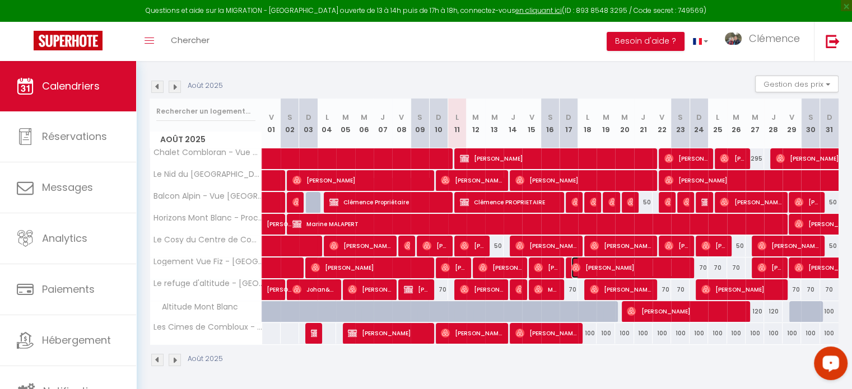
click at [604, 269] on span "[PERSON_NAME]" at bounding box center [630, 267] width 117 height 21
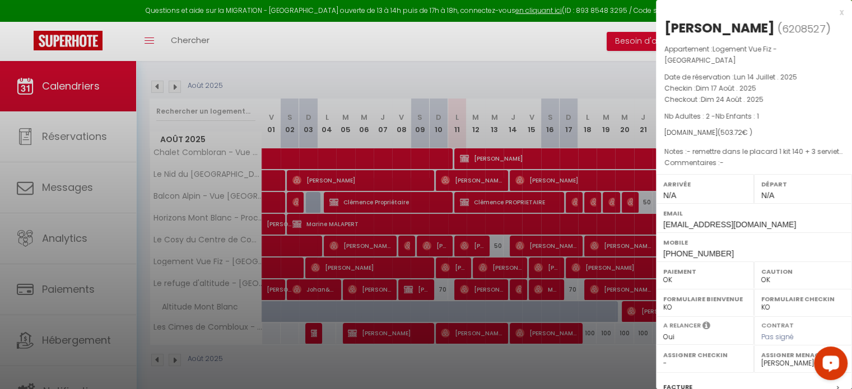
click at [603, 304] on div at bounding box center [426, 194] width 852 height 389
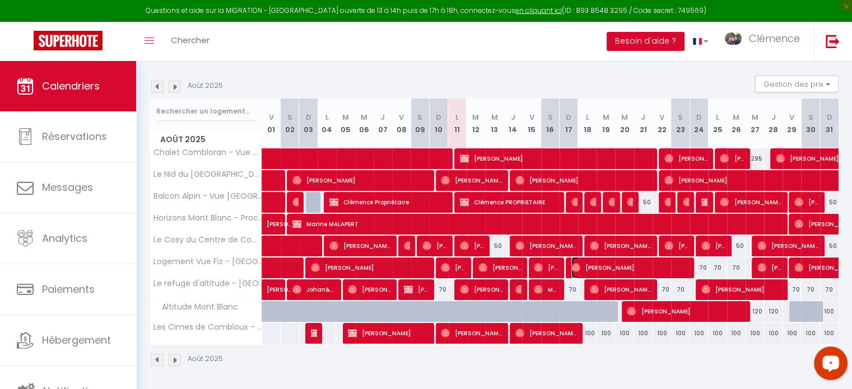
click at [639, 270] on span "[PERSON_NAME]" at bounding box center [630, 267] width 117 height 21
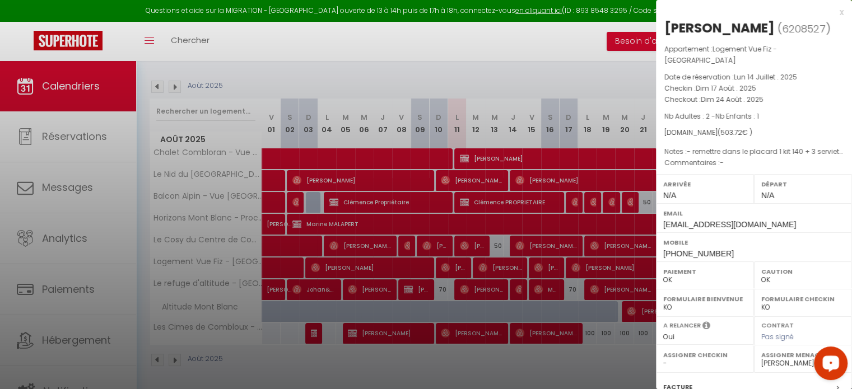
click at [612, 345] on div at bounding box center [426, 194] width 852 height 389
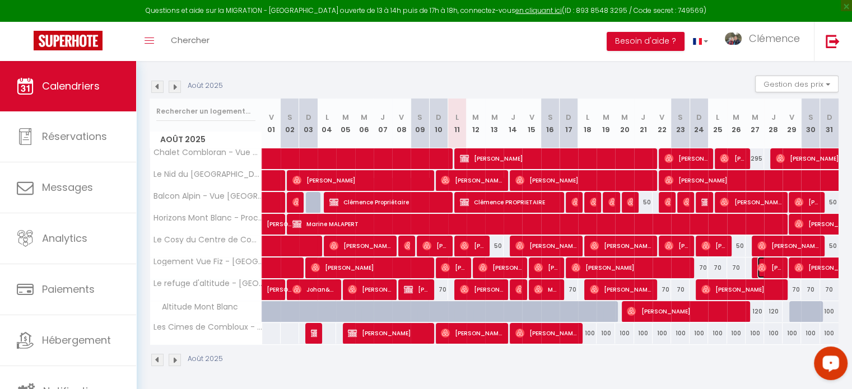
click at [771, 268] on span "[PERSON_NAME]" at bounding box center [770, 267] width 25 height 21
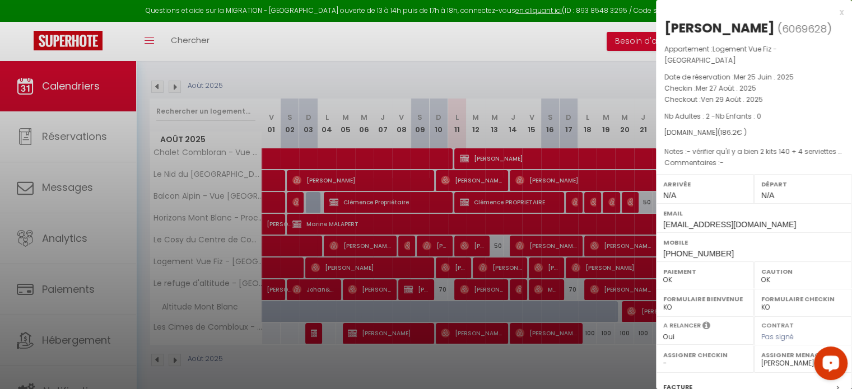
click at [637, 342] on div at bounding box center [426, 194] width 852 height 389
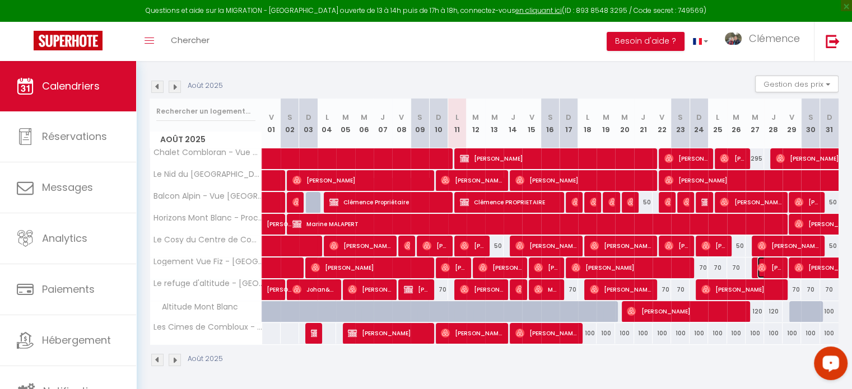
click at [771, 270] on span "[PERSON_NAME]" at bounding box center [770, 267] width 25 height 21
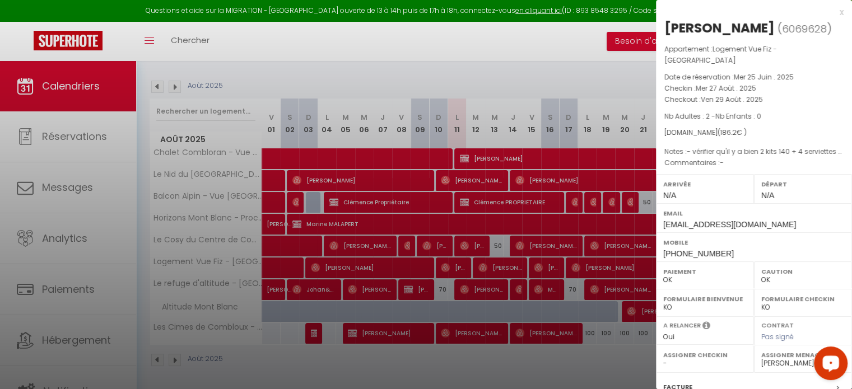
click at [601, 367] on div at bounding box center [426, 194] width 852 height 389
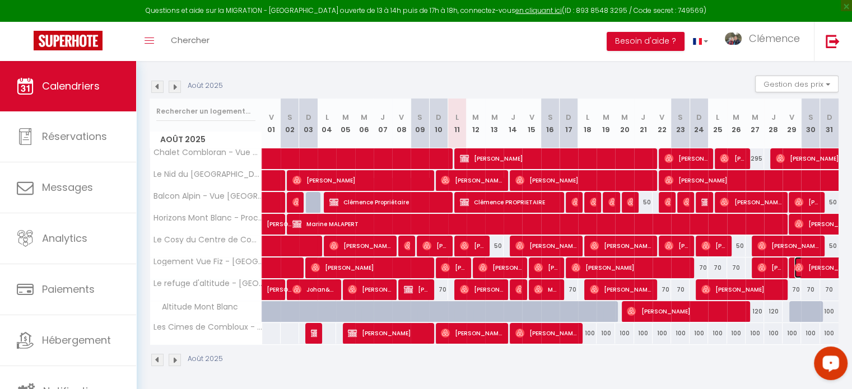
click at [822, 262] on span "[PERSON_NAME]" at bounding box center [833, 267] width 77 height 21
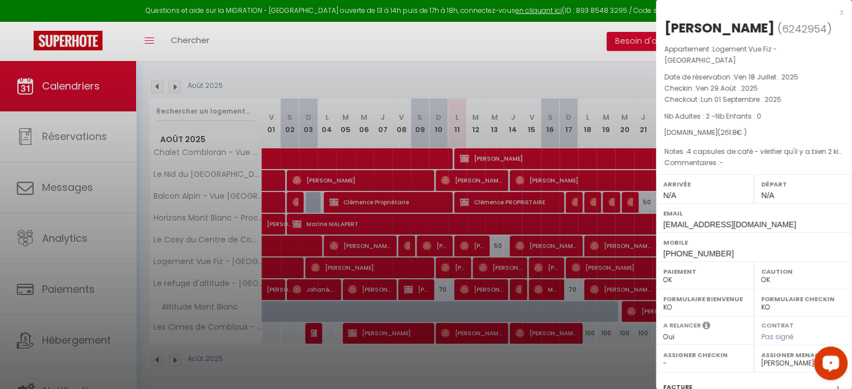
click at [629, 350] on div at bounding box center [426, 194] width 852 height 389
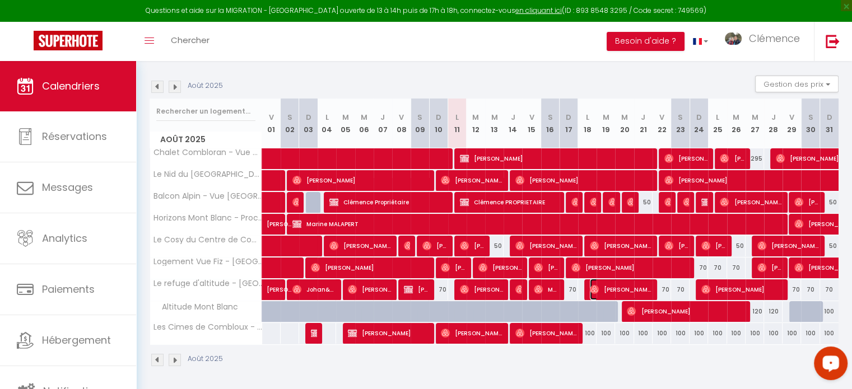
click at [619, 289] on span "[PERSON_NAME]" at bounding box center [621, 289] width 62 height 21
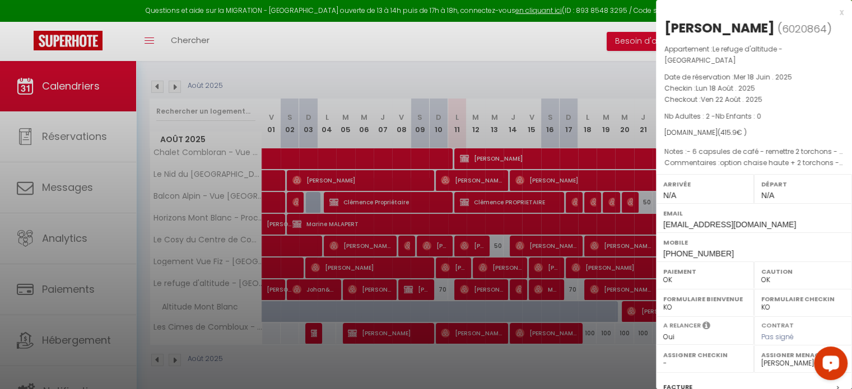
click at [618, 361] on div at bounding box center [426, 194] width 852 height 389
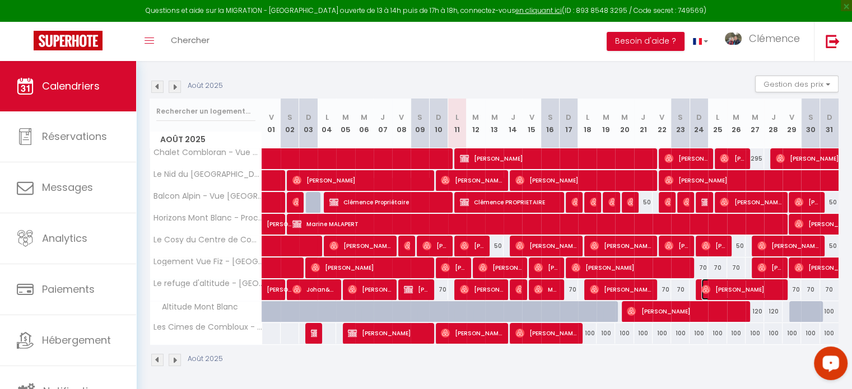
click at [735, 287] on span "[PERSON_NAME]" at bounding box center [742, 289] width 80 height 21
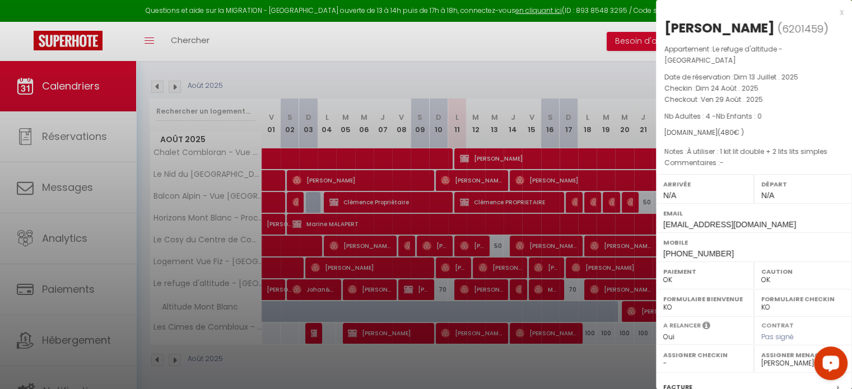
click at [618, 343] on div at bounding box center [426, 194] width 852 height 389
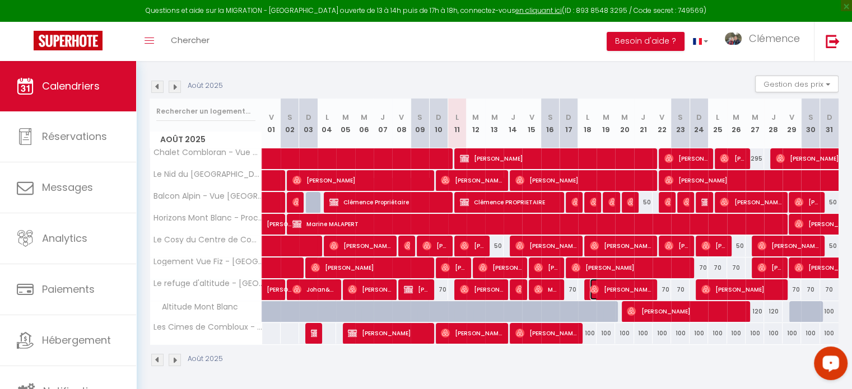
click at [633, 289] on span "[PERSON_NAME]" at bounding box center [621, 289] width 62 height 21
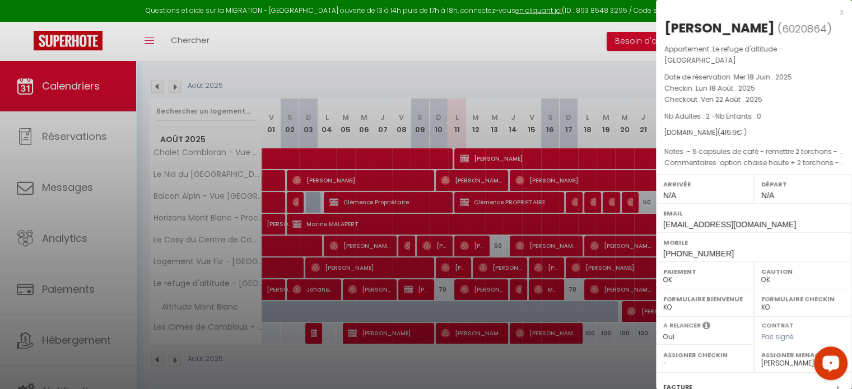
click at [618, 355] on div at bounding box center [426, 194] width 852 height 389
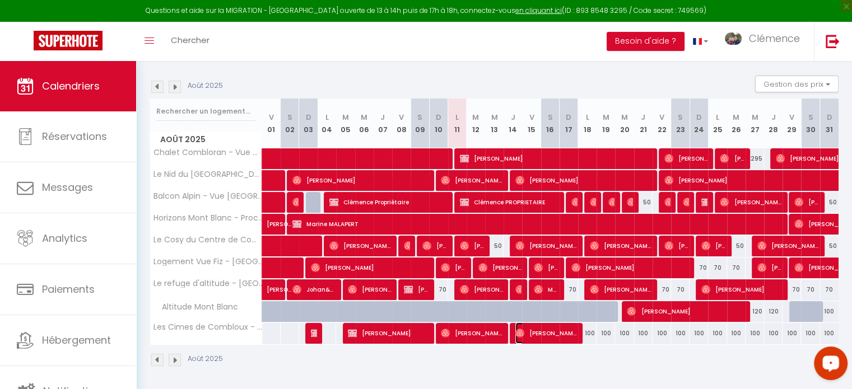
click at [545, 330] on span "[PERSON_NAME]" at bounding box center [547, 333] width 62 height 21
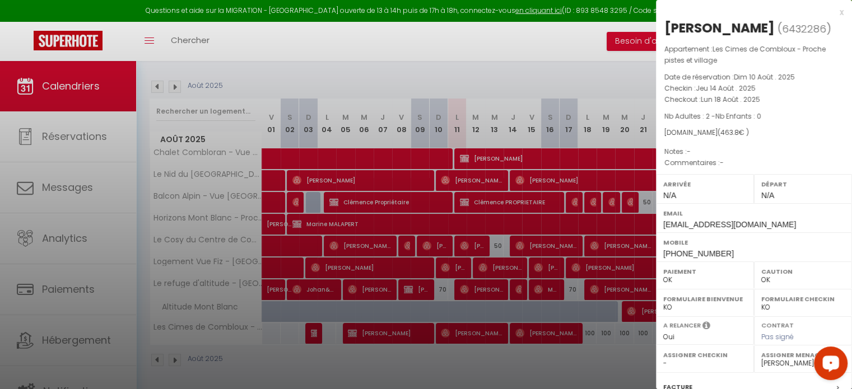
click at [612, 364] on div at bounding box center [426, 194] width 852 height 389
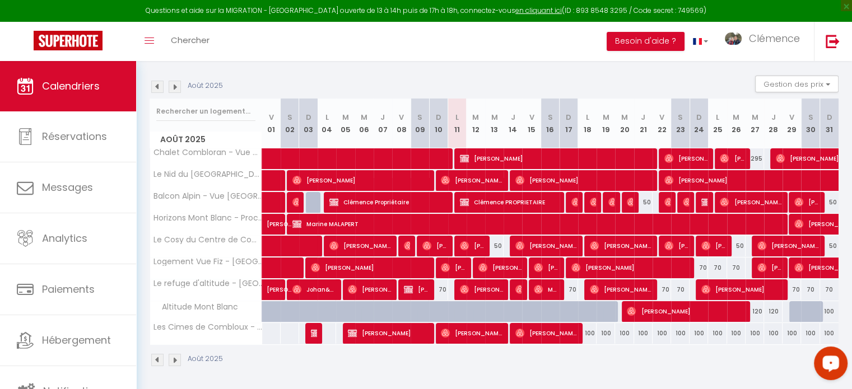
click at [177, 85] on img at bounding box center [175, 87] width 12 height 12
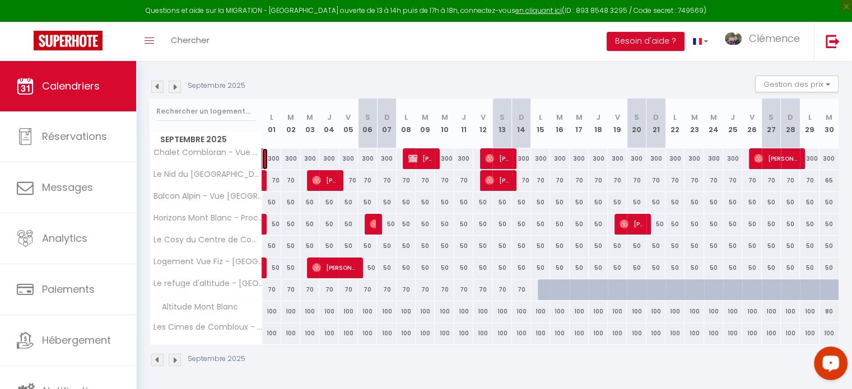
click at [263, 154] on link at bounding box center [265, 159] width 6 height 21
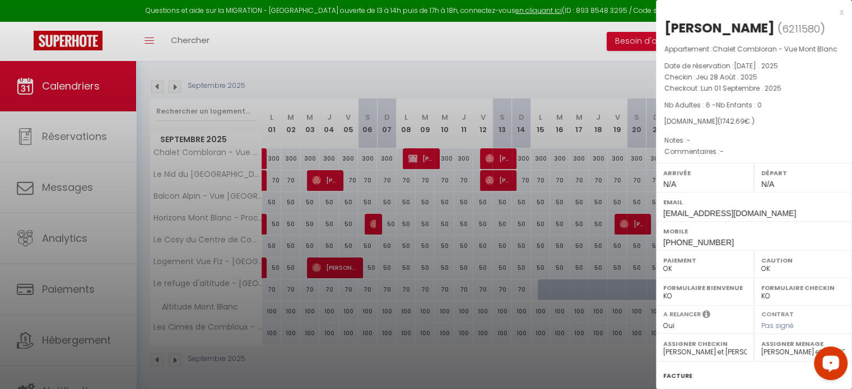
click at [316, 235] on div at bounding box center [426, 194] width 852 height 389
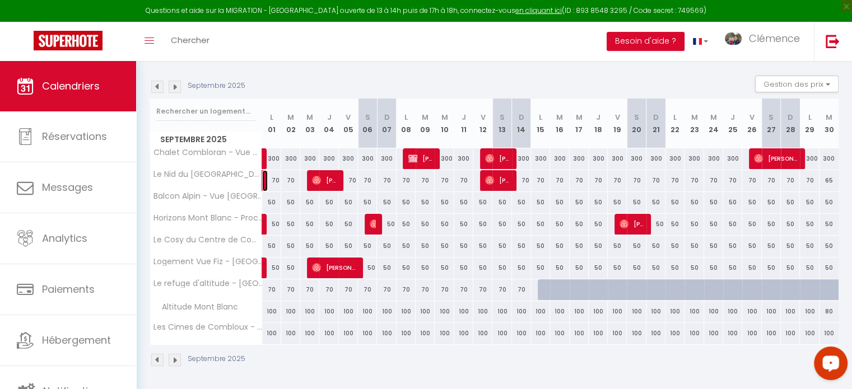
click at [266, 179] on link at bounding box center [265, 180] width 6 height 21
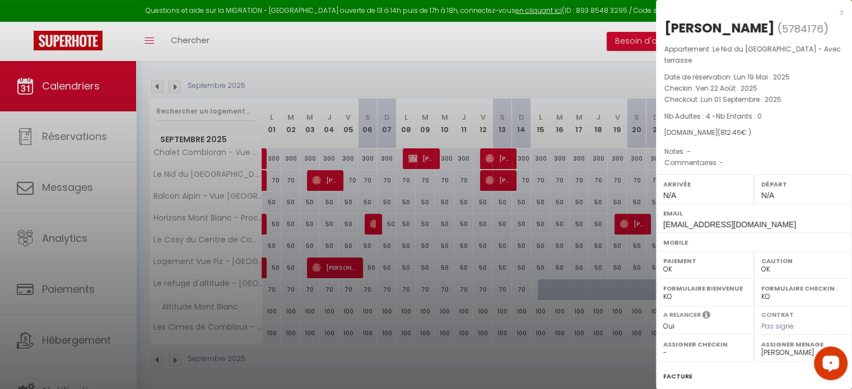
click at [282, 219] on div at bounding box center [426, 194] width 852 height 389
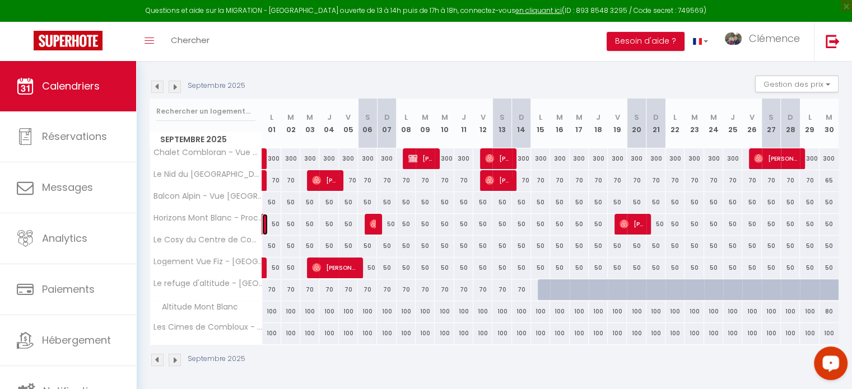
click at [264, 221] on link at bounding box center [265, 224] width 6 height 21
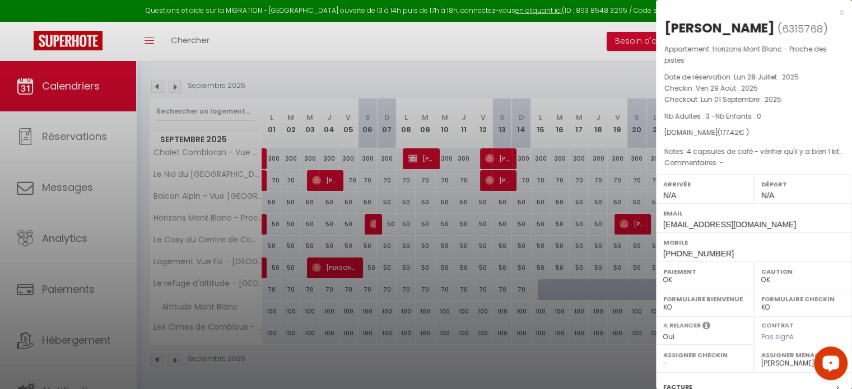
click at [296, 230] on div at bounding box center [426, 194] width 852 height 389
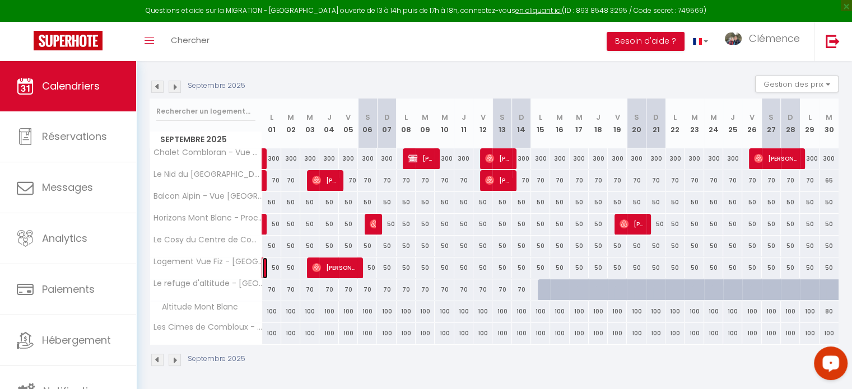
click at [264, 264] on link at bounding box center [265, 268] width 6 height 21
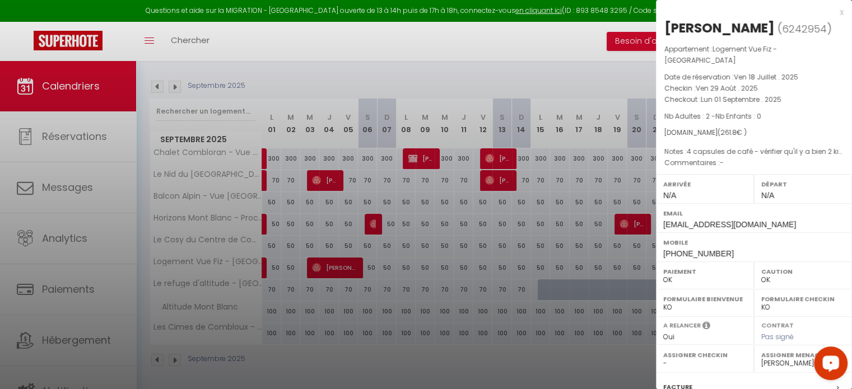
click at [301, 214] on div at bounding box center [426, 194] width 852 height 389
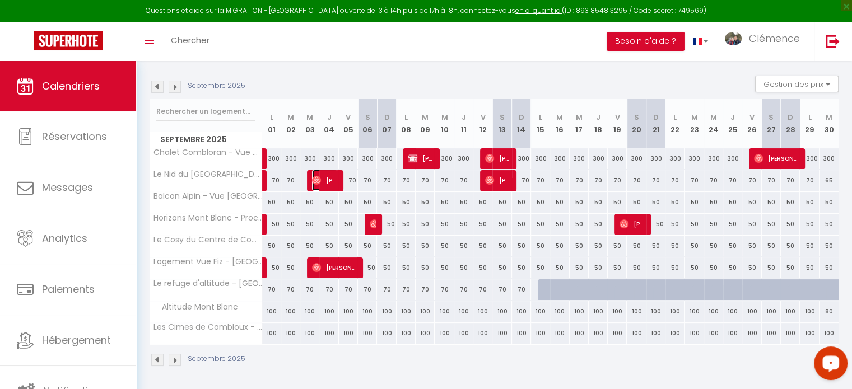
click at [328, 179] on span "[PERSON_NAME]" at bounding box center [324, 180] width 25 height 21
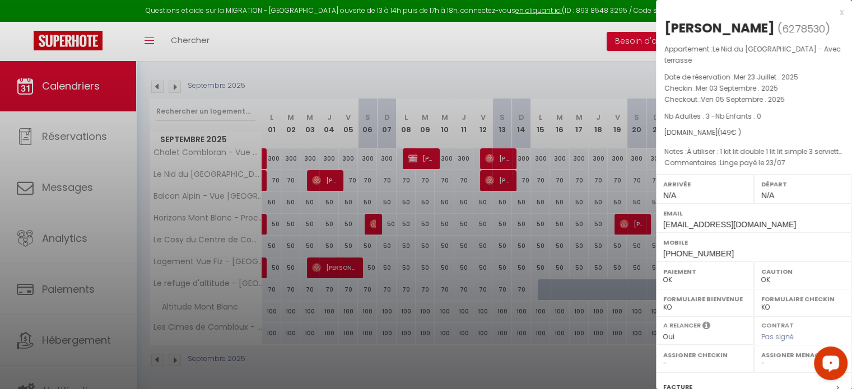
click at [762, 363] on select "- [PERSON_NAME] [PERSON_NAME] Clémence [PERSON_NAME] et Laetitia Papa SOLANA [P…" at bounding box center [803, 364] width 83 height 10
click at [762, 359] on select "- [PERSON_NAME] [PERSON_NAME] Clémence [PERSON_NAME] et Laetitia Papa SOLANA [P…" at bounding box center [803, 364] width 83 height 10
click at [455, 233] on div at bounding box center [426, 194] width 852 height 389
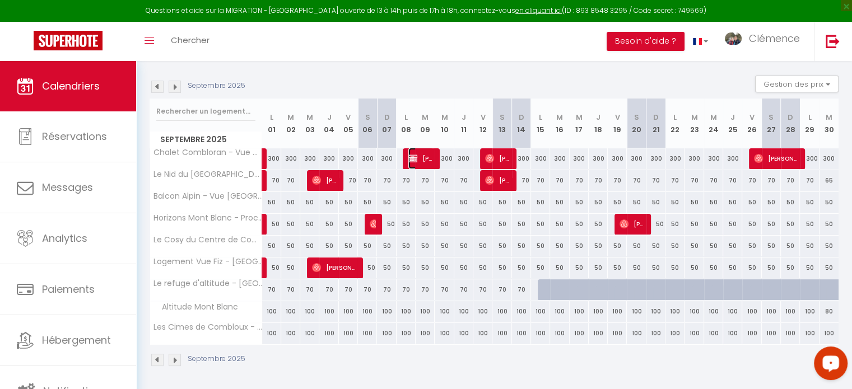
click at [421, 159] on span "[PERSON_NAME]" at bounding box center [421, 158] width 25 height 21
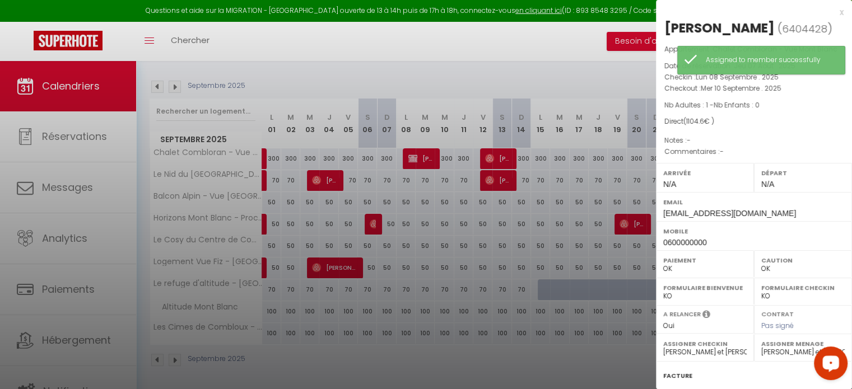
click at [463, 210] on div at bounding box center [426, 194] width 852 height 389
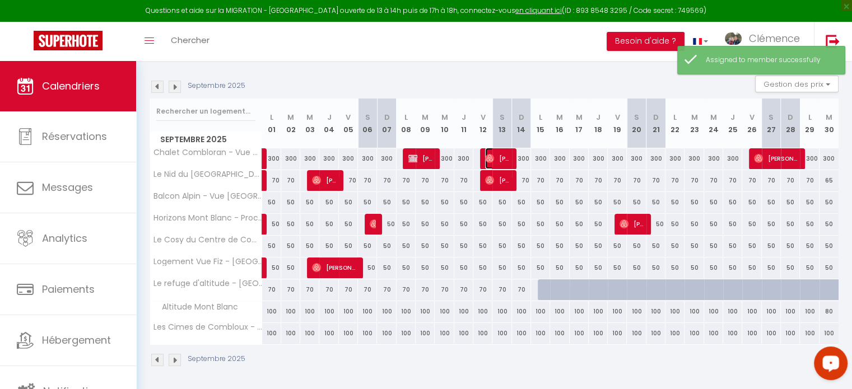
click at [489, 159] on img at bounding box center [489, 158] width 9 height 9
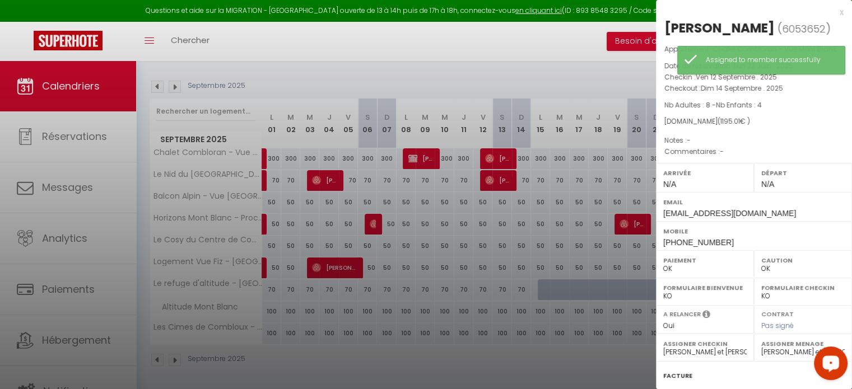
click at [514, 241] on div at bounding box center [426, 194] width 852 height 389
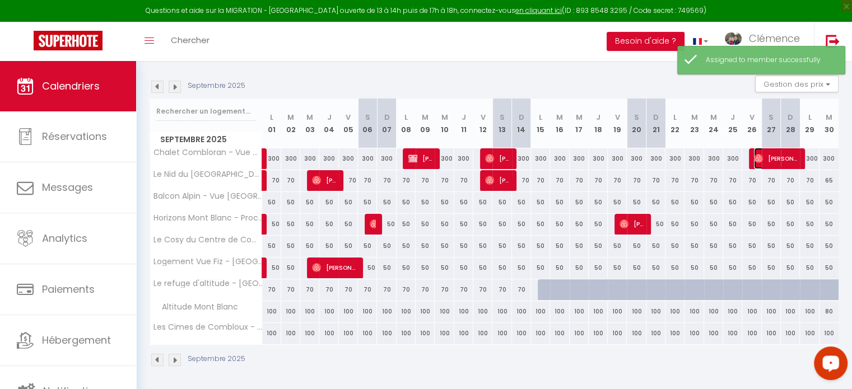
click at [781, 159] on span "[PERSON_NAME]" at bounding box center [776, 158] width 44 height 21
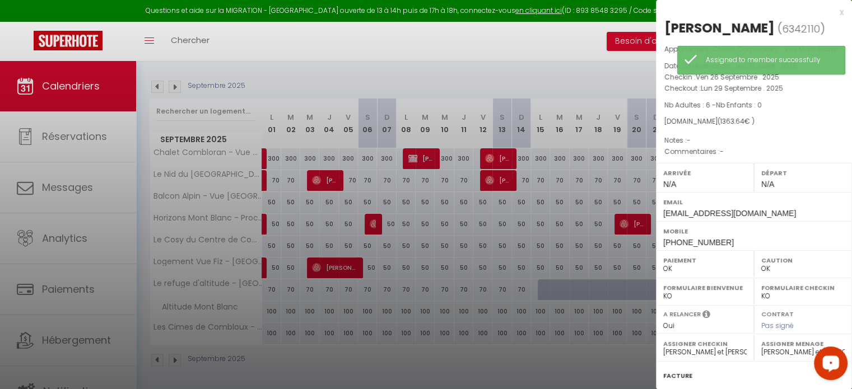
click at [605, 237] on div at bounding box center [426, 194] width 852 height 389
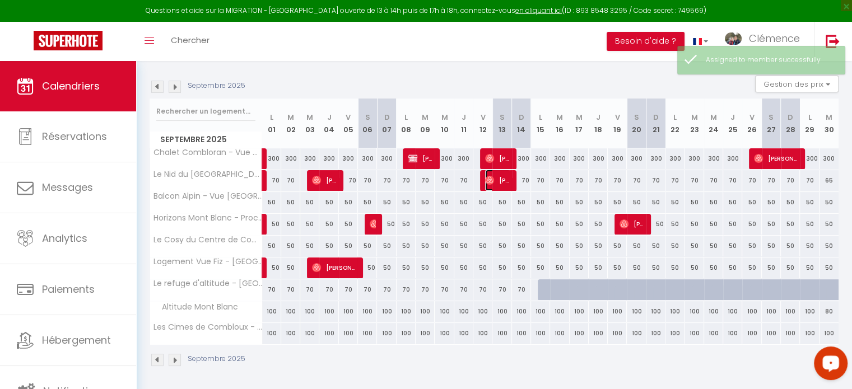
click at [498, 182] on span "[PERSON_NAME]" at bounding box center [497, 180] width 25 height 21
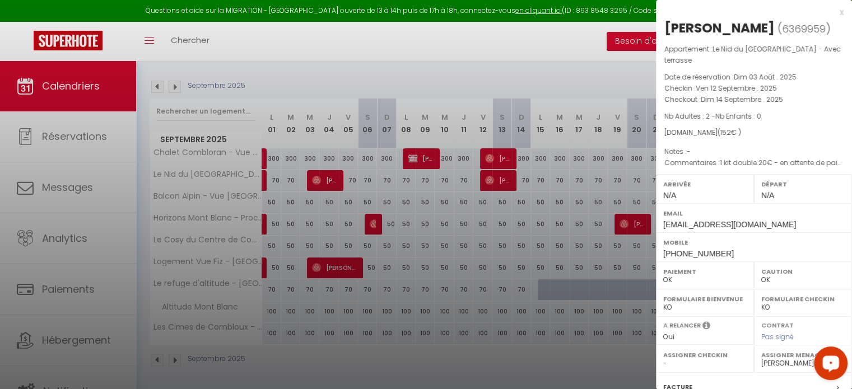
click at [499, 221] on div at bounding box center [426, 194] width 852 height 389
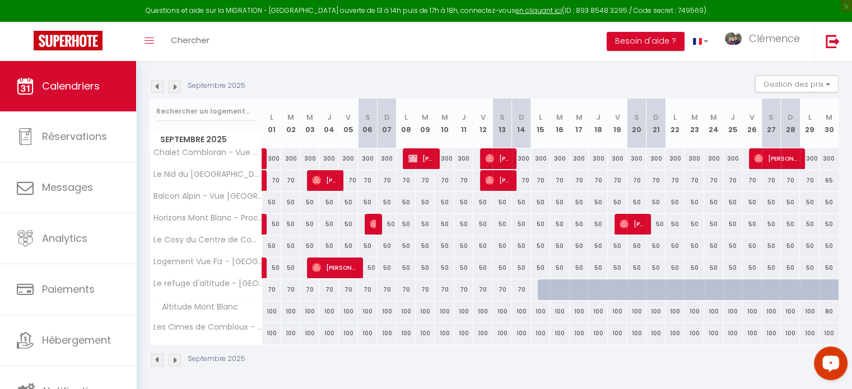
click at [377, 223] on div "50" at bounding box center [387, 224] width 20 height 21
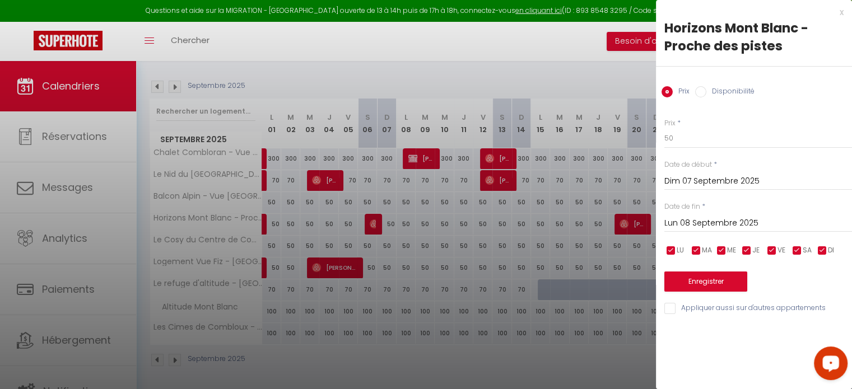
click at [417, 254] on div at bounding box center [426, 194] width 852 height 389
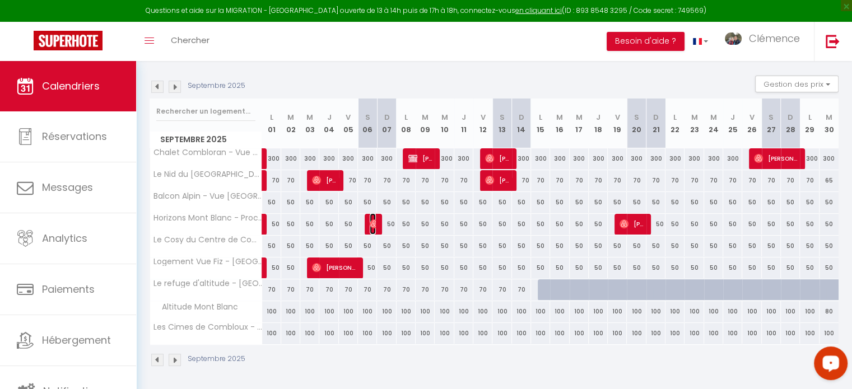
click at [374, 226] on img at bounding box center [374, 224] width 9 height 9
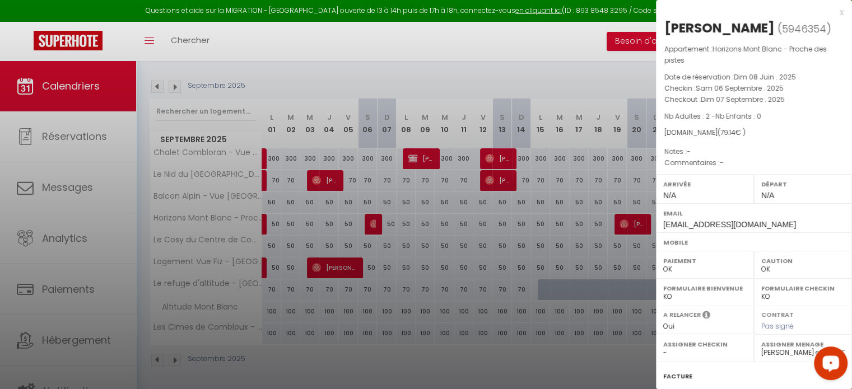
click at [530, 275] on div at bounding box center [426, 194] width 852 height 389
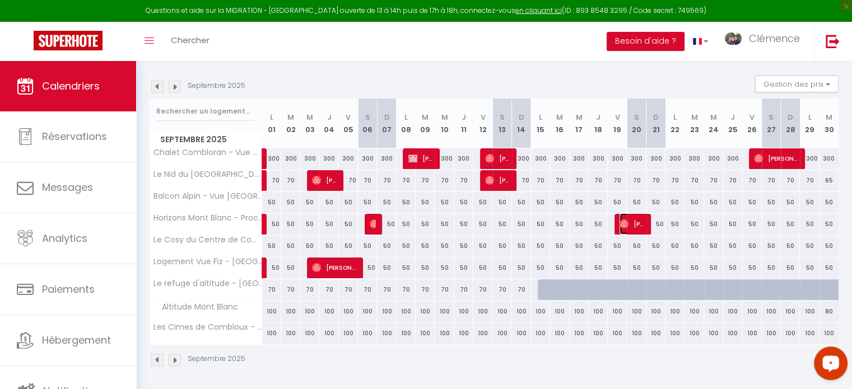
click at [634, 226] on span "[PERSON_NAME]" at bounding box center [632, 224] width 25 height 21
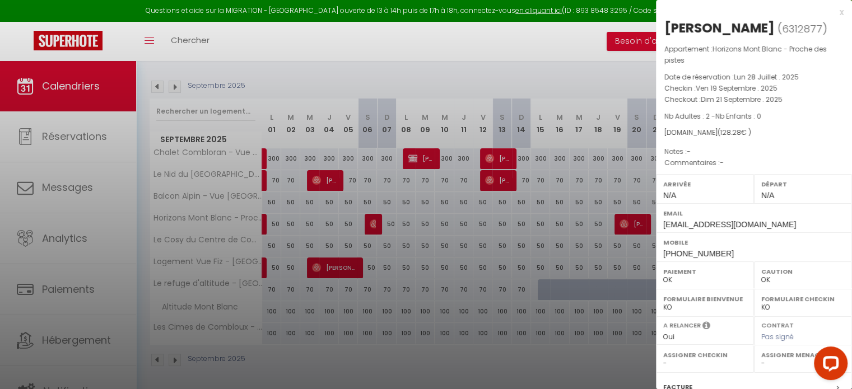
click at [762, 361] on label "Assigner Menage" at bounding box center [803, 355] width 83 height 11
click at [763, 369] on select "- [PERSON_NAME] [PERSON_NAME] Clémence [PERSON_NAME] et Laetitia Papa SOLANA [P…" at bounding box center [803, 364] width 83 height 10
click at [762, 369] on select "- [PERSON_NAME] [PERSON_NAME] Clémence [PERSON_NAME] et Laetitia Papa SOLANA [P…" at bounding box center [803, 364] width 83 height 10
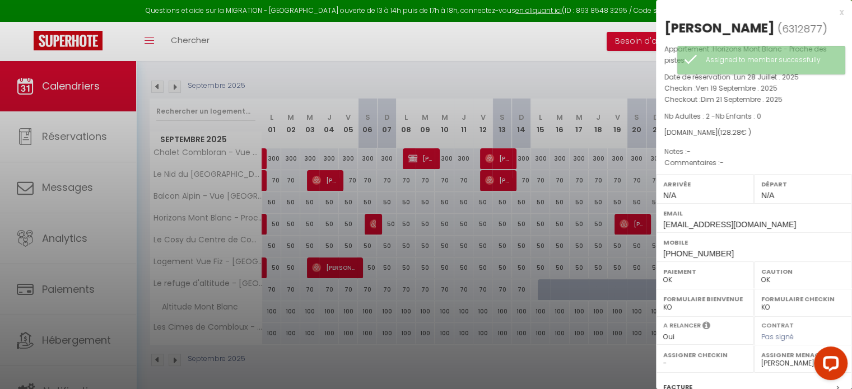
click at [491, 292] on div at bounding box center [426, 194] width 852 height 389
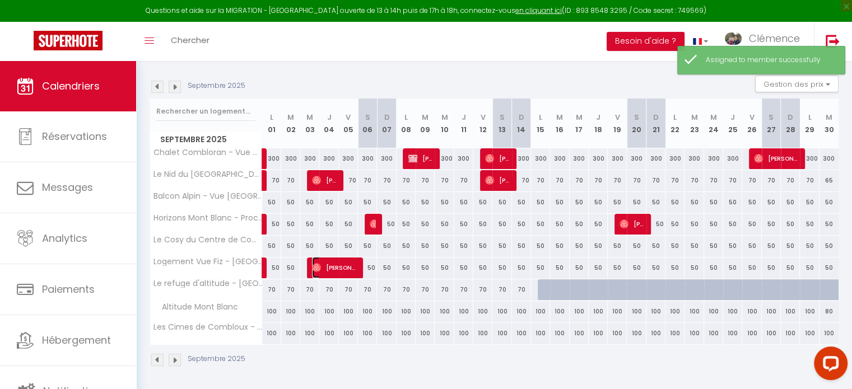
click at [347, 267] on span "[PERSON_NAME]" at bounding box center [334, 267] width 44 height 21
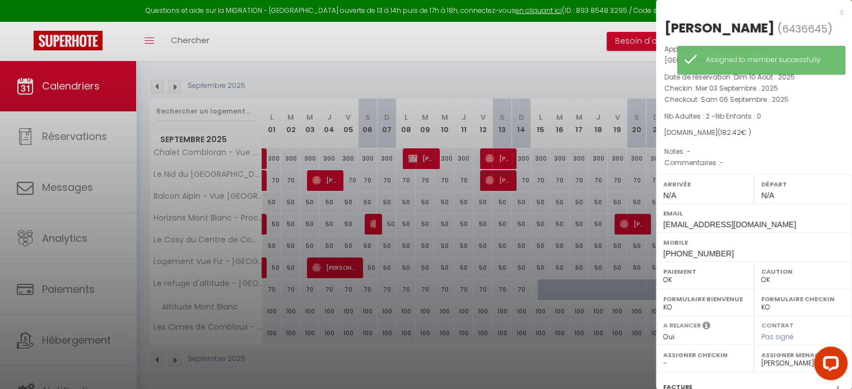
click at [448, 322] on div at bounding box center [426, 194] width 852 height 389
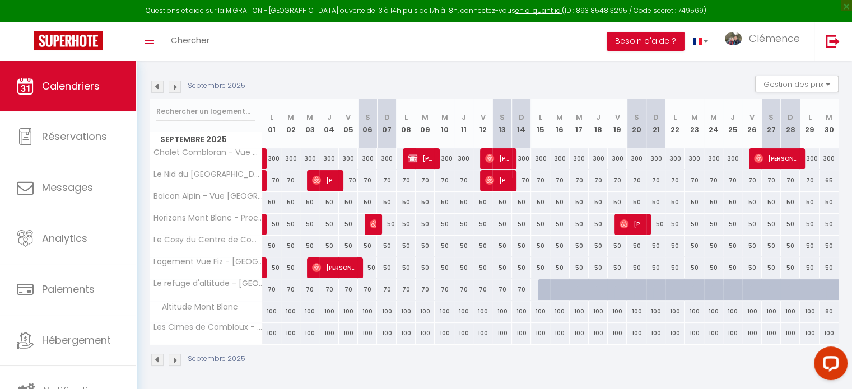
click at [161, 88] on img at bounding box center [157, 87] width 12 height 12
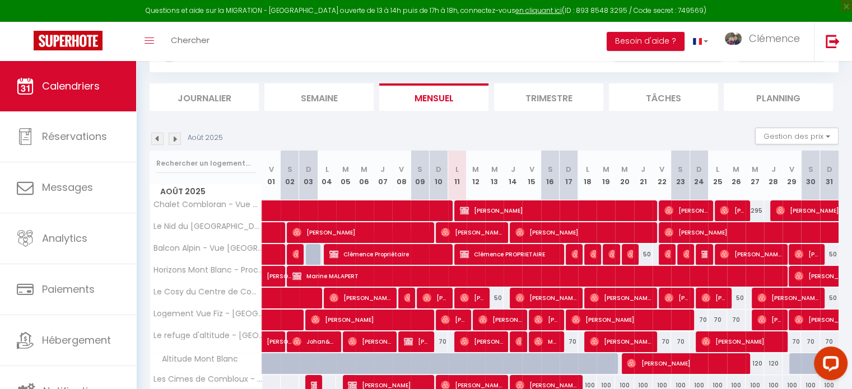
scroll to position [51, 0]
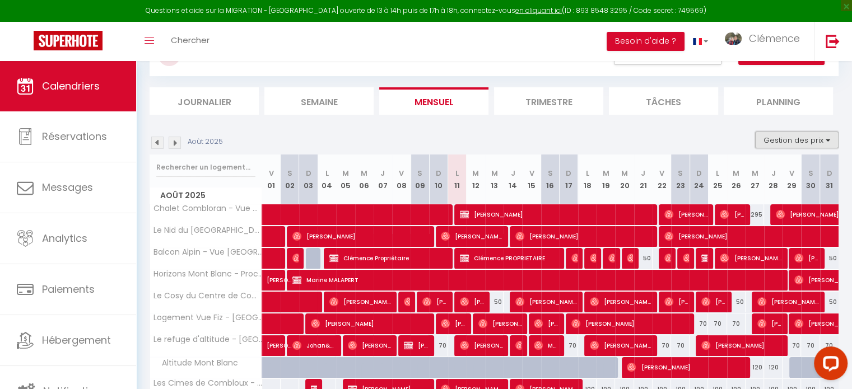
click at [791, 137] on button "Gestion des prix" at bounding box center [796, 140] width 83 height 17
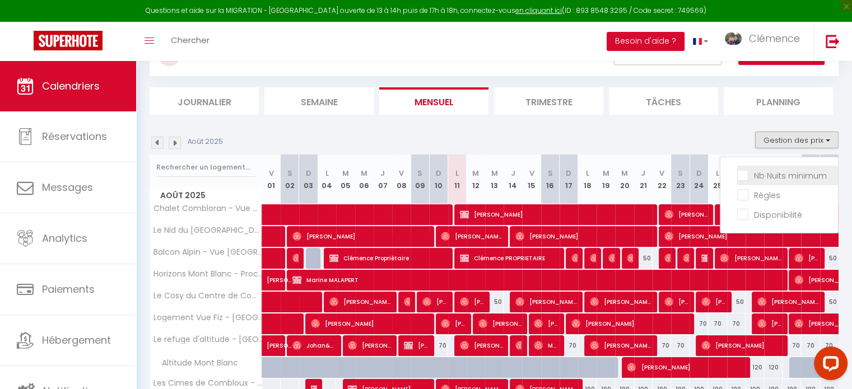
click at [745, 177] on input "Nb Nuits minimum" at bounding box center [787, 174] width 101 height 11
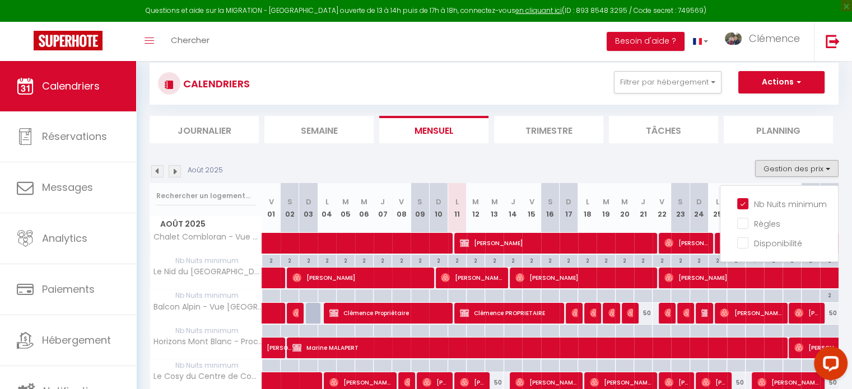
scroll to position [0, 0]
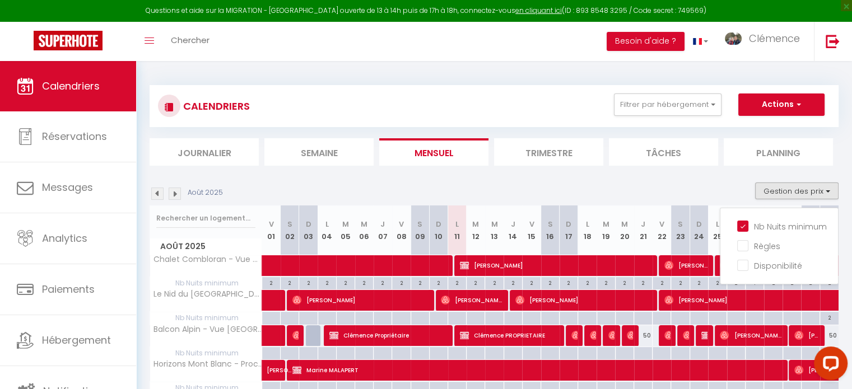
click at [743, 226] on input "Nb Nuits minimum" at bounding box center [787, 225] width 101 height 11
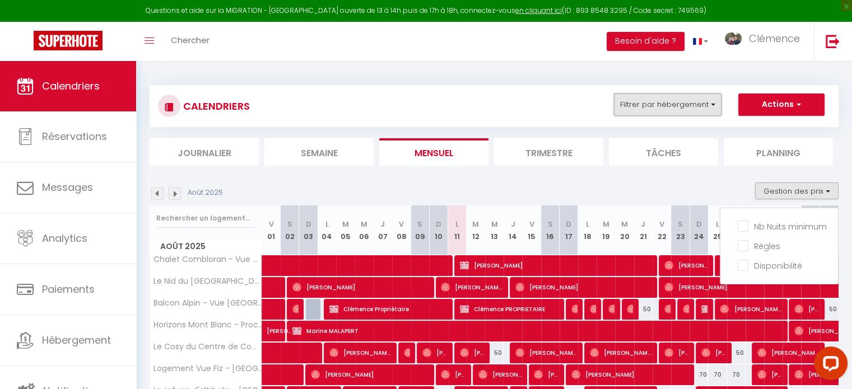
click at [668, 104] on button "Filtrer par hébergement" at bounding box center [668, 105] width 108 height 22
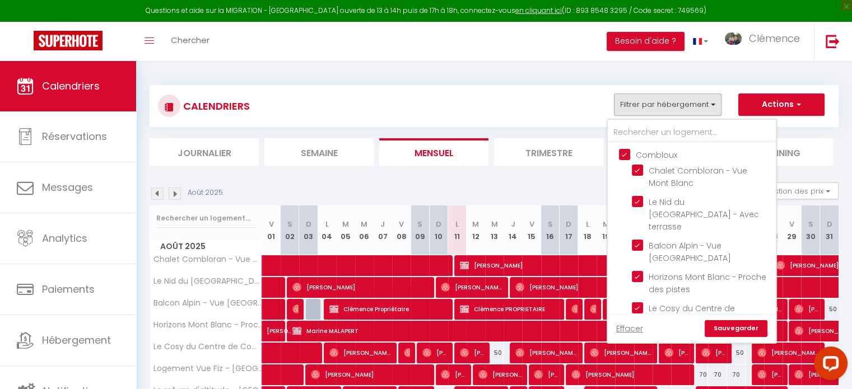
click at [625, 151] on input "Combloux" at bounding box center [703, 154] width 168 height 11
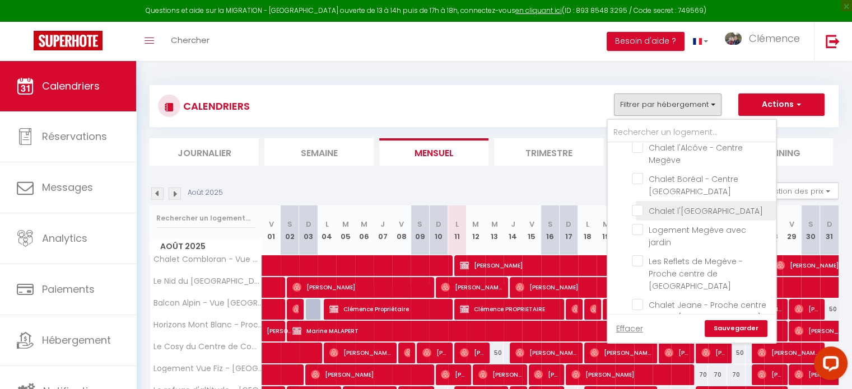
scroll to position [841, 0]
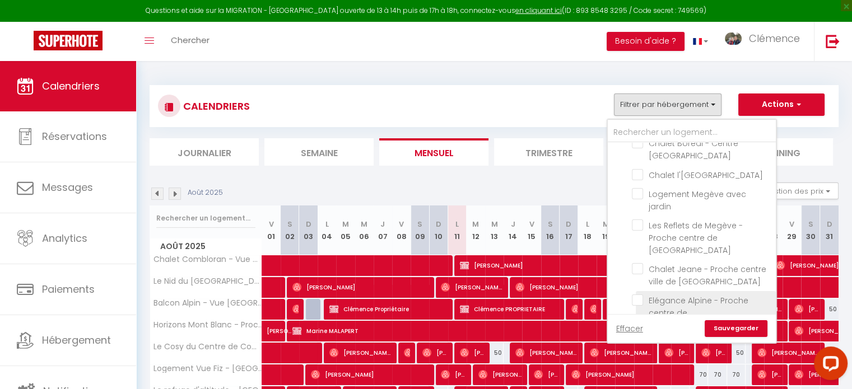
click at [643, 295] on input "Elégance Alpine - Proche centre de [GEOGRAPHIC_DATA]" at bounding box center [702, 300] width 140 height 11
click at [748, 332] on link "Sauvegarder" at bounding box center [736, 329] width 63 height 17
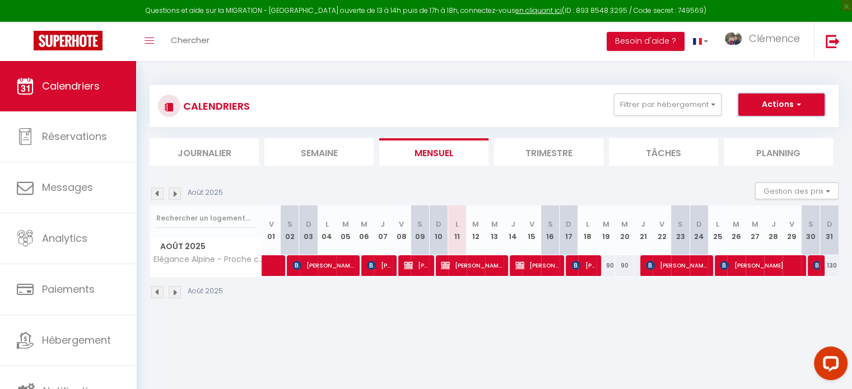
click at [782, 99] on button "Actions" at bounding box center [782, 105] width 86 height 22
click at [795, 193] on button "Gestion des prix" at bounding box center [796, 191] width 83 height 17
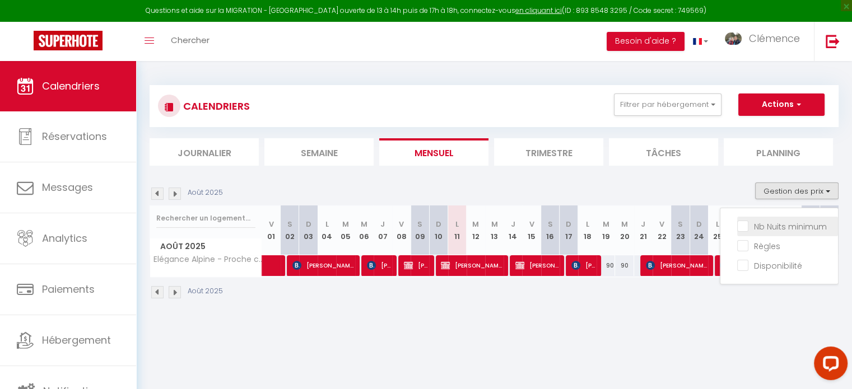
click at [787, 224] on input "Nb Nuits minimum" at bounding box center [787, 225] width 101 height 11
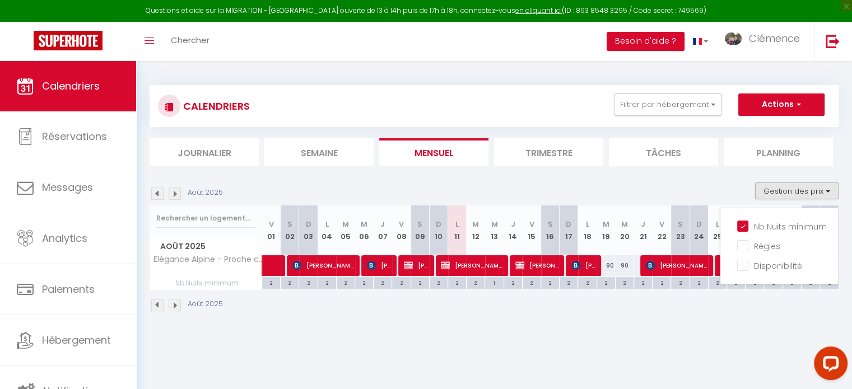
click at [635, 318] on div "Août 2025" at bounding box center [494, 306] width 689 height 33
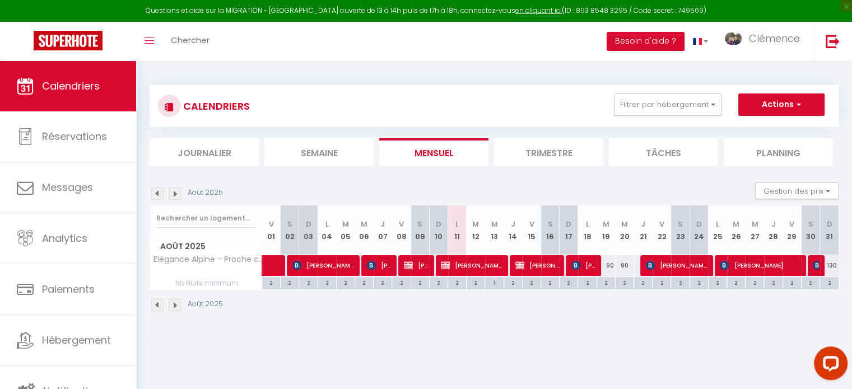
click at [832, 267] on div "130" at bounding box center [829, 266] width 18 height 21
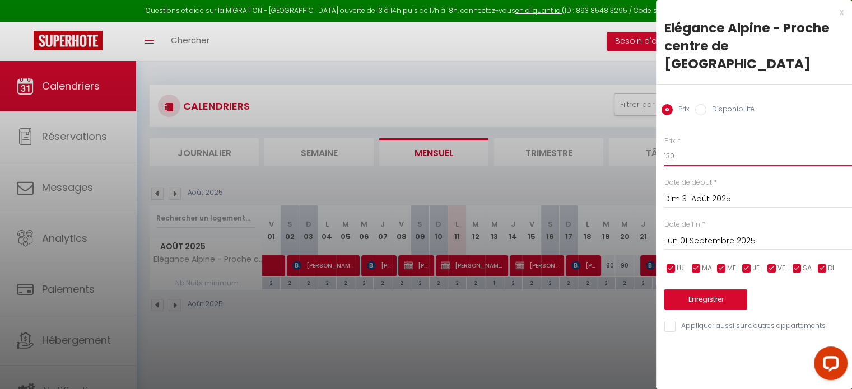
drag, startPoint x: 681, startPoint y: 142, endPoint x: 656, endPoint y: 136, distance: 26.4
click at [656, 137] on div "Prix * 130 Statut * Disponible Indisponible Date de début * [DATE] < [DATE] > D…" at bounding box center [754, 228] width 196 height 212
click at [707, 293] on div "Prix * 90 Statut * Disponible Indisponible Date de début * [DATE] < [DATE] > Di…" at bounding box center [754, 228] width 196 height 212
click at [708, 290] on button "Enregistrer" at bounding box center [706, 300] width 83 height 20
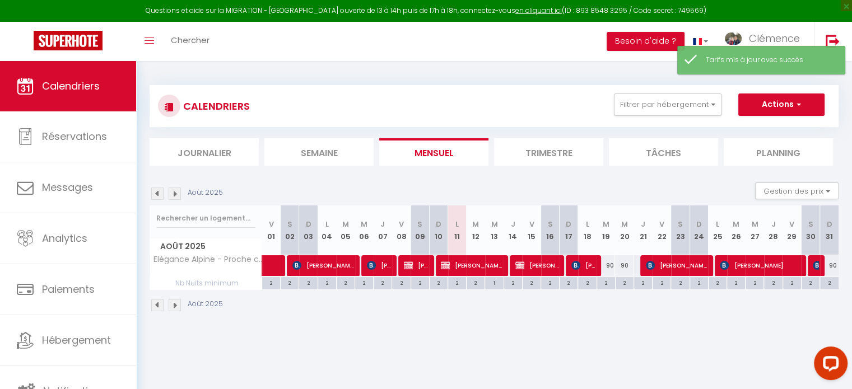
click at [178, 192] on img at bounding box center [175, 194] width 12 height 12
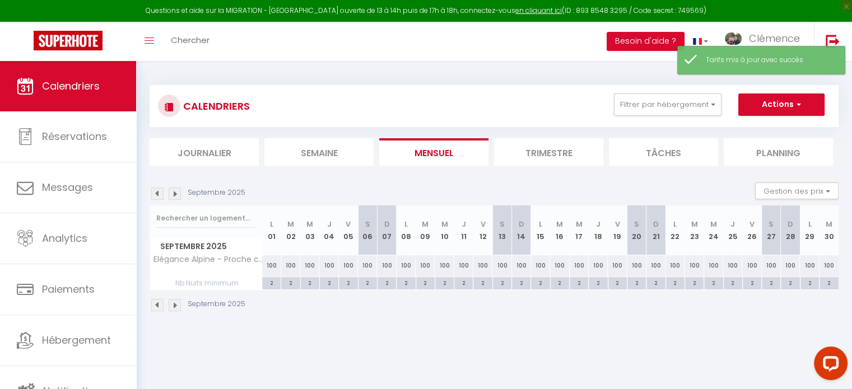
click at [178, 192] on img at bounding box center [175, 194] width 12 height 12
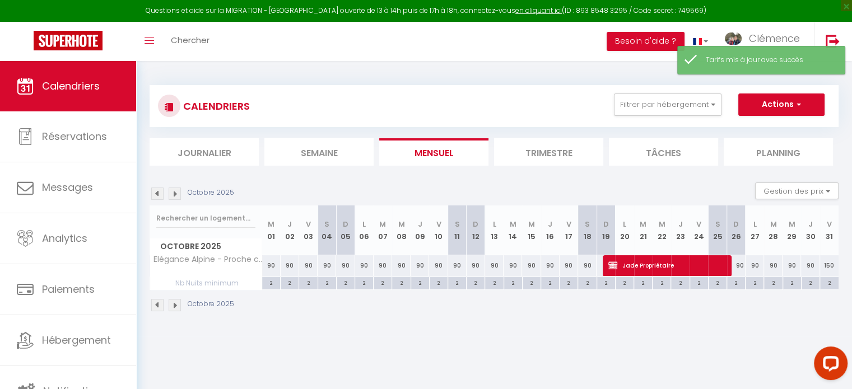
click at [178, 192] on img at bounding box center [175, 194] width 12 height 12
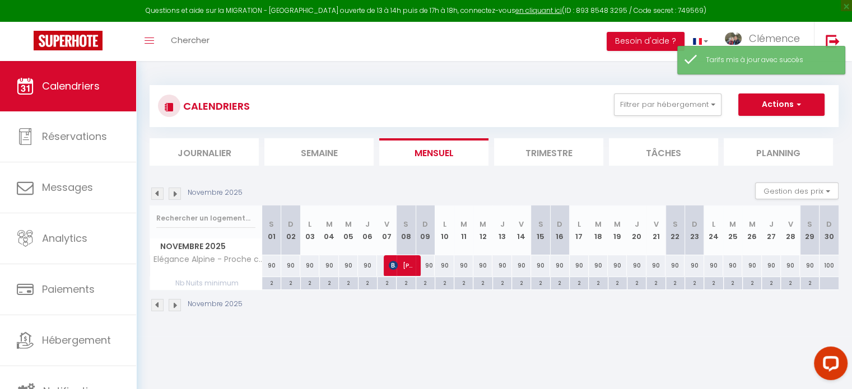
click at [178, 192] on img at bounding box center [175, 194] width 12 height 12
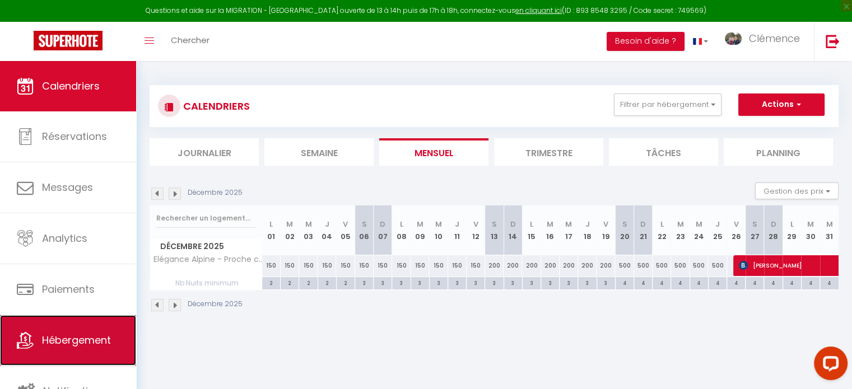
click at [58, 340] on span "Hébergement" at bounding box center [76, 340] width 69 height 14
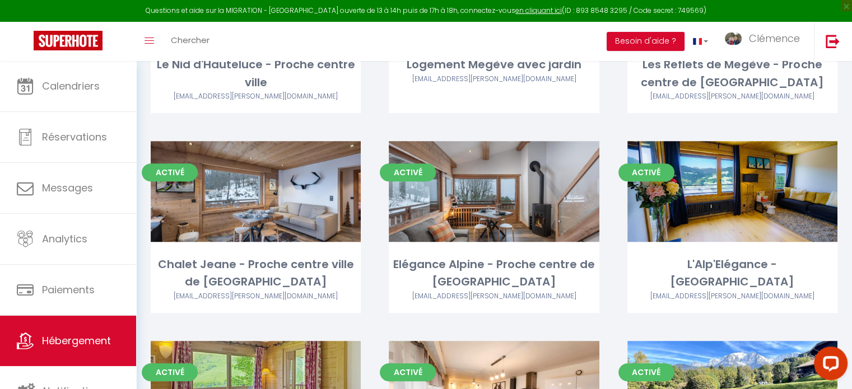
scroll to position [616, 0]
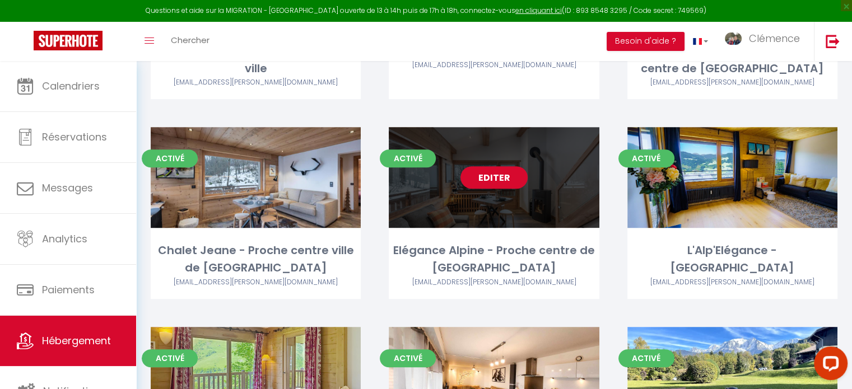
click at [499, 166] on link "Editer" at bounding box center [494, 177] width 67 height 22
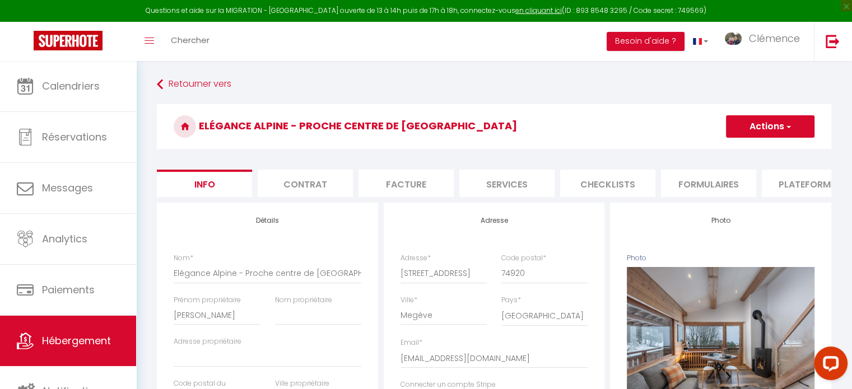
click at [795, 191] on li "Plateformes" at bounding box center [809, 183] width 95 height 27
